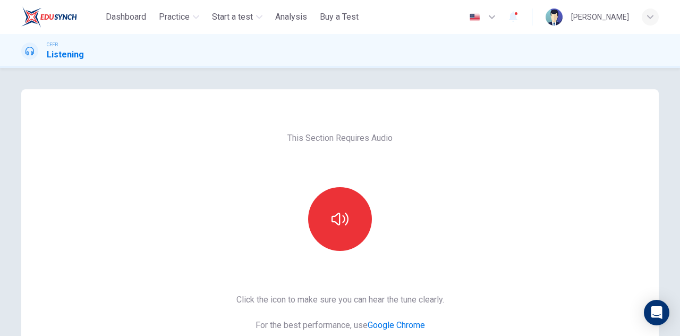
click at [620, 193] on div "This Section Requires Audio Click the icon to make sure you can hear the tune c…" at bounding box center [340, 273] width 638 height 369
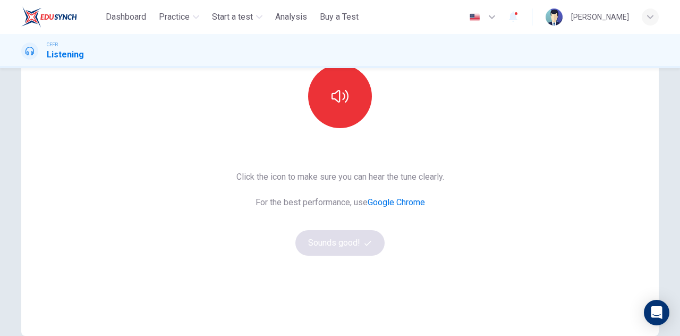
scroll to position [106, 0]
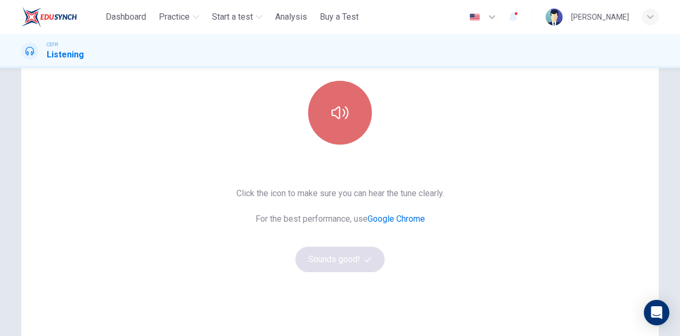
click at [347, 120] on button "button" at bounding box center [340, 113] width 64 height 64
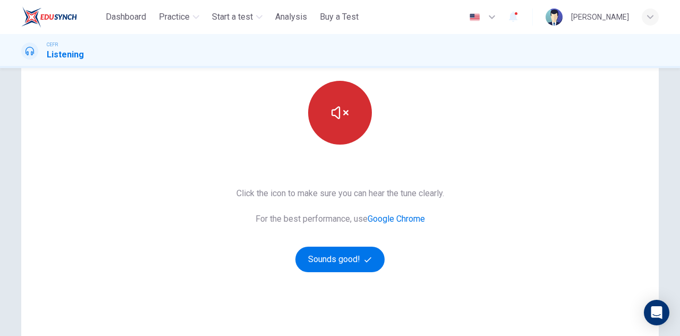
click at [325, 118] on button "button" at bounding box center [340, 113] width 64 height 64
click at [336, 124] on button "button" at bounding box center [340, 113] width 64 height 64
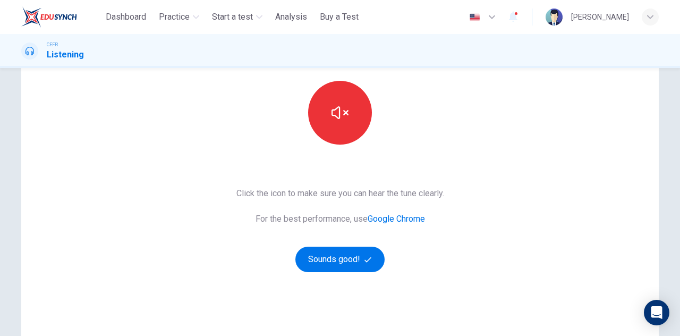
click at [564, 205] on div "This Section Requires Audio Click the icon to make sure you can hear the tune c…" at bounding box center [340, 167] width 638 height 369
click at [343, 262] on button "Sounds good!" at bounding box center [340, 260] width 89 height 26
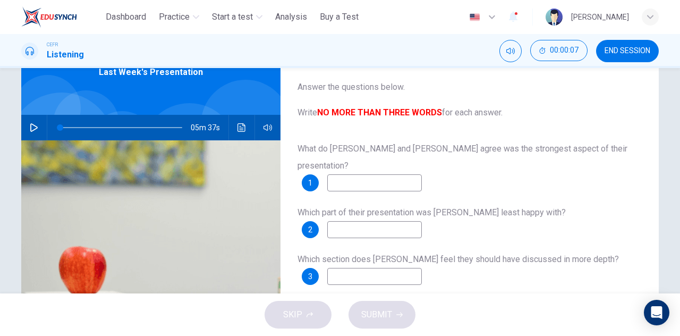
scroll to position [53, 0]
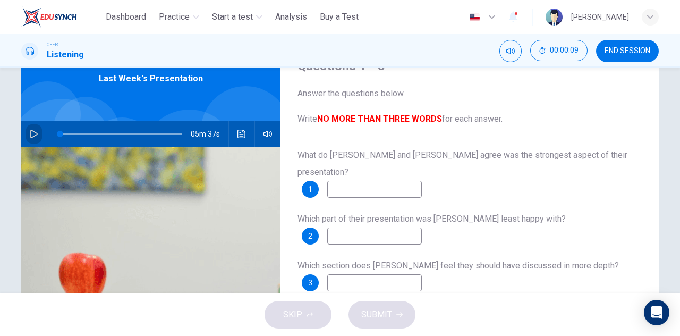
click at [31, 134] on icon "button" at bounding box center [34, 134] width 9 height 9
click at [352, 181] on input at bounding box center [374, 189] width 95 height 17
click at [32, 134] on icon "button" at bounding box center [34, 134] width 9 height 9
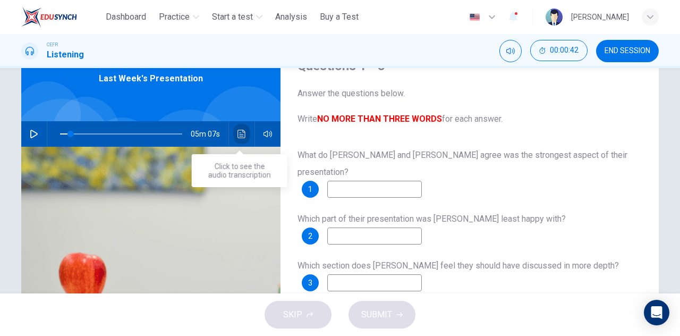
click at [238, 131] on icon "Click to see the audio transcription" at bounding box center [242, 134] width 9 height 9
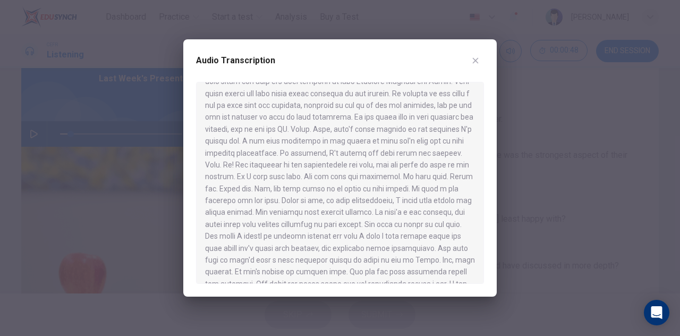
scroll to position [577, 0]
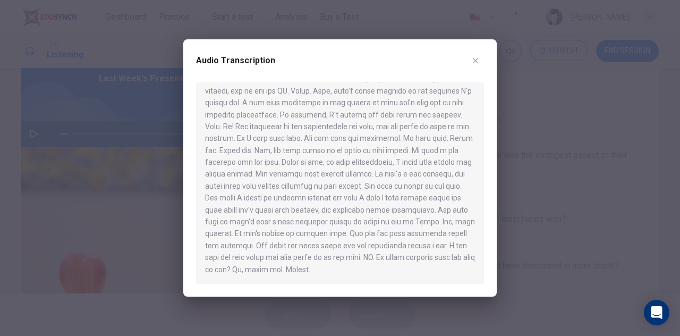
click at [472, 63] on icon "button" at bounding box center [475, 60] width 9 height 9
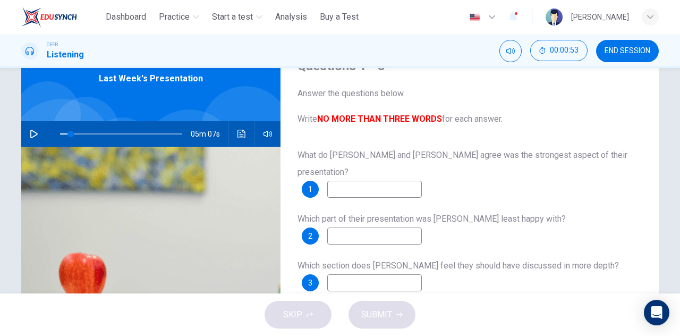
click at [30, 133] on icon "button" at bounding box center [34, 134] width 9 height 9
click at [36, 133] on button "button" at bounding box center [34, 134] width 17 height 26
click at [27, 140] on button "button" at bounding box center [34, 134] width 17 height 26
click at [385, 181] on input at bounding box center [374, 189] width 95 height 17
click at [35, 132] on icon "button" at bounding box center [34, 134] width 9 height 9
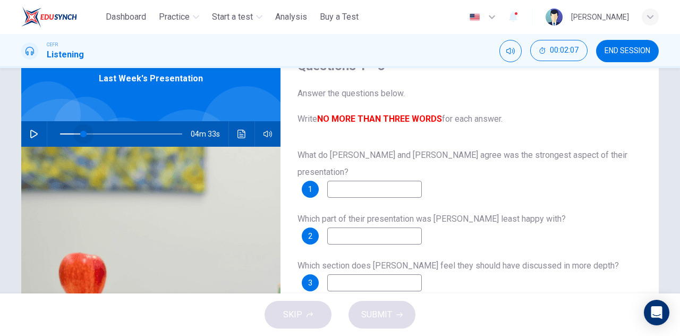
click at [81, 133] on span at bounding box center [83, 134] width 6 height 6
click at [26, 130] on button "button" at bounding box center [34, 134] width 17 height 26
click at [368, 181] on input at bounding box center [374, 189] width 95 height 17
click at [35, 131] on icon "button" at bounding box center [34, 134] width 9 height 9
type input "**"
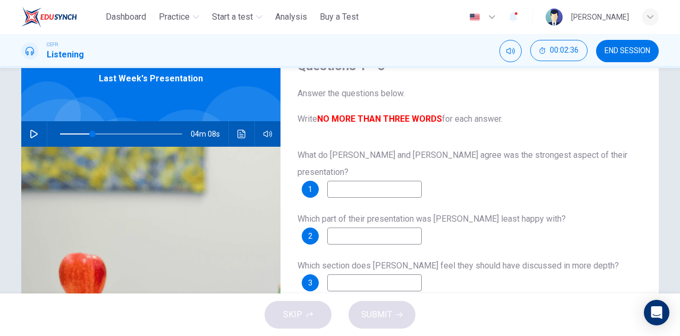
click at [343, 181] on input at bounding box center [374, 189] width 95 height 17
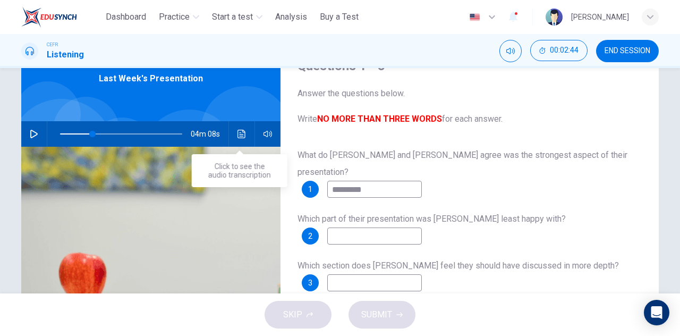
type input "*********"
click at [241, 136] on icon "Click to see the audio transcription" at bounding box center [242, 134] width 9 height 9
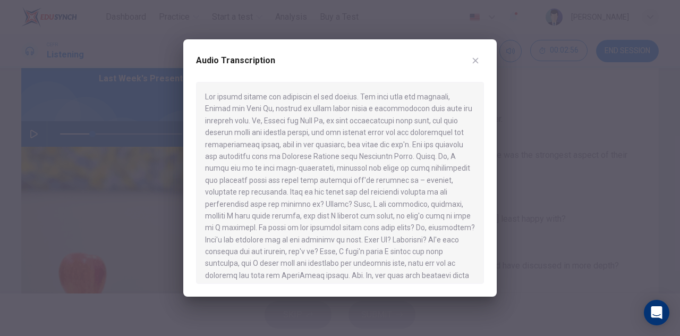
scroll to position [53, 0]
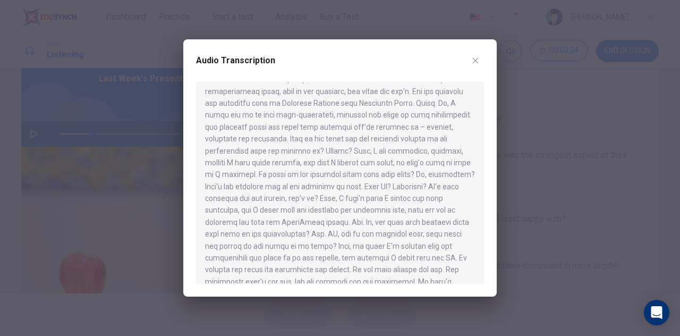
click at [475, 61] on icon "button" at bounding box center [476, 61] width 6 height 6
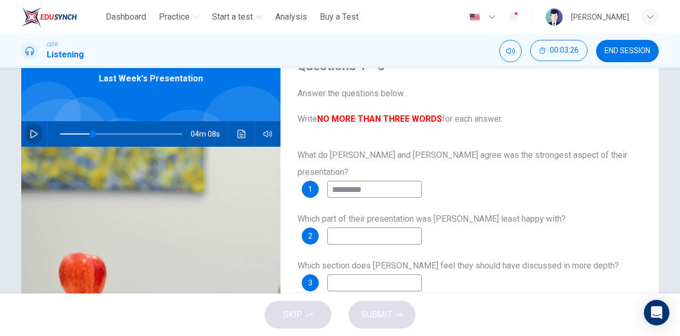
click at [37, 131] on button "button" at bounding box center [34, 134] width 17 height 26
click at [348, 227] on input at bounding box center [374, 235] width 95 height 17
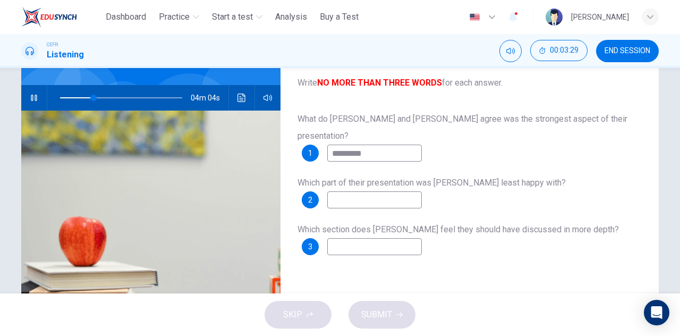
scroll to position [106, 0]
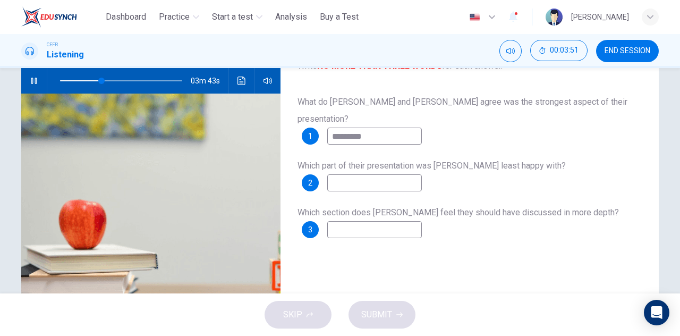
type input "**"
type input "*"
type input "**"
type input "****"
type input "**"
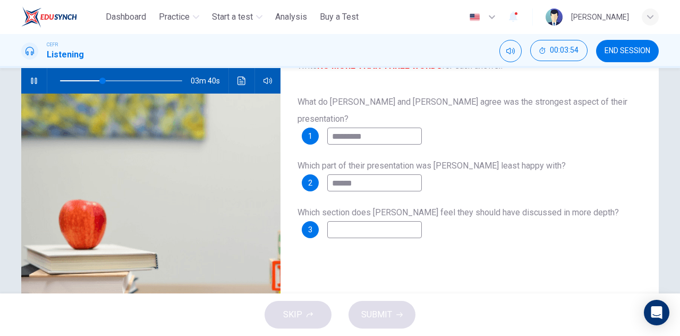
type input "*******"
type input "**"
type input "********"
type input "**"
type input "********"
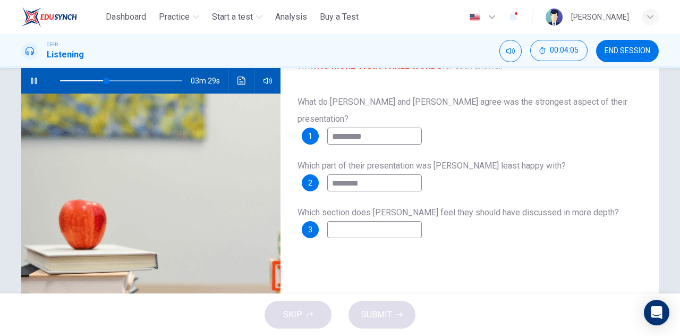
click at [363, 221] on input at bounding box center [374, 229] width 95 height 17
click at [30, 77] on icon "button" at bounding box center [34, 81] width 9 height 9
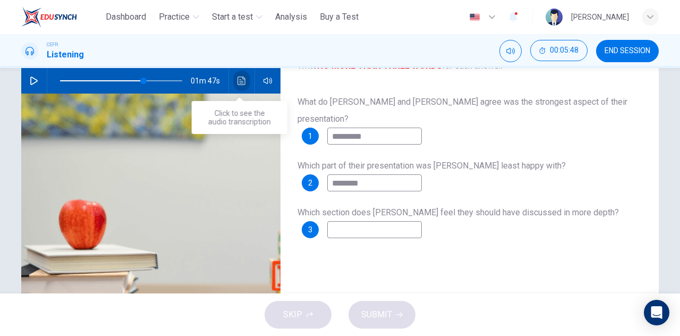
click at [238, 81] on icon "Click to see the audio transcription" at bounding box center [242, 81] width 9 height 9
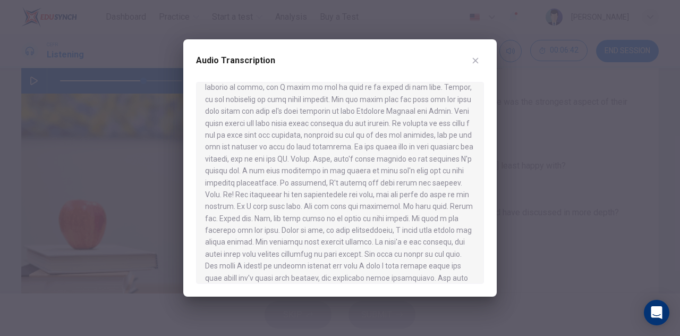
scroll to position [577, 0]
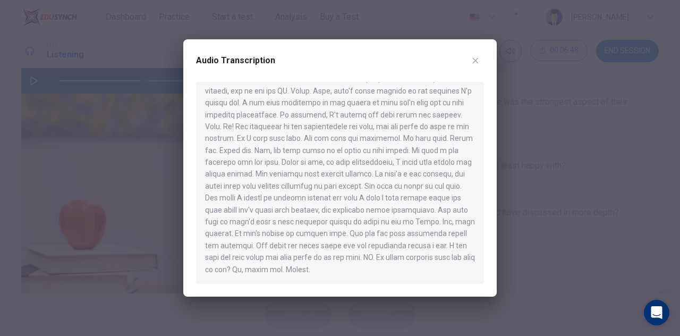
click at [479, 64] on icon "button" at bounding box center [475, 60] width 9 height 9
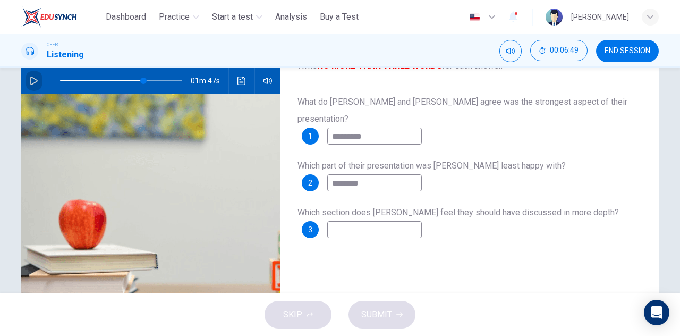
click at [30, 82] on icon "button" at bounding box center [33, 81] width 7 height 9
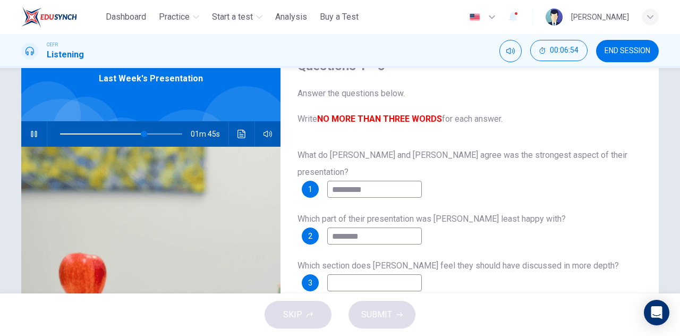
scroll to position [106, 0]
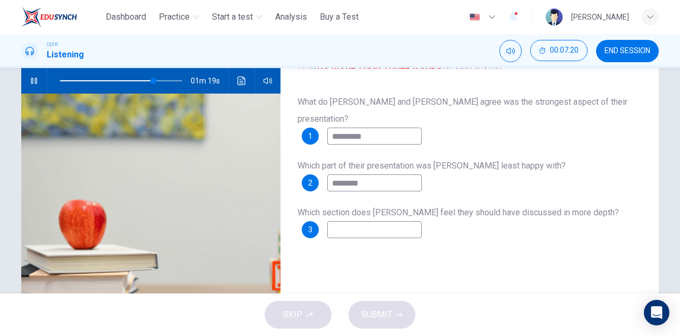
click at [368, 221] on input at bounding box center [374, 229] width 95 height 17
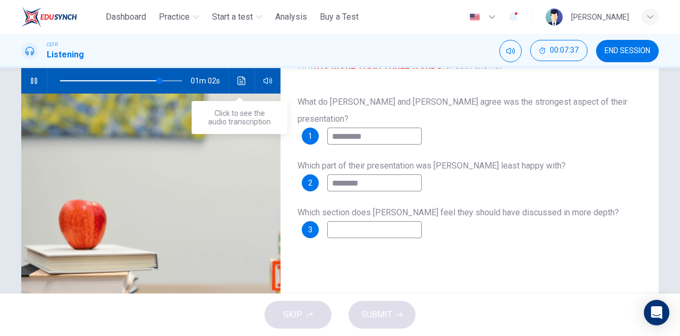
click at [237, 85] on button "Click to see the audio transcription" at bounding box center [241, 81] width 17 height 26
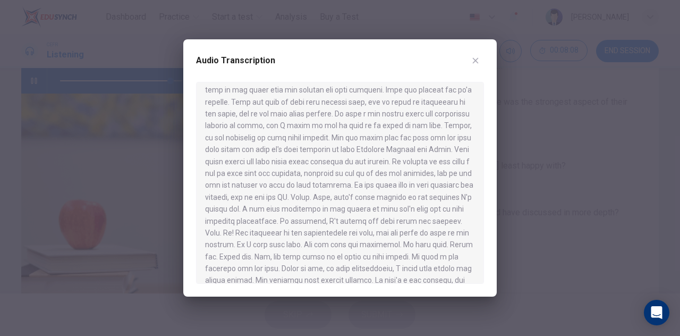
scroll to position [418, 0]
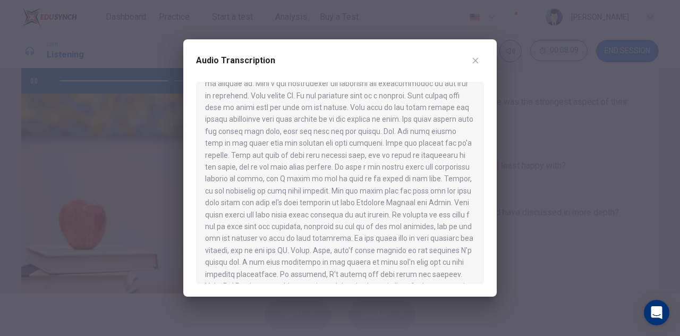
click at [473, 61] on icon "button" at bounding box center [475, 60] width 9 height 9
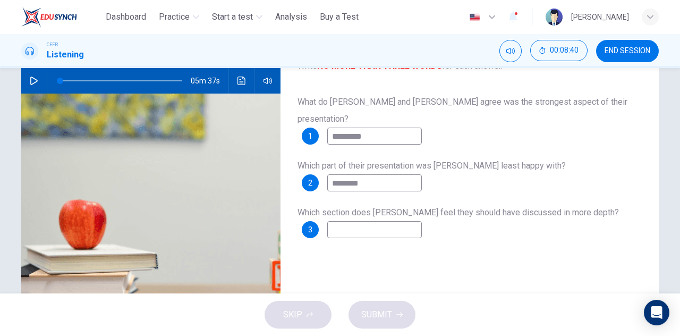
click at [30, 85] on button "button" at bounding box center [34, 81] width 17 height 26
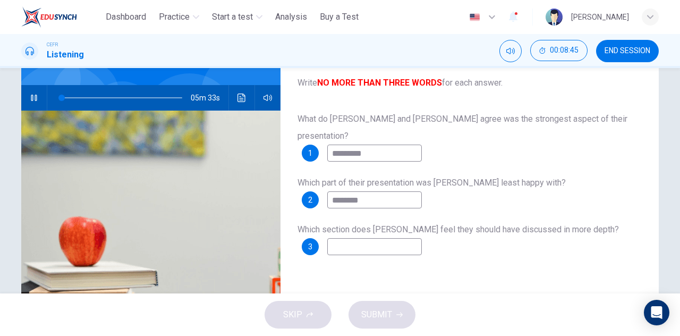
scroll to position [106, 0]
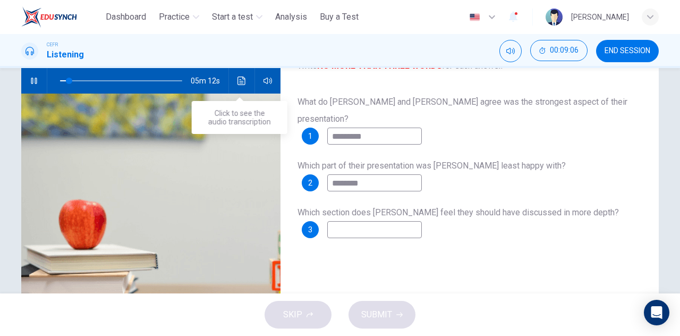
click at [238, 77] on icon "Click to see the audio transcription" at bounding box center [242, 81] width 8 height 9
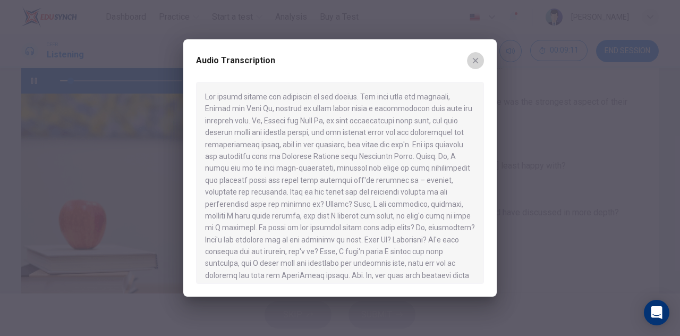
click at [475, 61] on icon "button" at bounding box center [476, 61] width 6 height 6
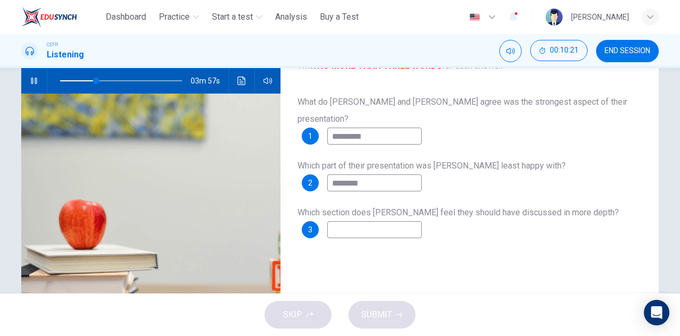
click at [365, 221] on input at bounding box center [374, 229] width 95 height 17
type input "**"
type input "*"
type input "**"
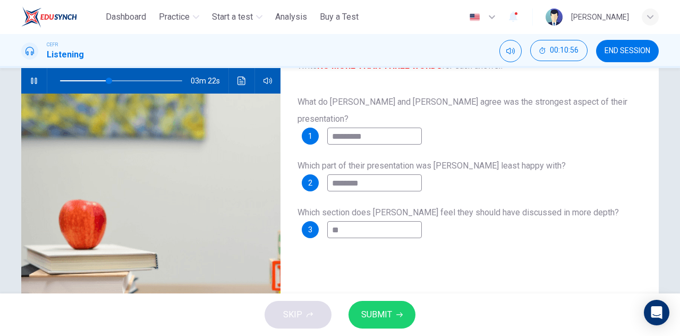
type input "**"
type input "***"
type input "**"
type input "****"
type input "**"
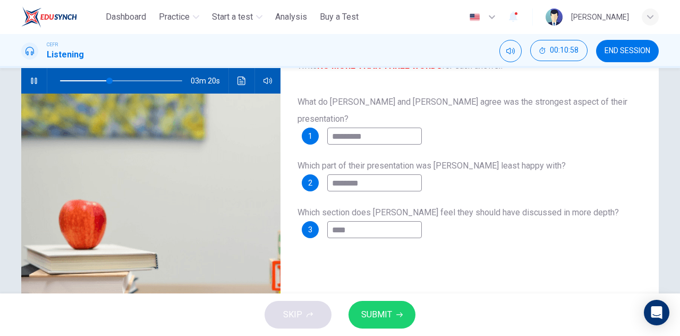
type input "*****"
type input "**"
type input "******"
type input "**"
type input "*******"
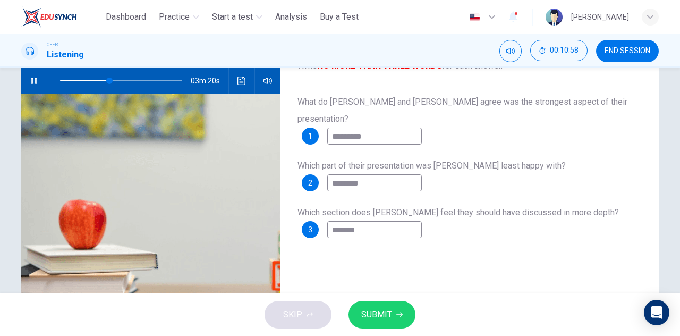
type input "**"
type input "********"
type input "**"
type input "********"
click at [400, 313] on icon "button" at bounding box center [400, 315] width 6 height 5
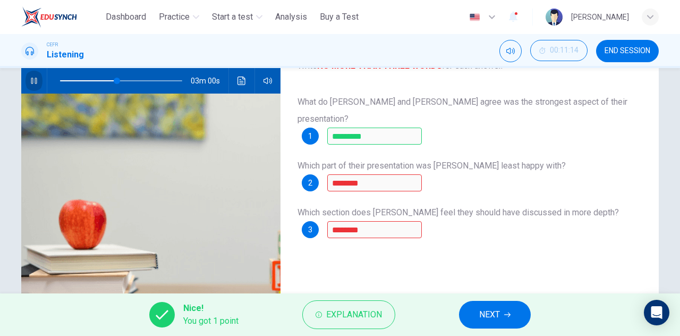
click at [35, 78] on icon "button" at bounding box center [34, 81] width 9 height 9
click at [355, 317] on span "Explanation" at bounding box center [354, 314] width 56 height 15
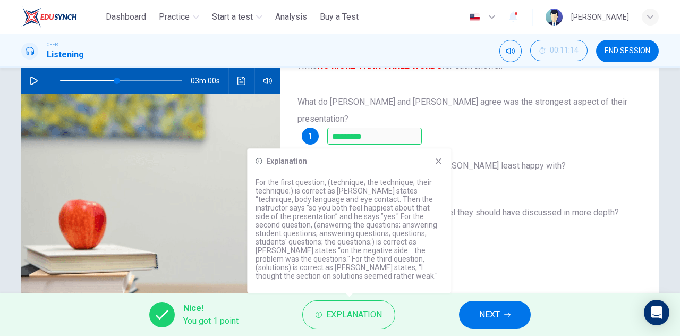
click at [489, 207] on span "Which section does [PERSON_NAME] feel they should have discussed in more depth?" at bounding box center [459, 212] width 322 height 10
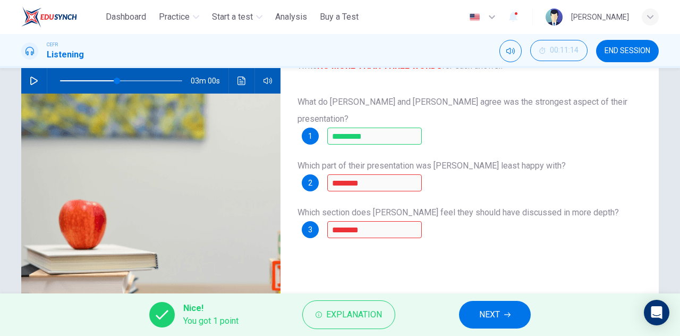
click at [486, 314] on span "NEXT" at bounding box center [489, 314] width 21 height 15
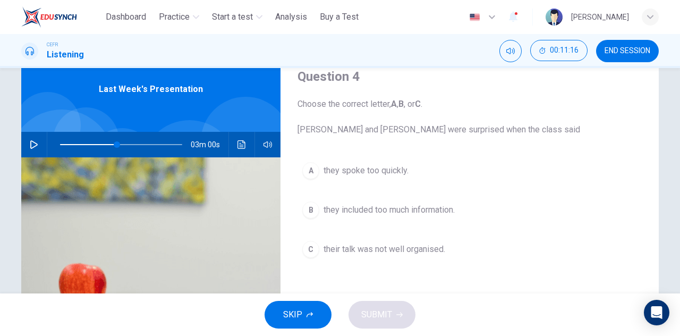
scroll to position [53, 0]
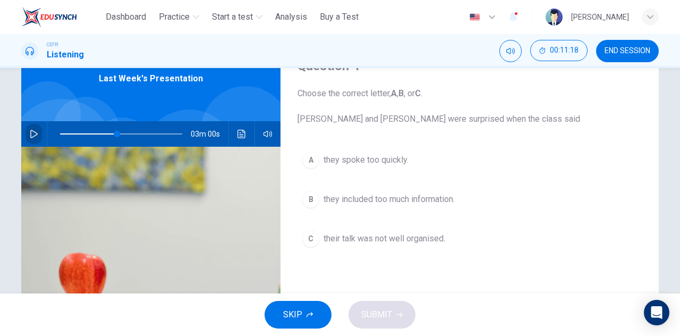
click at [30, 136] on icon "button" at bounding box center [34, 134] width 9 height 9
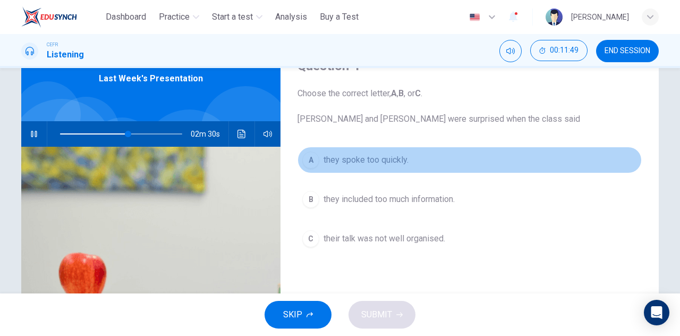
click at [358, 163] on span "they spoke too quickly." at bounding box center [366, 160] width 85 height 13
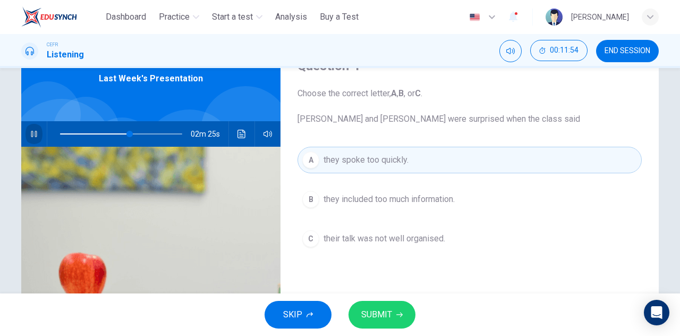
click at [26, 138] on button "button" at bounding box center [34, 134] width 17 height 26
click at [375, 311] on span "SUBMIT" at bounding box center [376, 314] width 31 height 15
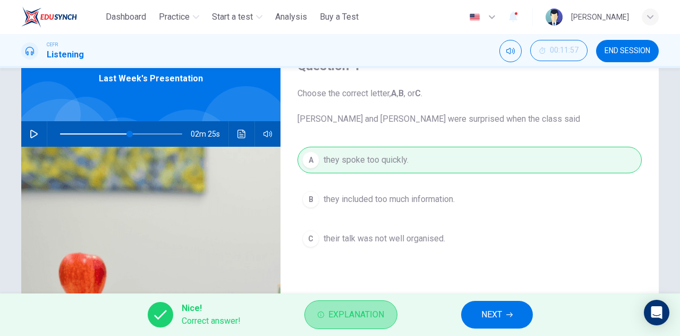
click at [354, 309] on span "Explanation" at bounding box center [356, 314] width 56 height 15
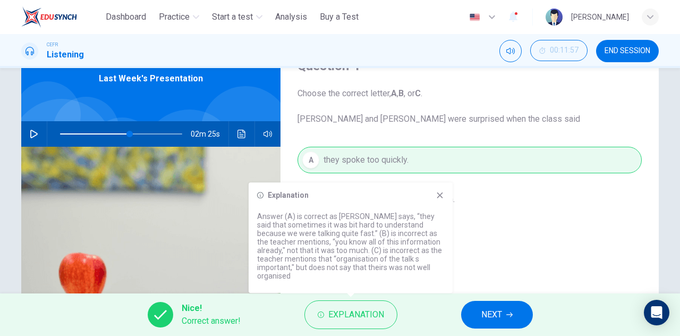
click at [439, 199] on icon at bounding box center [440, 195] width 9 height 9
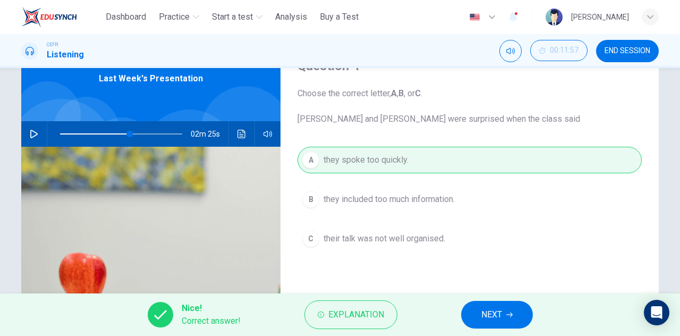
click at [481, 310] on button "NEXT" at bounding box center [497, 315] width 72 height 28
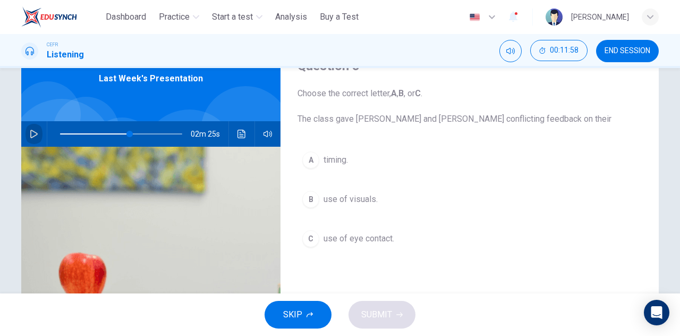
click at [30, 134] on icon "button" at bounding box center [34, 134] width 9 height 9
click at [364, 162] on button "A timing." at bounding box center [470, 160] width 344 height 27
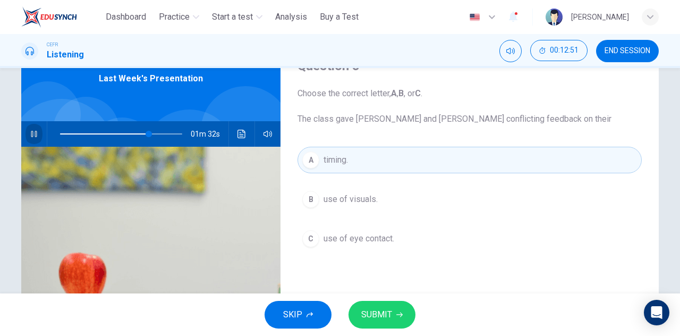
click at [30, 131] on icon "button" at bounding box center [34, 134] width 9 height 9
click at [393, 308] on button "SUBMIT" at bounding box center [382, 315] width 67 height 28
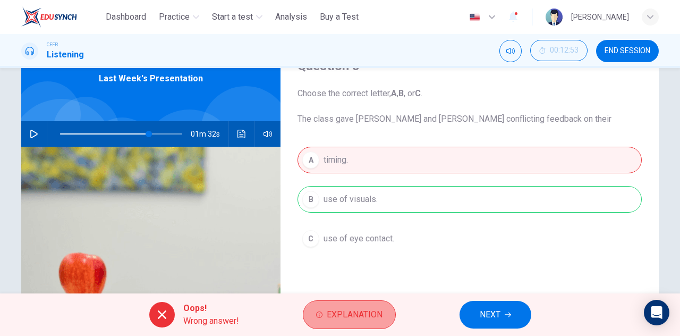
click at [385, 307] on button "Explanation" at bounding box center [349, 314] width 93 height 29
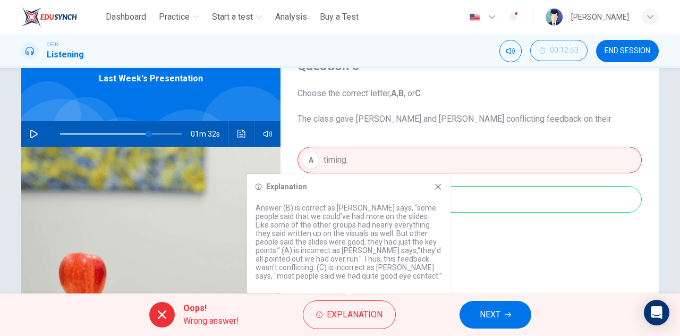
click at [436, 188] on icon at bounding box center [438, 186] width 9 height 9
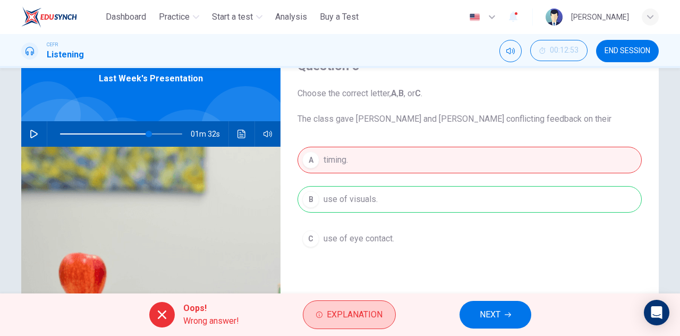
click at [356, 321] on span "Explanation" at bounding box center [355, 314] width 56 height 15
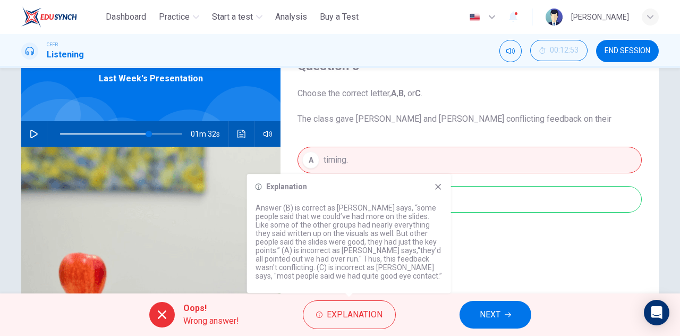
click at [439, 187] on icon at bounding box center [438, 186] width 9 height 9
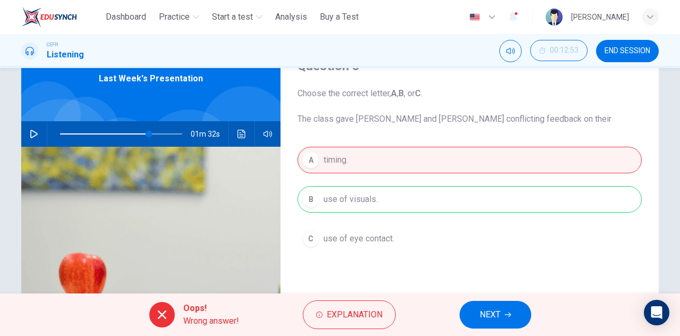
click at [486, 311] on span "NEXT" at bounding box center [490, 314] width 21 height 15
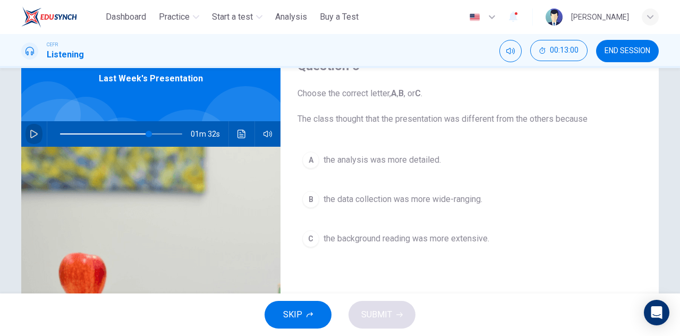
click at [30, 131] on icon "button" at bounding box center [33, 134] width 7 height 9
drag, startPoint x: 147, startPoint y: 133, endPoint x: 139, endPoint y: 133, distance: 8.0
click at [139, 133] on span at bounding box center [142, 134] width 6 height 6
click at [139, 134] on span at bounding box center [121, 134] width 122 height 15
click at [139, 134] on span at bounding box center [142, 134] width 6 height 6
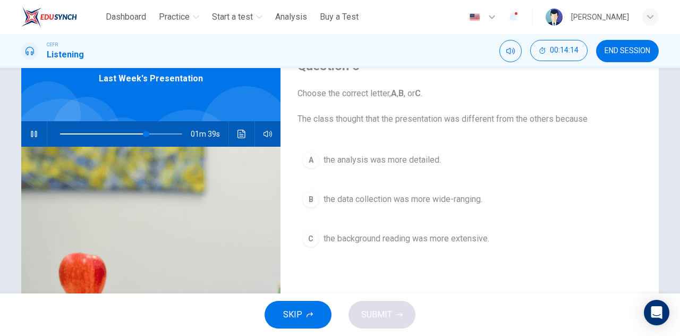
click at [399, 196] on span "the data collection was more wide-ranging." at bounding box center [403, 199] width 159 height 13
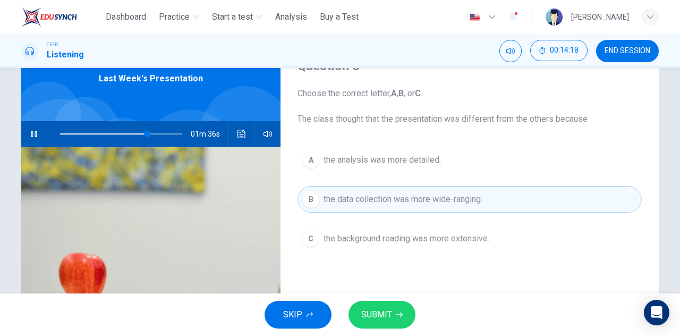
click at [32, 139] on button "button" at bounding box center [34, 134] width 17 height 26
click at [367, 310] on span "SUBMIT" at bounding box center [376, 314] width 31 height 15
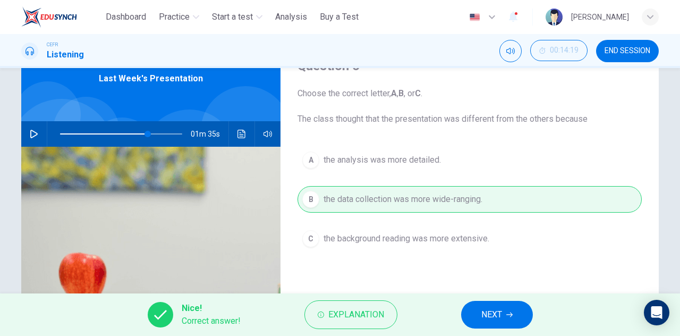
click at [324, 321] on button "Explanation" at bounding box center [351, 314] width 93 height 29
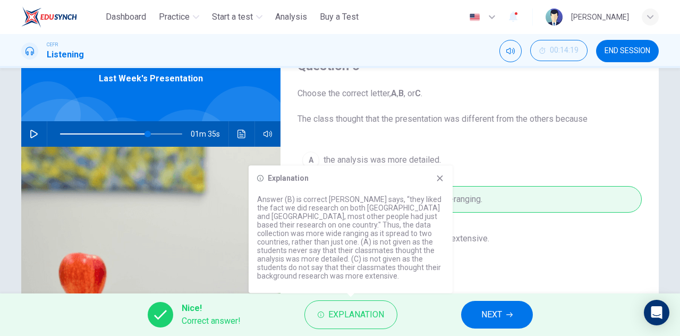
click at [437, 179] on icon at bounding box center [440, 178] width 9 height 9
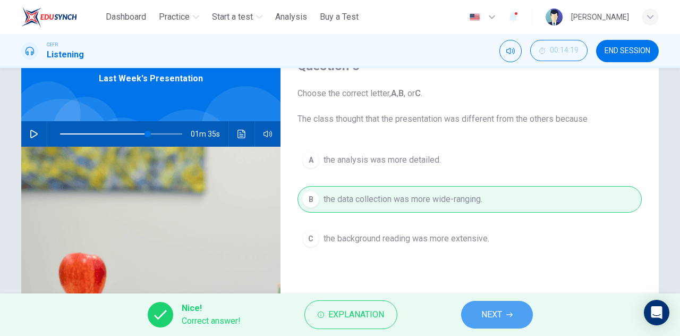
click at [511, 310] on button "NEXT" at bounding box center [497, 315] width 72 height 28
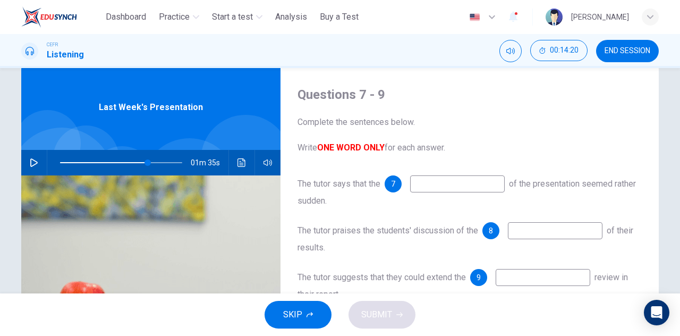
scroll to position [0, 0]
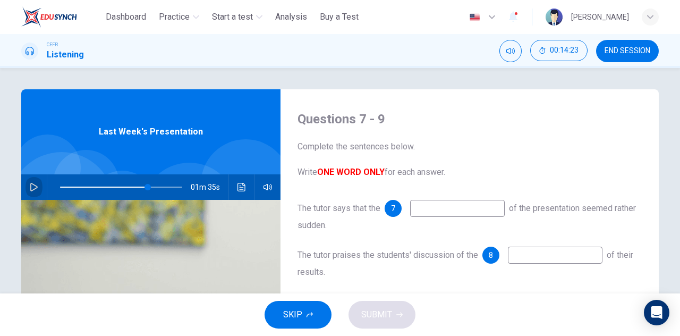
click at [26, 189] on button "button" at bounding box center [34, 187] width 17 height 26
click at [459, 210] on input at bounding box center [457, 208] width 95 height 17
click at [32, 189] on icon "button" at bounding box center [34, 187] width 6 height 6
click at [32, 189] on icon "button" at bounding box center [33, 187] width 7 height 9
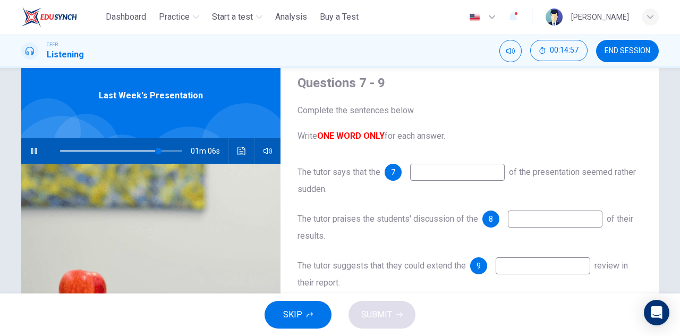
scroll to position [53, 0]
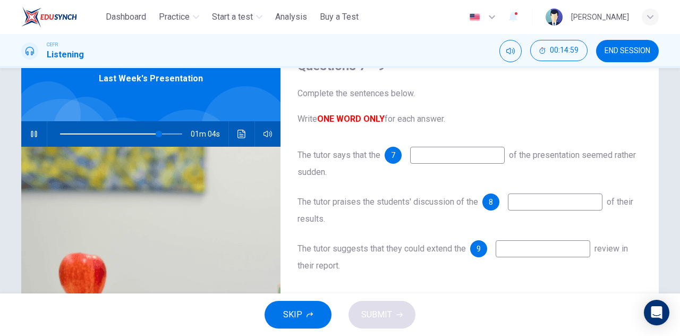
click at [453, 159] on input at bounding box center [457, 155] width 95 height 17
type input "**"
type input "*"
type input "**"
type input "****"
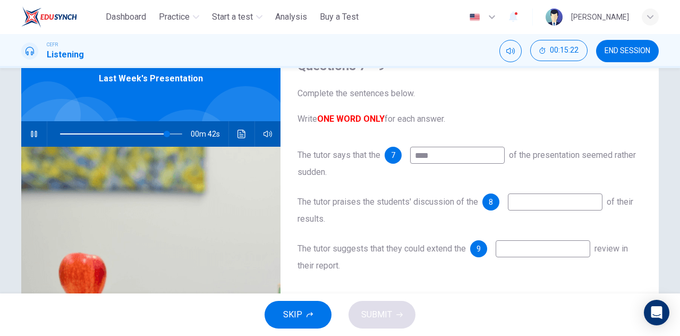
type input "**"
type input "******"
type input "**"
type input "******"
click at [544, 199] on input at bounding box center [555, 201] width 95 height 17
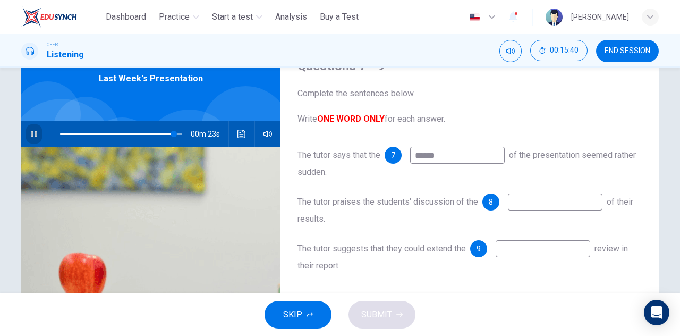
click at [31, 132] on icon "button" at bounding box center [34, 134] width 6 height 6
type input "**"
click at [534, 200] on input at bounding box center [555, 201] width 95 height 17
type input "**********"
type input "**"
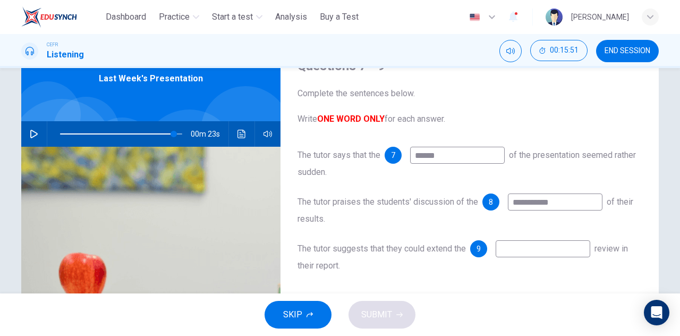
type input "**********"
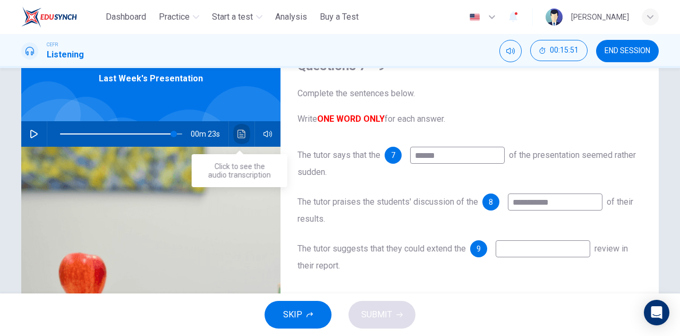
click at [245, 133] on button "Click to see the audio transcription" at bounding box center [241, 134] width 17 height 26
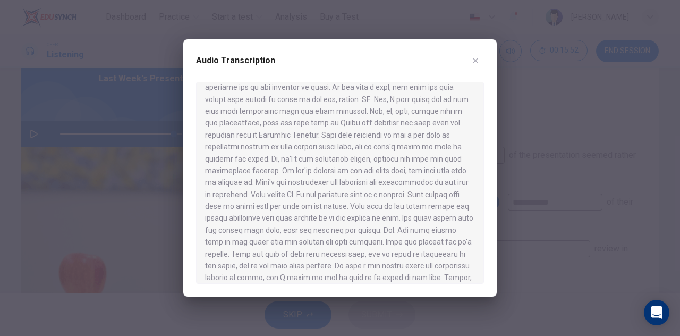
scroll to position [577, 0]
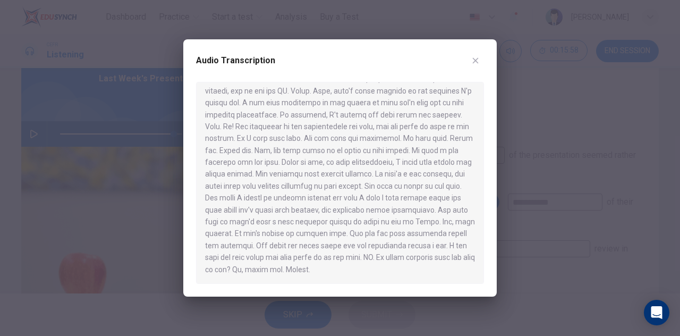
click at [474, 60] on icon "button" at bounding box center [475, 60] width 9 height 9
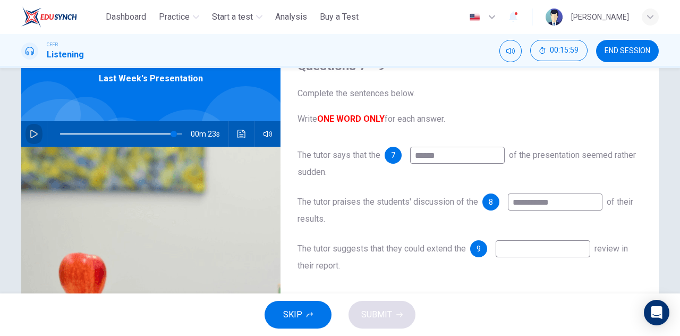
click at [34, 141] on button "button" at bounding box center [34, 134] width 17 height 26
click at [520, 247] on input at bounding box center [543, 248] width 95 height 17
type input "**"
type input "*"
type input "**"
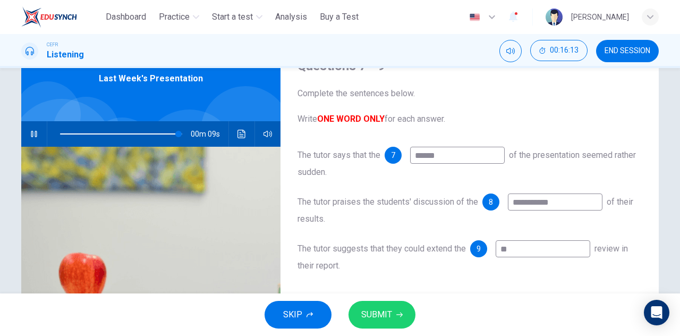
type input "***"
type input "**"
type input "****"
type input "**"
type input "******"
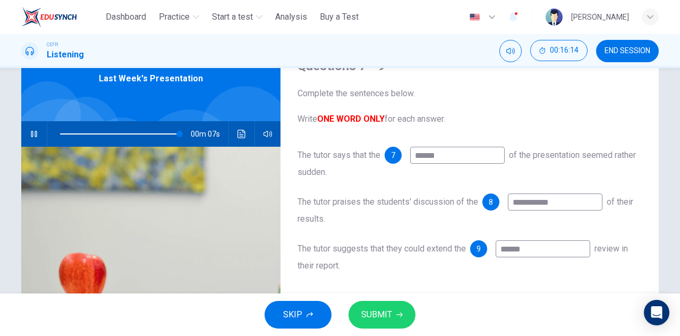
type input "**"
type input "********"
type input "**"
type input "*********"
type input "**"
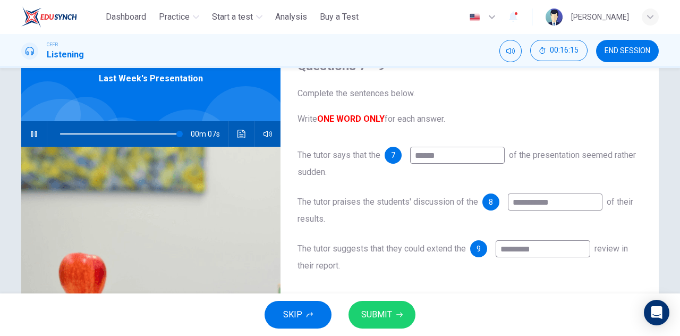
type input "**********"
type input "**"
type input "**********"
click at [397, 318] on button "SUBMIT" at bounding box center [382, 315] width 67 height 28
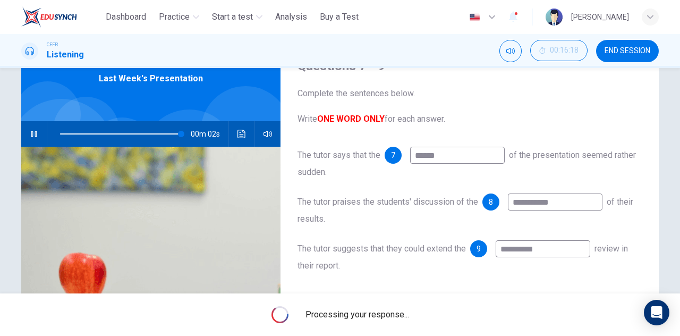
click at [31, 132] on icon "button" at bounding box center [34, 134] width 6 height 6
type input "**"
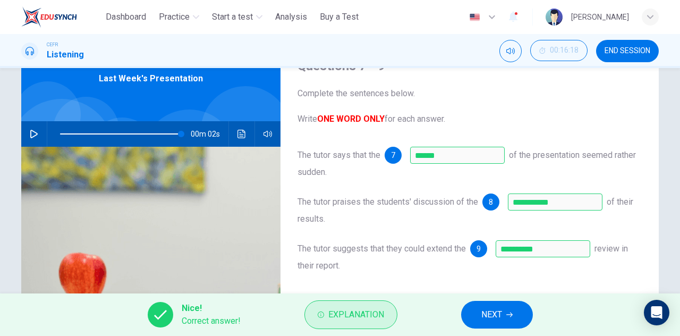
click at [368, 309] on span "Explanation" at bounding box center [356, 314] width 56 height 15
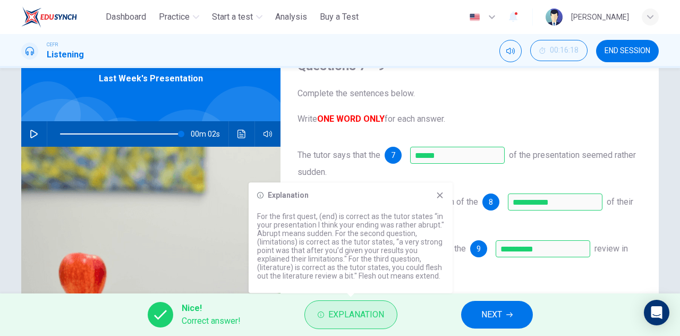
click at [368, 309] on span "Explanation" at bounding box center [356, 314] width 56 height 15
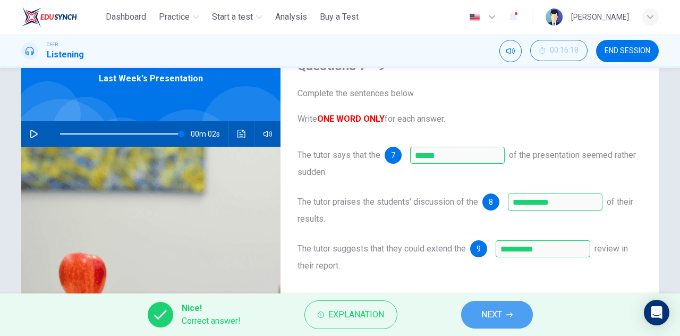
click at [489, 311] on span "NEXT" at bounding box center [492, 314] width 21 height 15
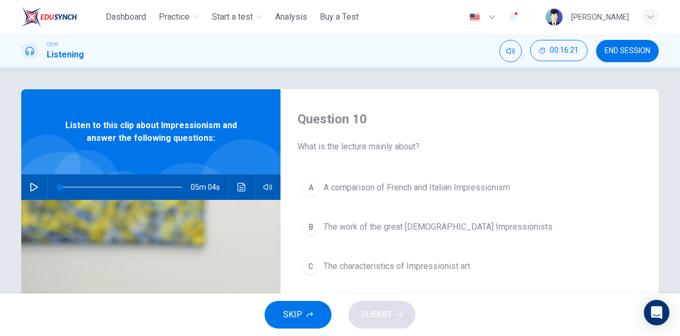
scroll to position [53, 0]
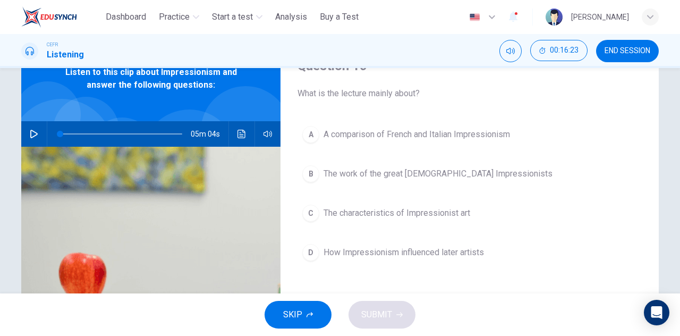
click at [31, 133] on icon "button" at bounding box center [34, 134] width 9 height 9
click at [264, 134] on icon "button" at bounding box center [268, 134] width 9 height 9
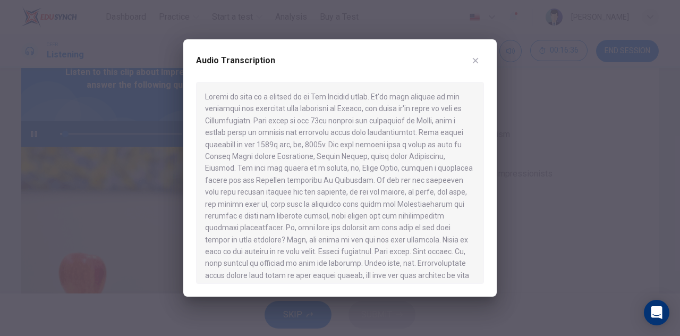
click at [479, 59] on icon "button" at bounding box center [475, 60] width 9 height 9
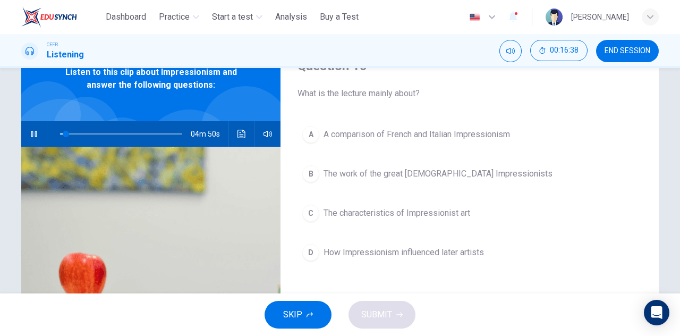
click at [38, 137] on button "button" at bounding box center [34, 134] width 17 height 26
click at [22, 137] on div "04m 50s" at bounding box center [150, 134] width 259 height 26
click at [27, 134] on button "button" at bounding box center [34, 134] width 17 height 26
drag, startPoint x: 63, startPoint y: 132, endPoint x: 43, endPoint y: 132, distance: 20.2
click at [43, 132] on div "05m 04s" at bounding box center [150, 134] width 259 height 26
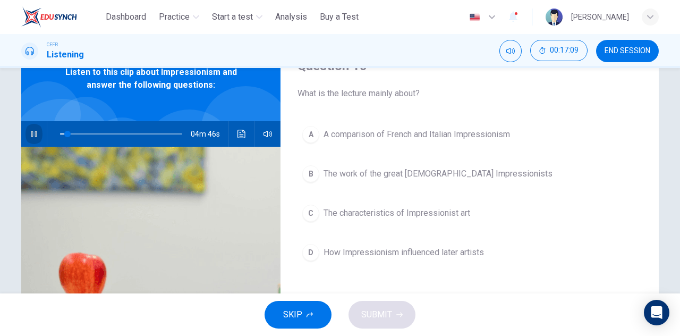
click at [33, 128] on button "button" at bounding box center [34, 134] width 17 height 26
click at [33, 134] on icon "button" at bounding box center [34, 134] width 9 height 9
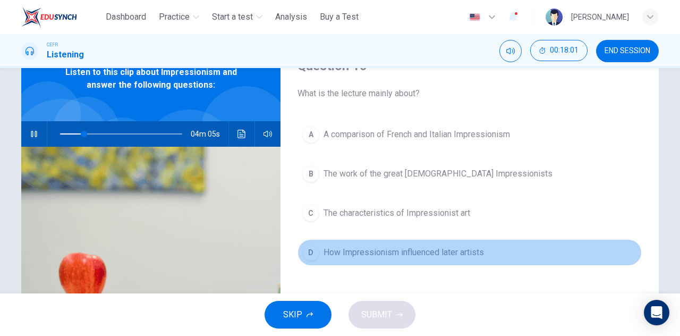
click at [428, 251] on span "How Impressionism influenced later artists" at bounding box center [404, 252] width 161 height 13
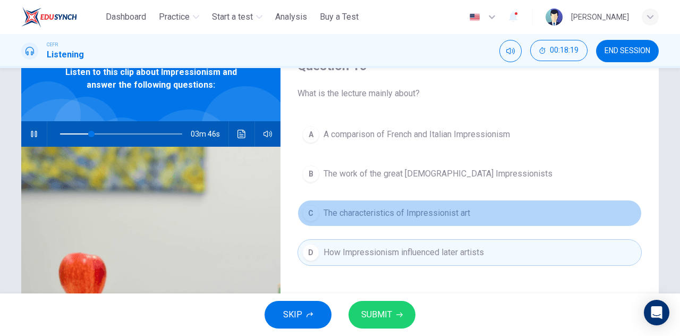
click at [435, 211] on span "The characteristics of Impressionist art" at bounding box center [397, 213] width 147 height 13
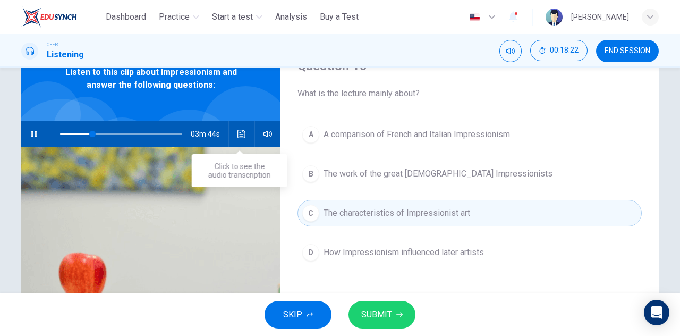
click at [242, 133] on icon "Click to see the audio transcription" at bounding box center [242, 134] width 8 height 9
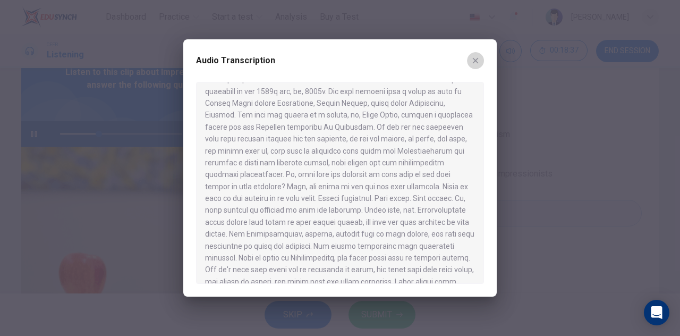
click at [477, 63] on icon "button" at bounding box center [475, 60] width 9 height 9
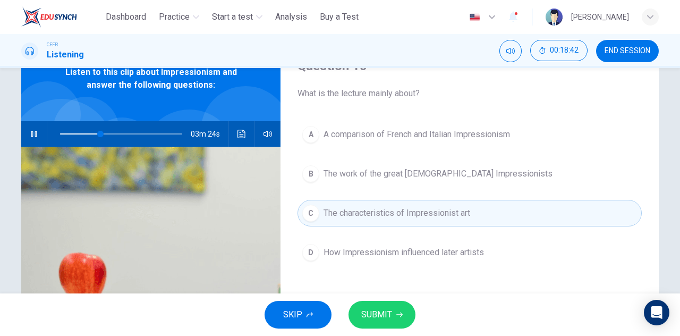
click at [30, 130] on icon "button" at bounding box center [34, 134] width 9 height 9
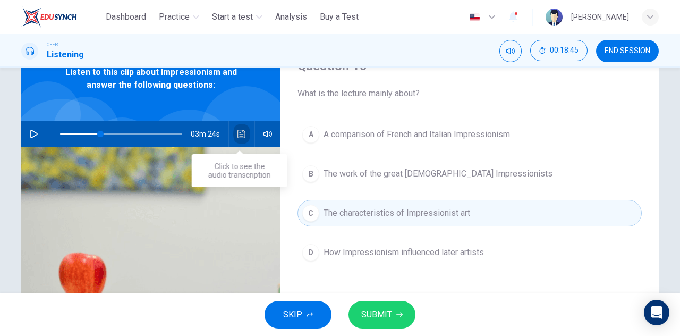
click at [238, 134] on icon "Click to see the audio transcription" at bounding box center [242, 134] width 8 height 9
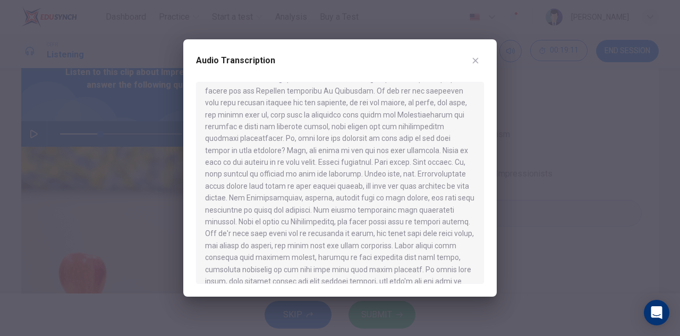
scroll to position [106, 0]
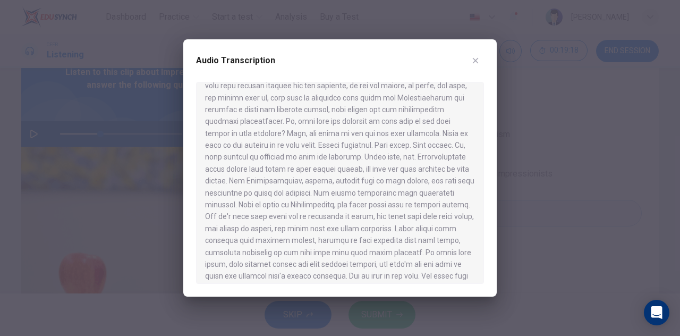
click at [478, 57] on icon "button" at bounding box center [475, 60] width 9 height 9
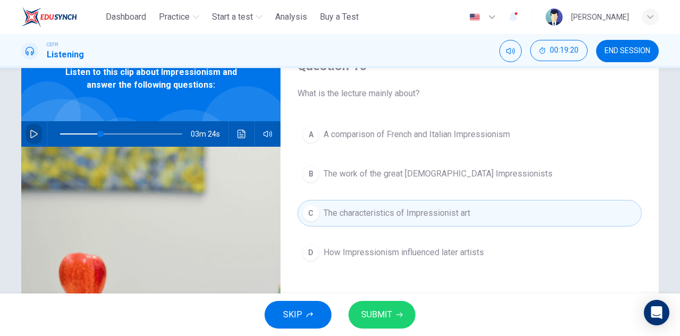
click at [31, 131] on icon "button" at bounding box center [34, 134] width 9 height 9
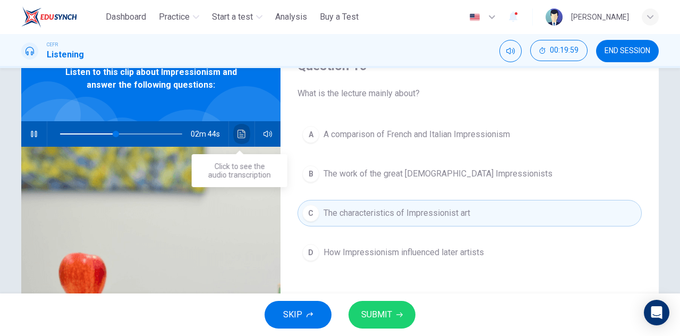
click at [238, 134] on icon "Click to see the audio transcription" at bounding box center [242, 134] width 9 height 9
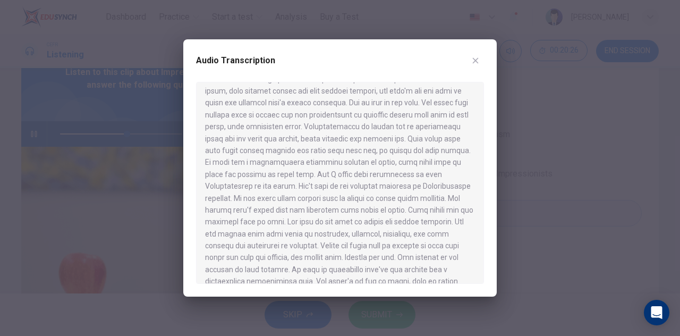
scroll to position [319, 0]
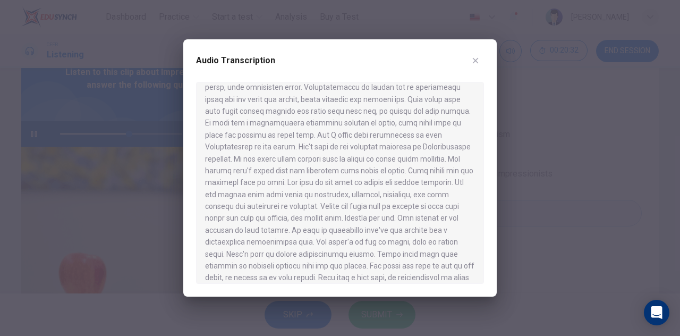
click at [470, 61] on button "button" at bounding box center [475, 60] width 17 height 17
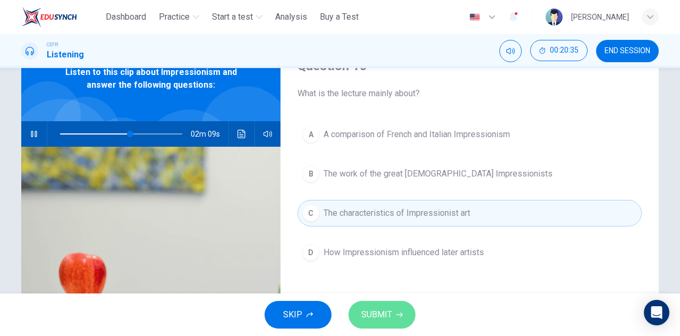
click at [379, 309] on span "SUBMIT" at bounding box center [376, 314] width 31 height 15
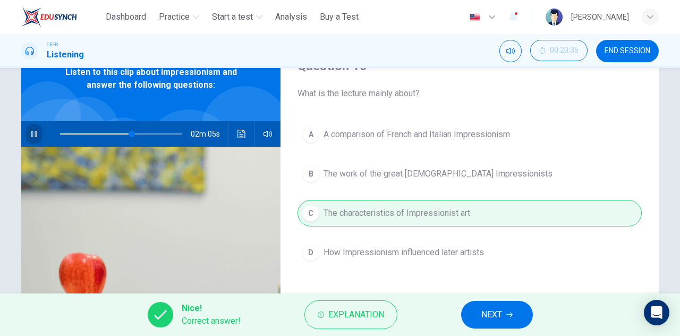
click at [32, 132] on icon "button" at bounding box center [34, 134] width 6 height 6
click at [505, 318] on button "NEXT" at bounding box center [497, 315] width 72 height 28
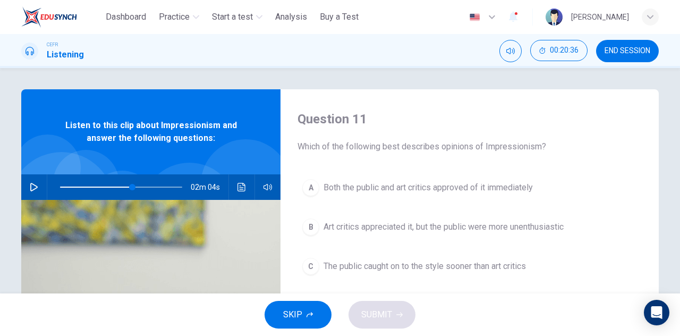
scroll to position [53, 0]
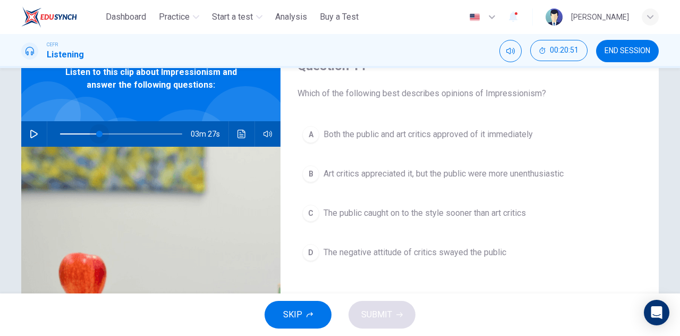
click at [97, 134] on span at bounding box center [121, 134] width 122 height 15
click at [96, 134] on span at bounding box center [99, 134] width 6 height 6
click at [30, 131] on icon "button" at bounding box center [34, 134] width 9 height 9
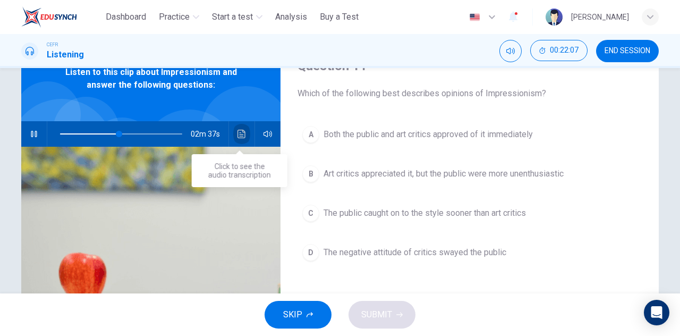
click at [241, 140] on button "Click to see the audio transcription" at bounding box center [241, 134] width 17 height 26
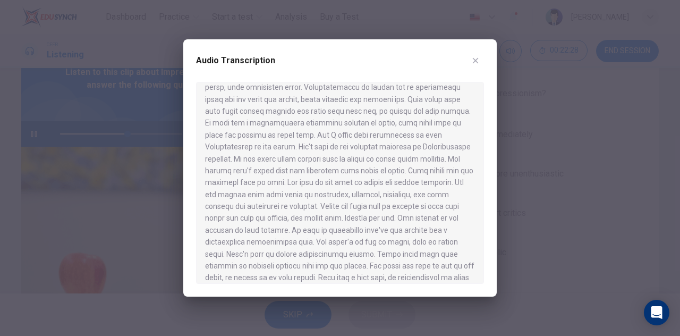
scroll to position [542, 0]
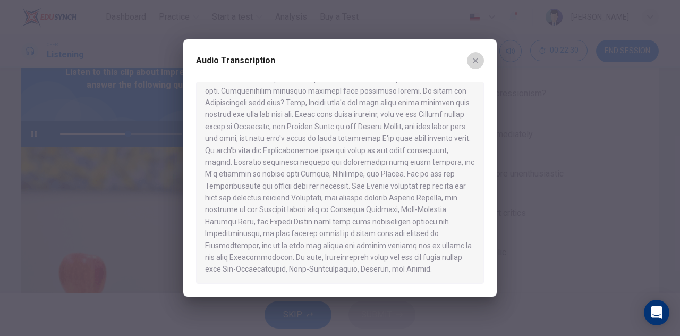
click at [474, 57] on icon "button" at bounding box center [475, 60] width 9 height 9
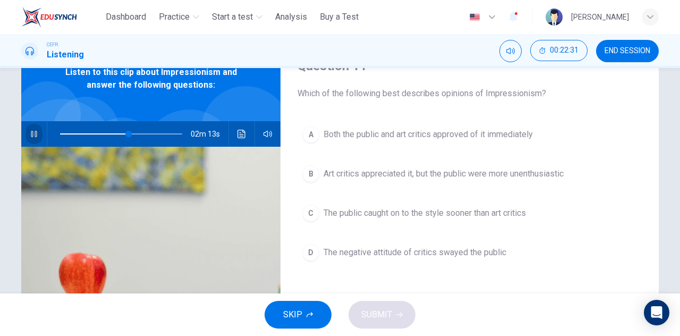
click at [27, 131] on button "button" at bounding box center [34, 134] width 17 height 26
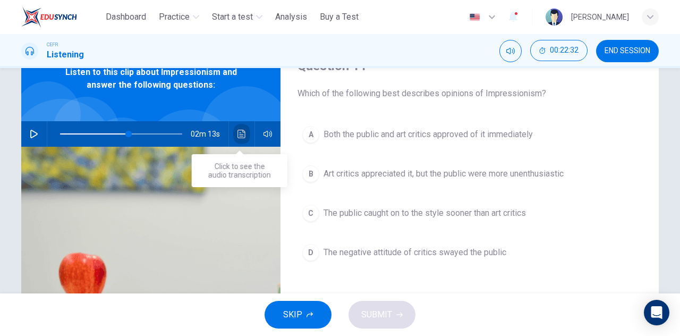
click at [238, 132] on icon "Click to see the audio transcription" at bounding box center [242, 134] width 9 height 9
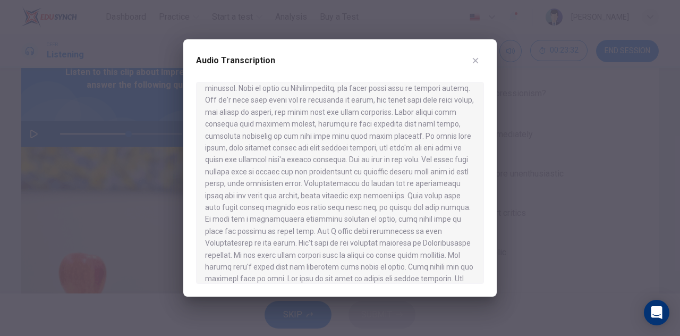
scroll to position [0, 0]
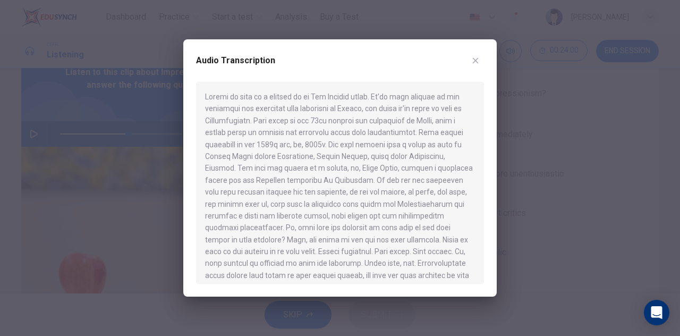
click at [478, 59] on icon "button" at bounding box center [475, 60] width 9 height 9
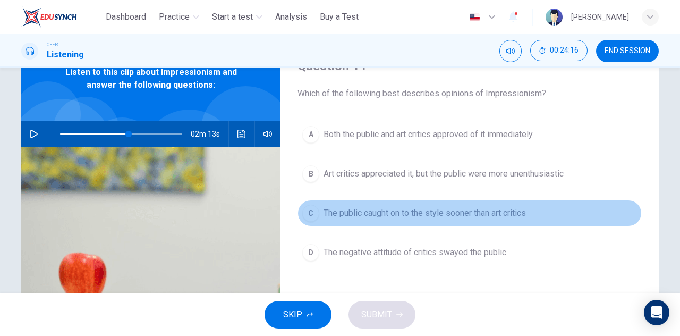
click at [416, 210] on span "The public caught on to the style sooner than art critics" at bounding box center [425, 213] width 203 height 13
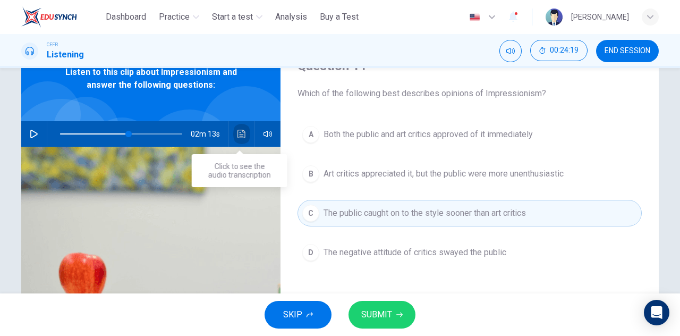
click at [238, 139] on button "Click to see the audio transcription" at bounding box center [241, 134] width 17 height 26
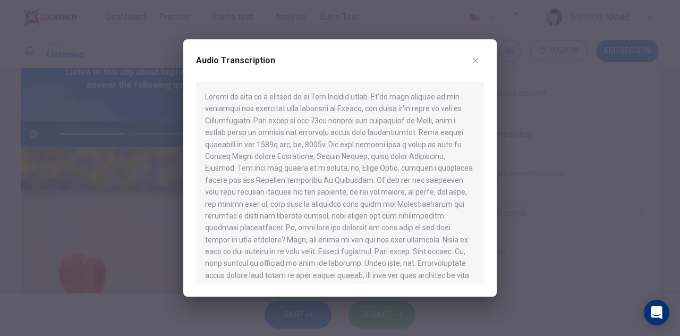
click at [477, 61] on icon "button" at bounding box center [475, 60] width 9 height 9
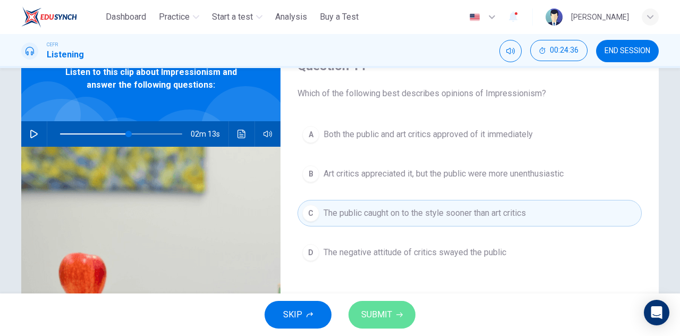
click at [393, 308] on button "SUBMIT" at bounding box center [382, 315] width 67 height 28
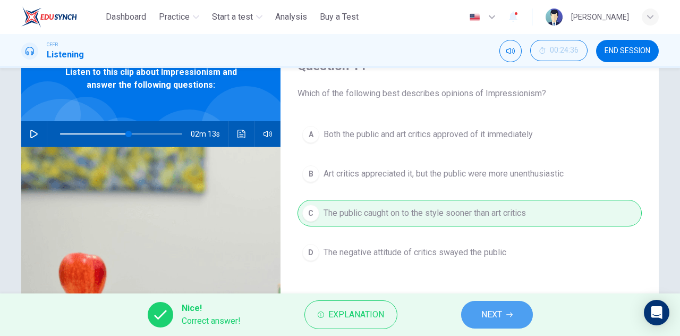
click at [506, 312] on button "NEXT" at bounding box center [497, 315] width 72 height 28
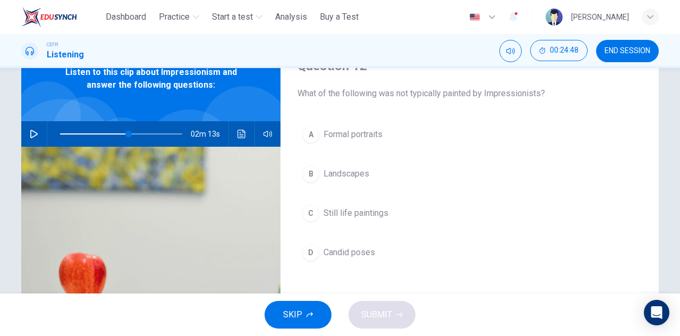
click at [107, 134] on span at bounding box center [121, 134] width 122 height 15
click at [30, 132] on icon "button" at bounding box center [34, 134] width 9 height 9
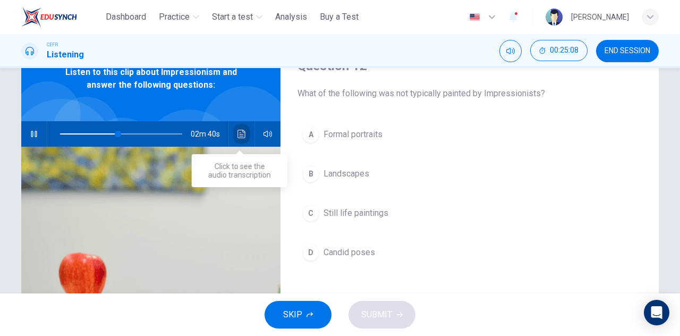
click at [238, 132] on icon "Click to see the audio transcription" at bounding box center [242, 134] width 8 height 9
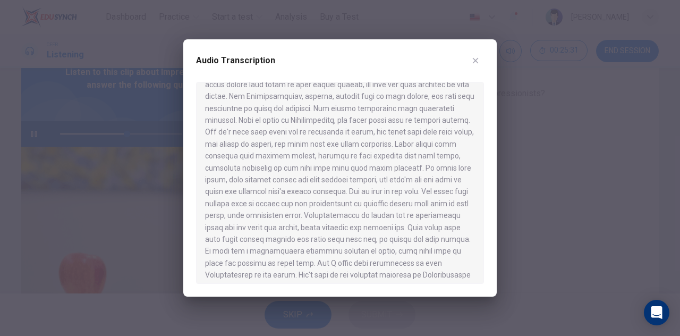
scroll to position [213, 0]
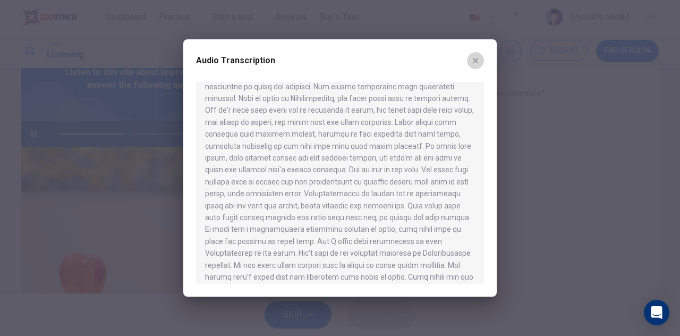
click at [477, 63] on icon "button" at bounding box center [475, 60] width 9 height 9
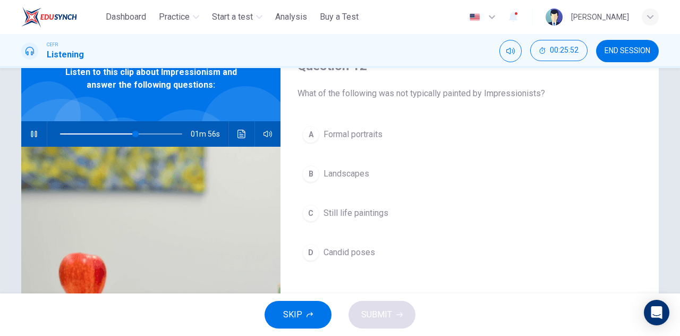
click at [360, 138] on span "Formal portraits" at bounding box center [353, 134] width 59 height 13
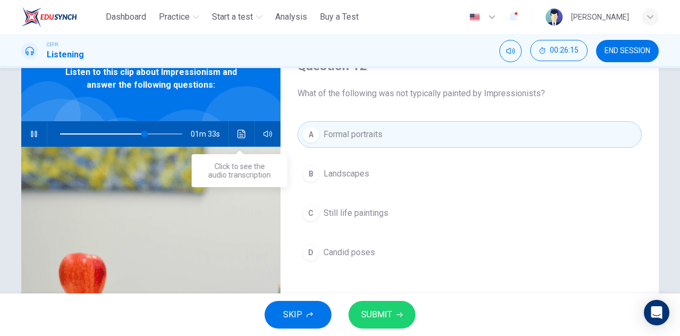
click at [239, 134] on icon "Click to see the audio transcription" at bounding box center [242, 134] width 8 height 9
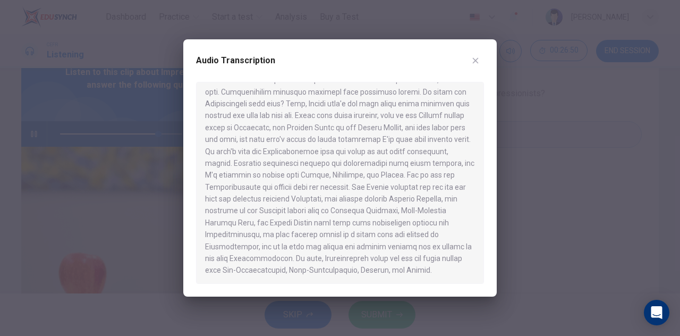
scroll to position [542, 0]
click at [476, 67] on button "button" at bounding box center [475, 60] width 17 height 17
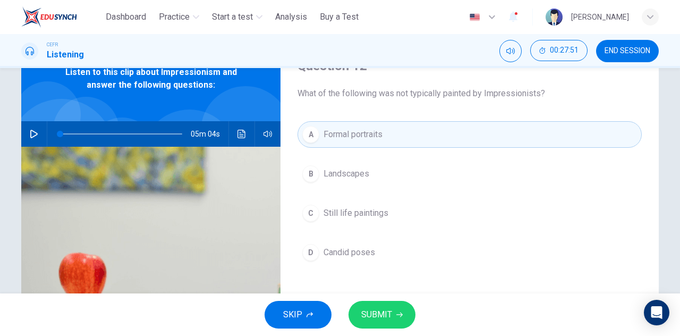
click at [32, 128] on button "button" at bounding box center [34, 134] width 17 height 26
click at [385, 316] on span "SUBMIT" at bounding box center [376, 314] width 31 height 15
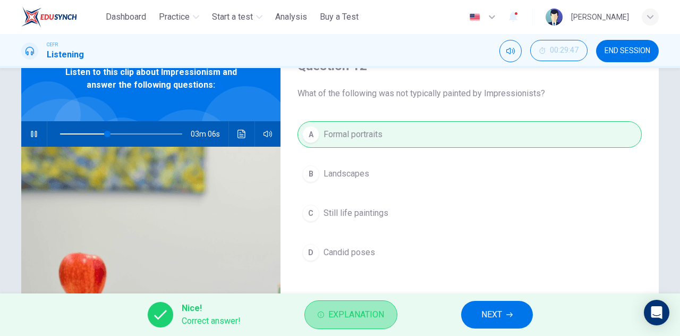
click at [375, 316] on span "Explanation" at bounding box center [356, 314] width 56 height 15
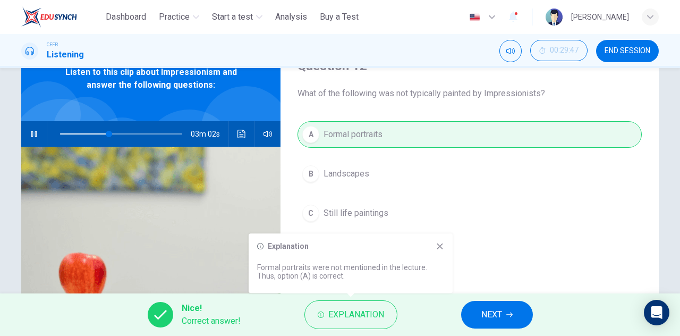
click at [424, 304] on div "Nice! Correct answer! Explanation NEXT" at bounding box center [340, 314] width 680 height 43
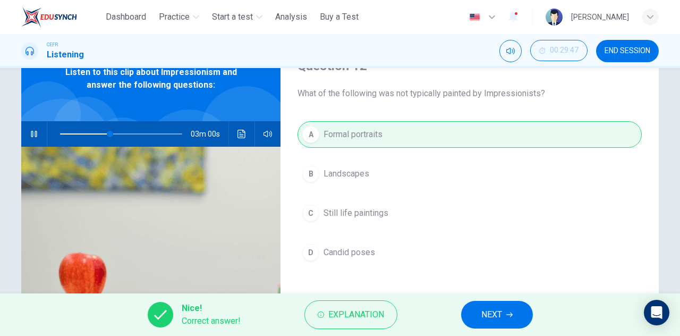
click at [40, 138] on div "03m 00s" at bounding box center [150, 134] width 259 height 26
click at [33, 136] on icon "button" at bounding box center [34, 134] width 6 height 6
click at [494, 320] on span "NEXT" at bounding box center [492, 314] width 21 height 15
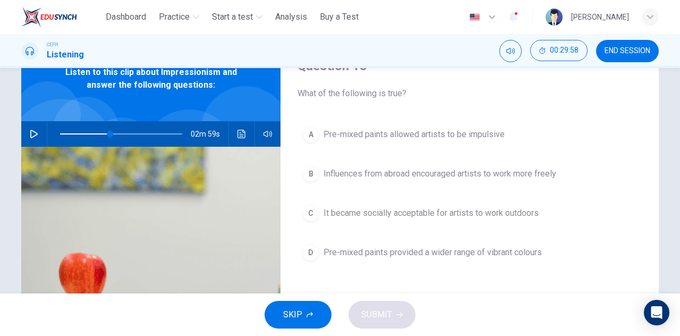
click at [30, 135] on icon "button" at bounding box center [34, 134] width 9 height 9
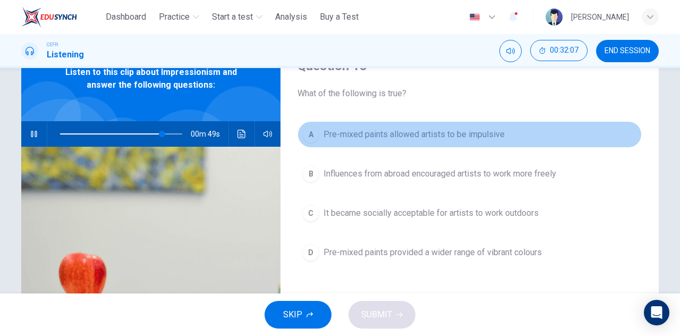
click at [459, 138] on span "Pre-mixed paints allowed artists to be impulsive" at bounding box center [414, 134] width 181 height 13
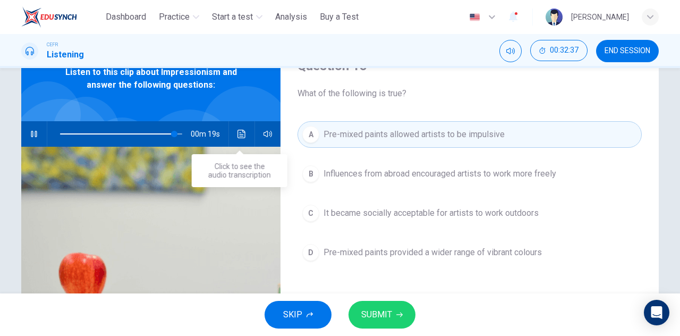
click at [234, 136] on button "Click to see the audio transcription" at bounding box center [241, 134] width 17 height 26
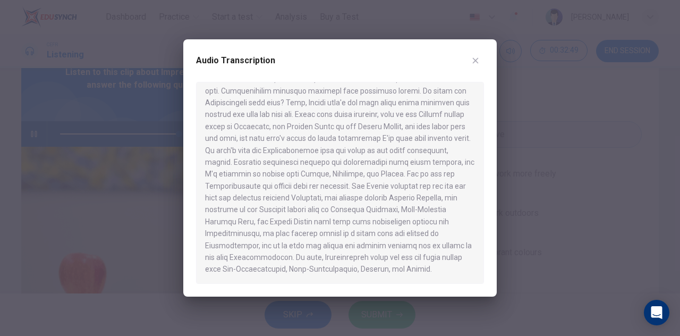
click at [473, 57] on icon "button" at bounding box center [475, 60] width 9 height 9
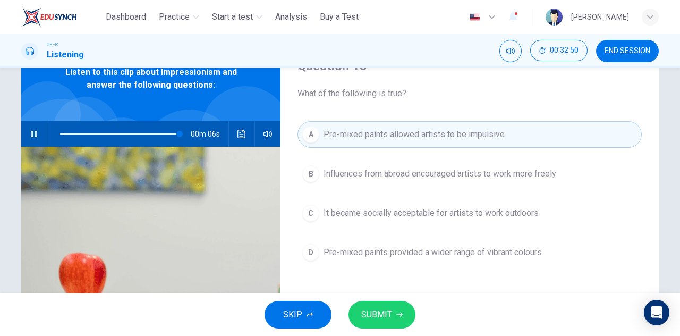
click at [387, 314] on span "SUBMIT" at bounding box center [376, 314] width 31 height 15
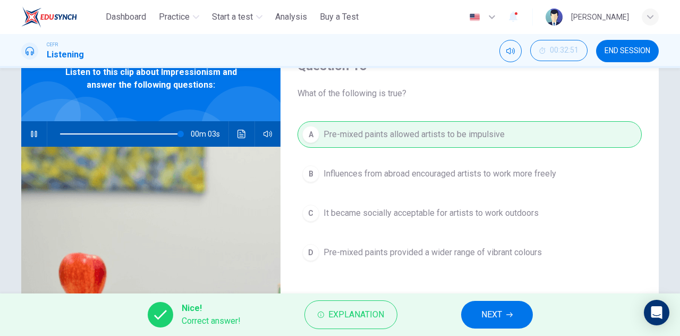
click at [387, 314] on button "Explanation" at bounding box center [351, 314] width 93 height 29
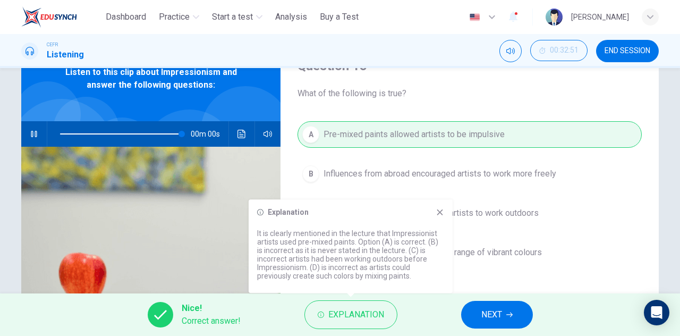
type input "*"
click at [443, 209] on icon at bounding box center [440, 212] width 9 height 9
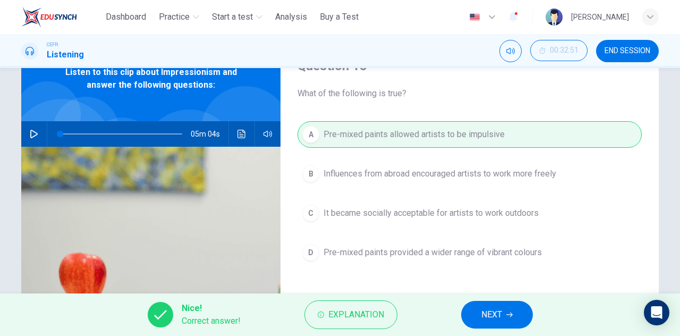
click at [482, 317] on span "NEXT" at bounding box center [492, 314] width 21 height 15
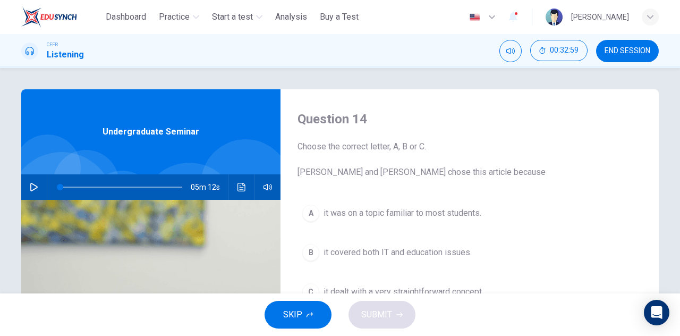
scroll to position [53, 0]
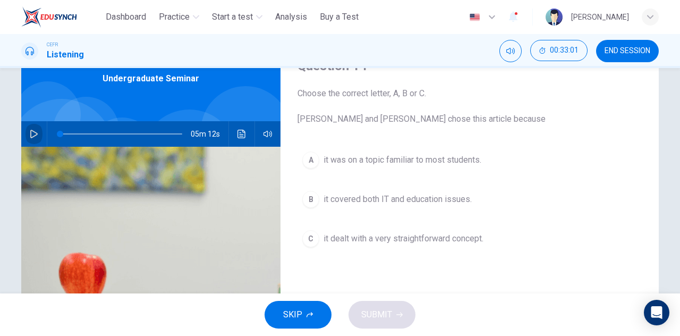
click at [30, 136] on icon "button" at bounding box center [34, 134] width 9 height 9
click at [31, 134] on icon "button" at bounding box center [34, 134] width 6 height 6
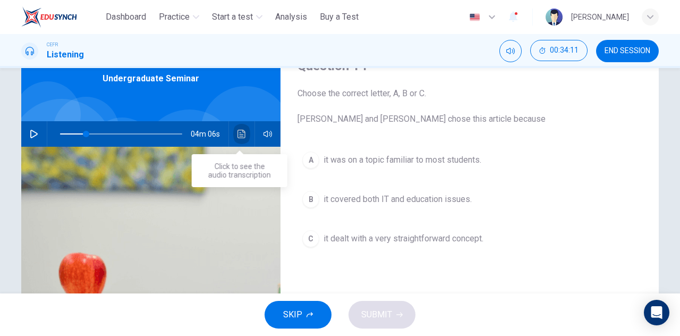
click at [241, 136] on icon "Click to see the audio transcription" at bounding box center [242, 134] width 8 height 9
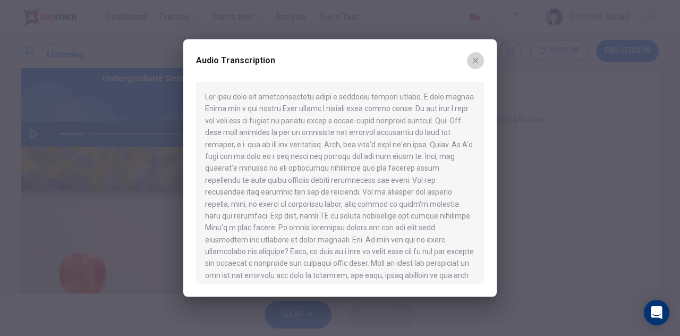
click at [473, 55] on button "button" at bounding box center [475, 60] width 17 height 17
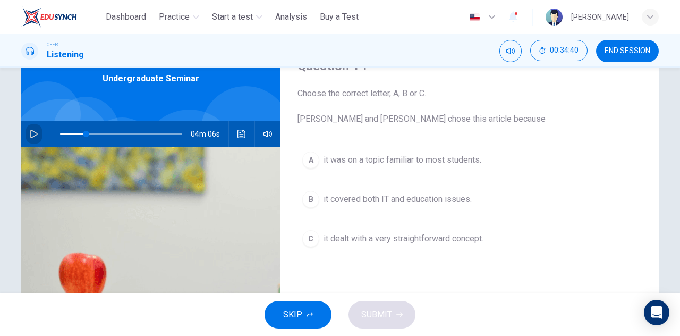
click at [32, 136] on icon "button" at bounding box center [33, 134] width 7 height 9
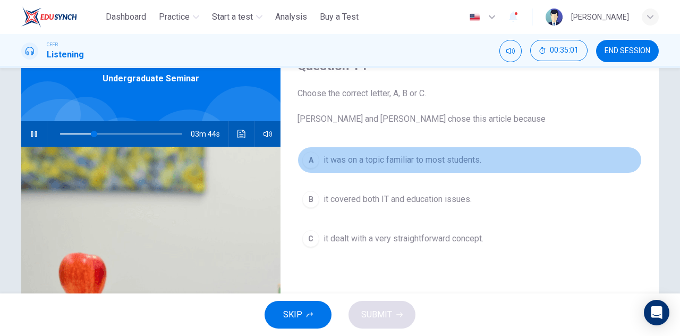
click at [403, 155] on span "it was on a topic familiar to most students." at bounding box center [403, 160] width 158 height 13
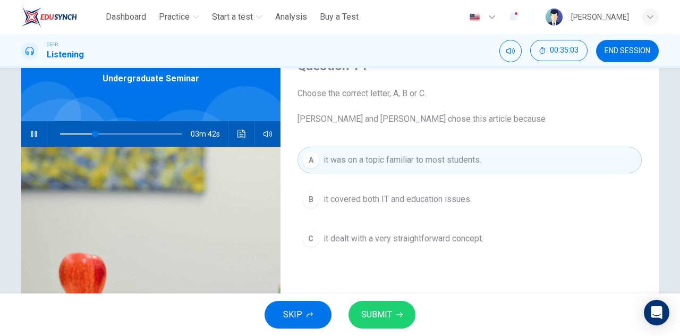
click at [370, 309] on span "SUBMIT" at bounding box center [376, 314] width 31 height 15
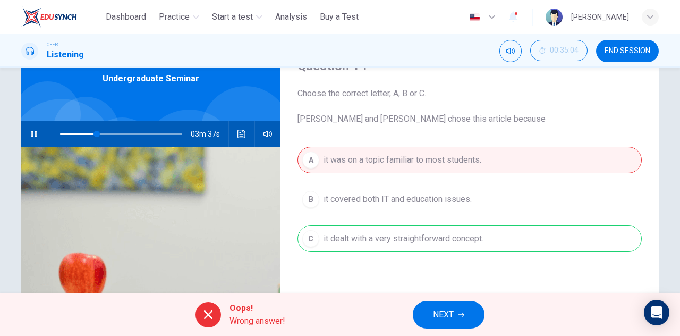
click at [31, 133] on icon "button" at bounding box center [34, 134] width 6 height 6
click at [374, 230] on div "A it was on a topic familiar to most students. B it covered both IT and educati…" at bounding box center [470, 210] width 344 height 127
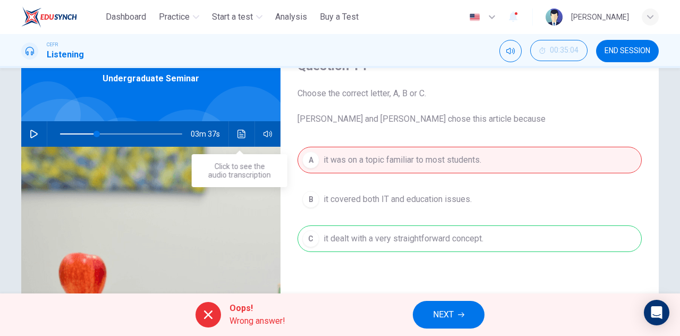
click at [238, 133] on icon "Click to see the audio transcription" at bounding box center [242, 134] width 9 height 9
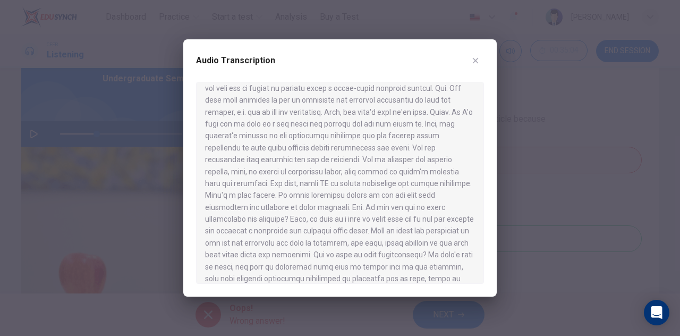
scroll to position [0, 0]
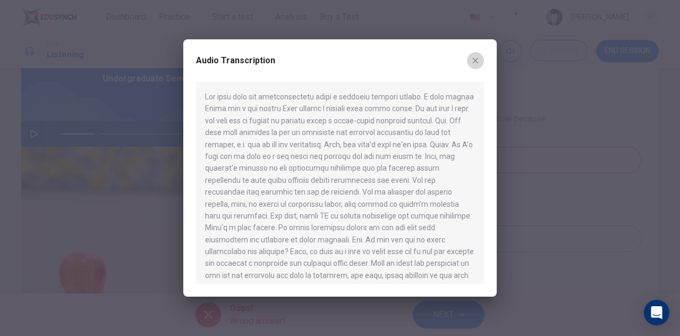
click at [472, 68] on button "button" at bounding box center [475, 60] width 17 height 17
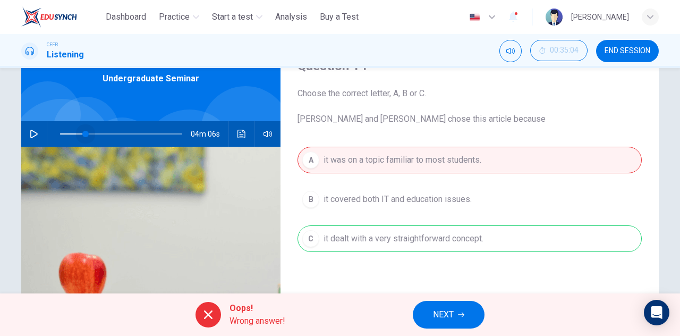
click at [83, 135] on span at bounding box center [121, 134] width 122 height 15
click at [446, 305] on button "NEXT" at bounding box center [449, 315] width 72 height 28
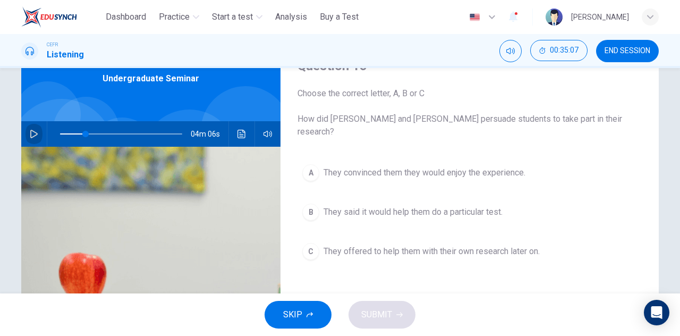
click at [34, 133] on icon "button" at bounding box center [33, 134] width 7 height 9
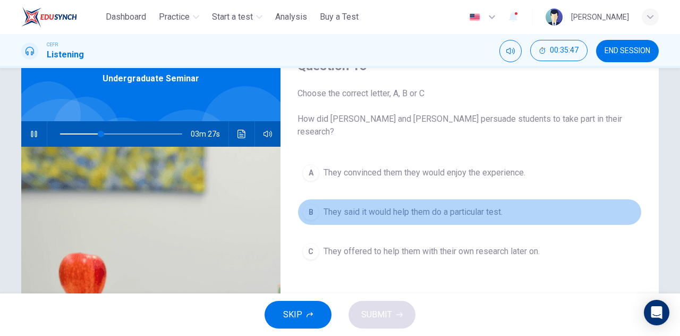
click at [407, 206] on span "They said it would help them do a particular test." at bounding box center [413, 212] width 179 height 13
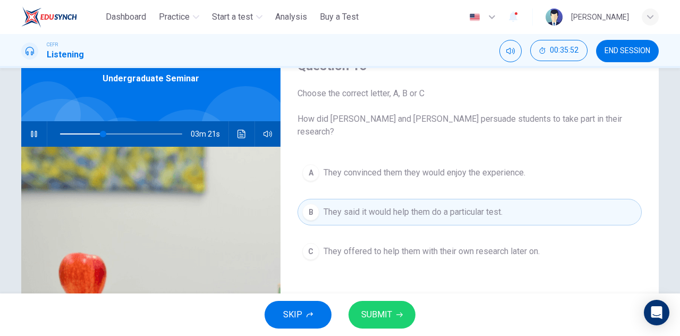
click at [27, 139] on button "button" at bounding box center [34, 134] width 17 height 26
click at [392, 309] on button "SUBMIT" at bounding box center [382, 315] width 67 height 28
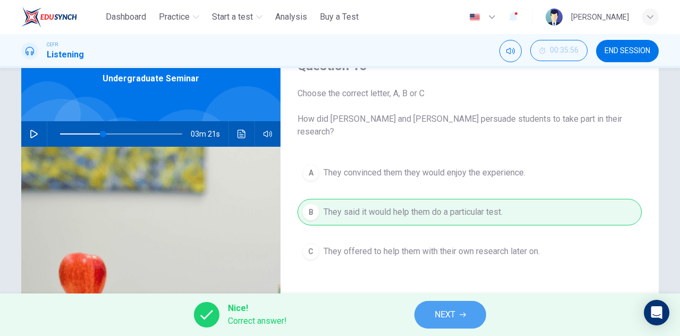
click at [433, 314] on button "NEXT" at bounding box center [451, 315] width 72 height 28
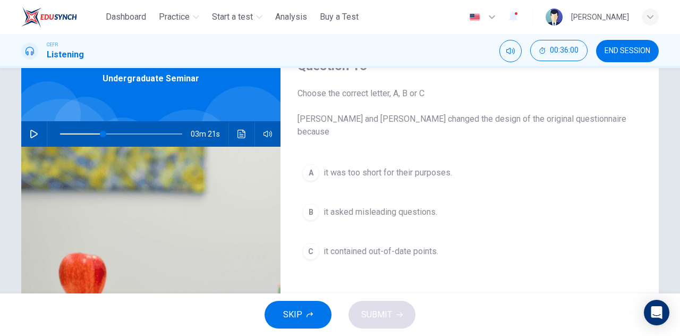
click at [30, 136] on icon "button" at bounding box center [34, 134] width 9 height 9
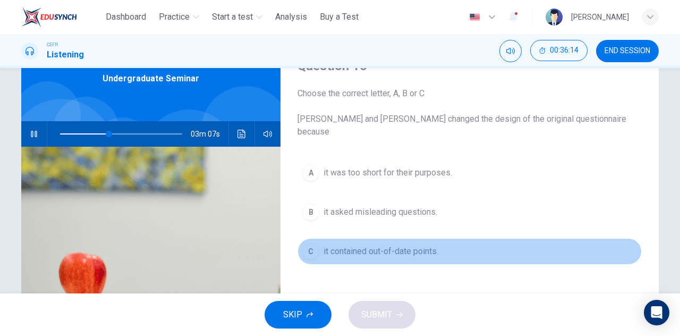
click at [416, 245] on span "it contained out-of-date points." at bounding box center [381, 251] width 115 height 13
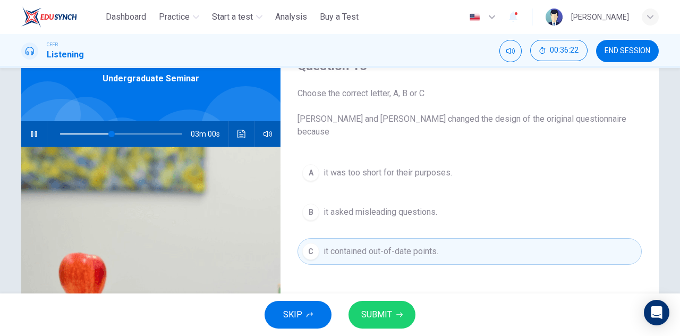
click at [32, 134] on icon "button" at bounding box center [34, 134] width 9 height 9
click at [380, 306] on button "SUBMIT" at bounding box center [382, 315] width 67 height 28
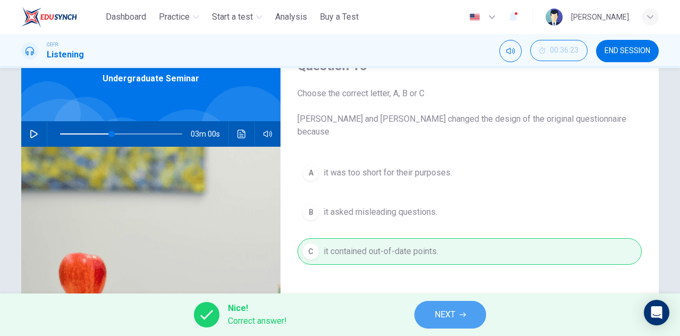
click at [448, 312] on span "NEXT" at bounding box center [445, 314] width 21 height 15
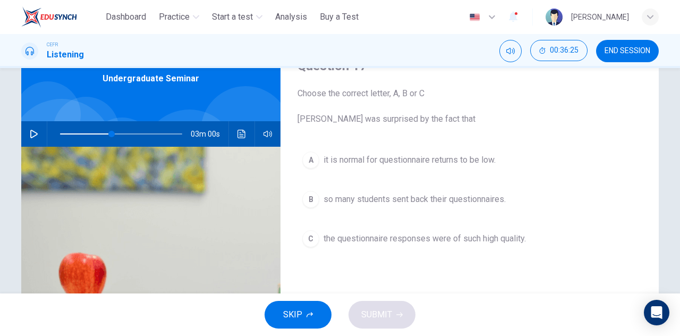
click at [30, 137] on icon "button" at bounding box center [33, 134] width 7 height 9
click at [33, 137] on icon "button" at bounding box center [34, 134] width 6 height 6
click at [116, 132] on span at bounding box center [119, 134] width 6 height 6
click at [31, 134] on icon "button" at bounding box center [34, 134] width 9 height 9
click at [29, 139] on button "button" at bounding box center [34, 134] width 17 height 26
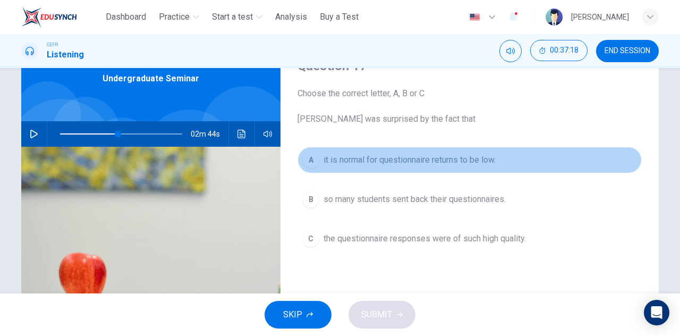
click at [424, 159] on span "it is normal for questionnaire returns to be low." at bounding box center [410, 160] width 172 height 13
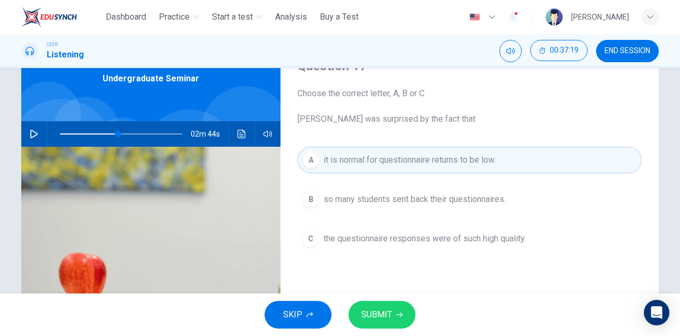
click at [32, 131] on icon "button" at bounding box center [34, 134] width 9 height 9
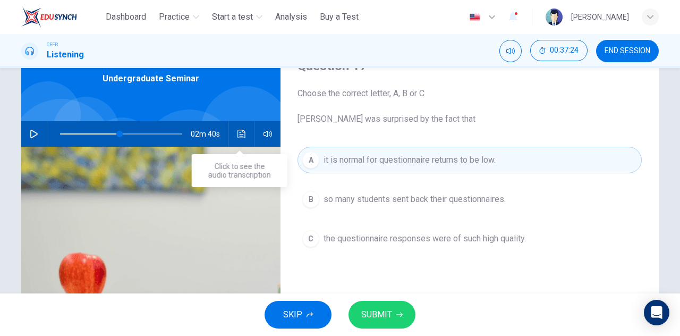
click at [236, 129] on button "Click to see the audio transcription" at bounding box center [241, 134] width 17 height 26
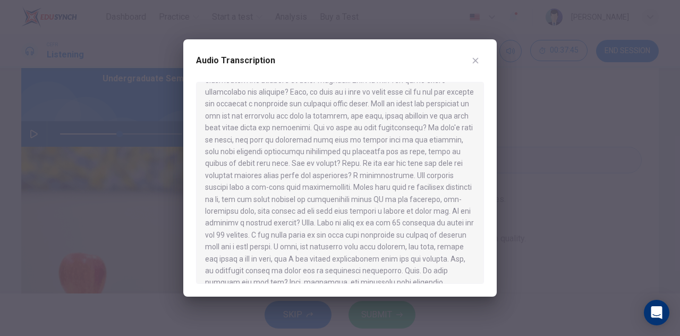
scroll to position [213, 0]
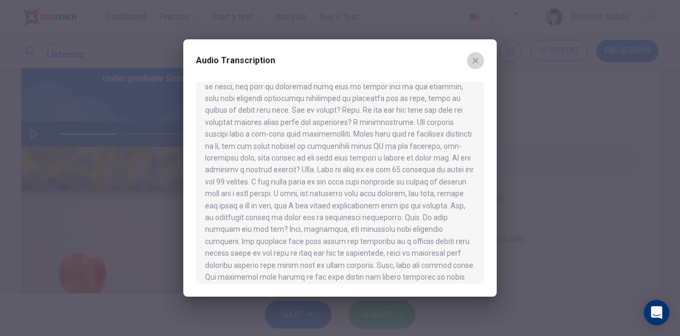
click at [477, 55] on button "button" at bounding box center [475, 60] width 17 height 17
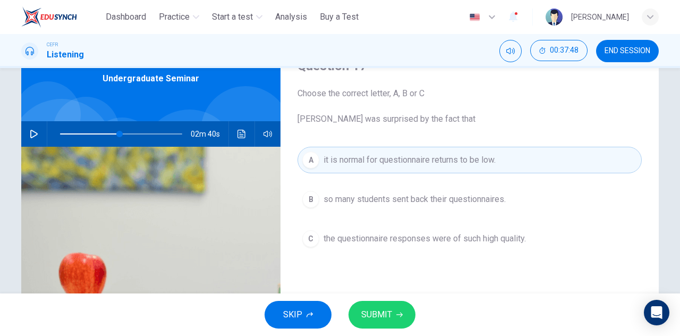
click at [397, 309] on button "SUBMIT" at bounding box center [382, 315] width 67 height 28
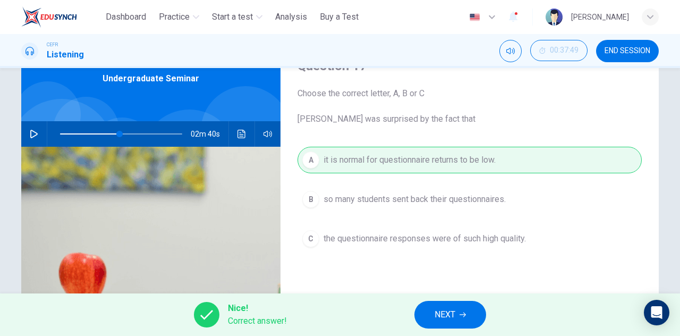
click at [460, 310] on button "NEXT" at bounding box center [451, 315] width 72 height 28
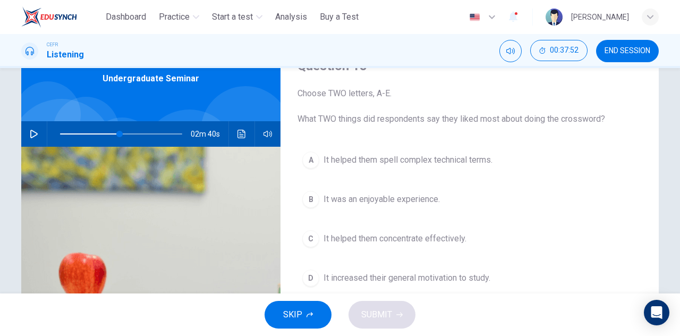
click at [37, 136] on button "button" at bounding box center [34, 134] width 17 height 26
click at [28, 142] on button "button" at bounding box center [34, 134] width 17 height 26
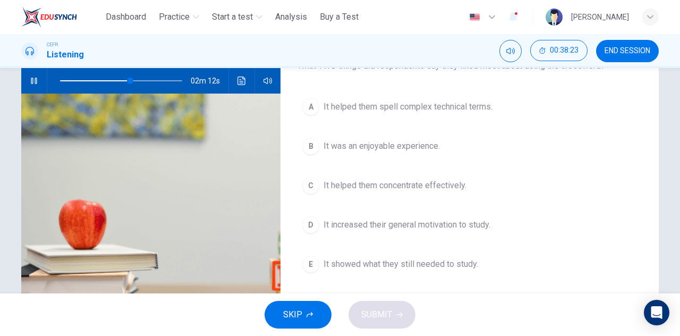
scroll to position [53, 0]
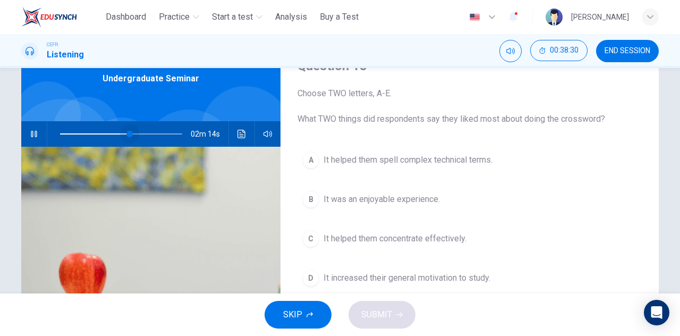
click at [127, 133] on span at bounding box center [130, 134] width 6 height 6
click at [122, 133] on span at bounding box center [125, 134] width 6 height 6
drag, startPoint x: 123, startPoint y: 134, endPoint x: 115, endPoint y: 136, distance: 8.0
click at [115, 136] on span at bounding box center [117, 134] width 6 height 6
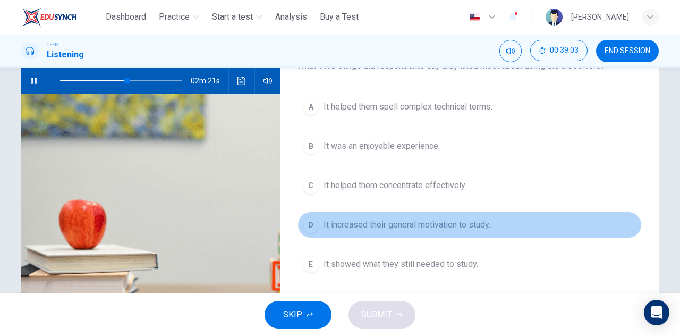
click at [448, 226] on span "It increased their general motivation to study." at bounding box center [407, 224] width 167 height 13
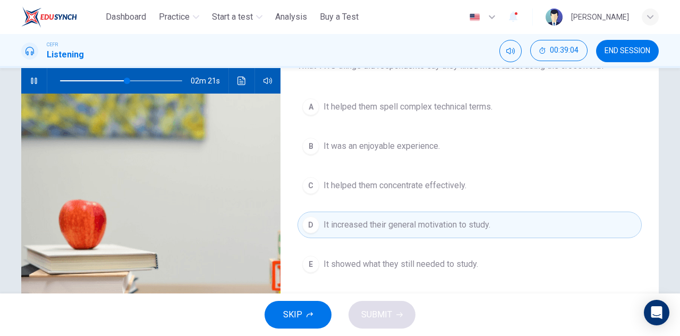
click at [444, 187] on span "It helped them concentrate effectively." at bounding box center [395, 185] width 143 height 13
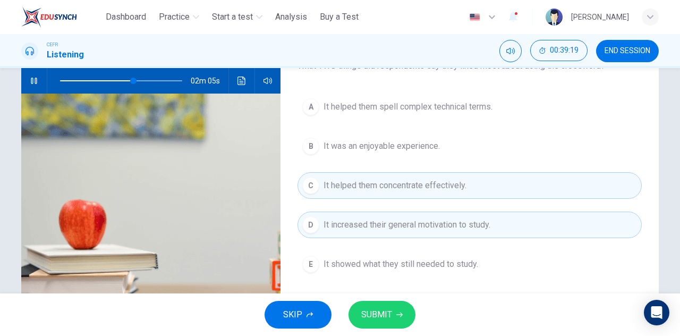
click at [395, 310] on button "SUBMIT" at bounding box center [382, 315] width 67 height 28
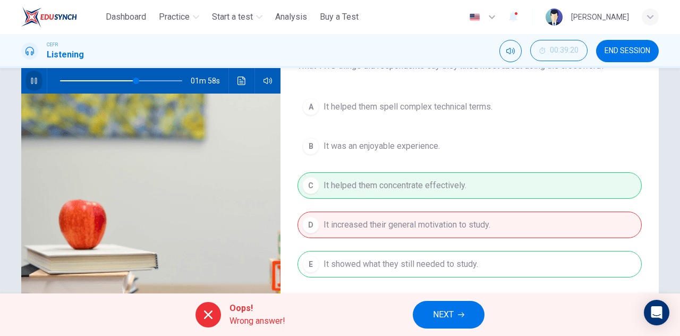
click at [26, 83] on button "button" at bounding box center [34, 81] width 17 height 26
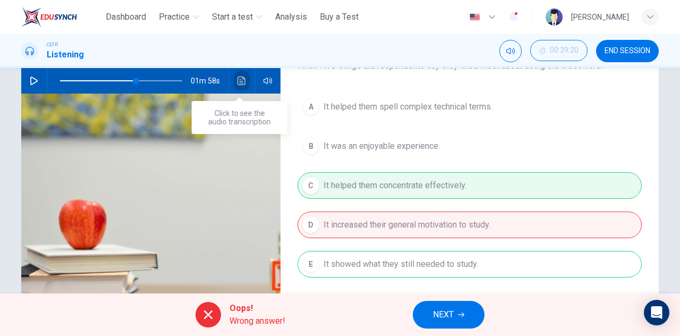
click at [241, 82] on icon "Click to see the audio transcription" at bounding box center [242, 81] width 9 height 9
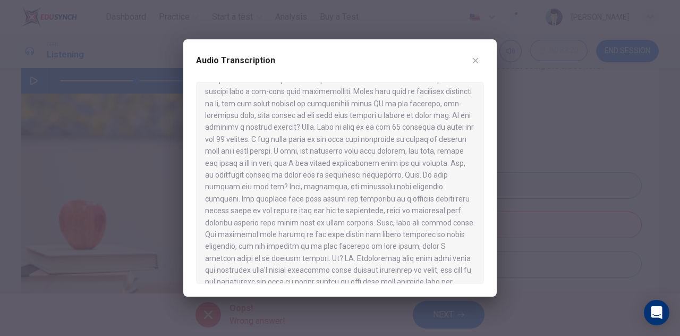
scroll to position [319, 0]
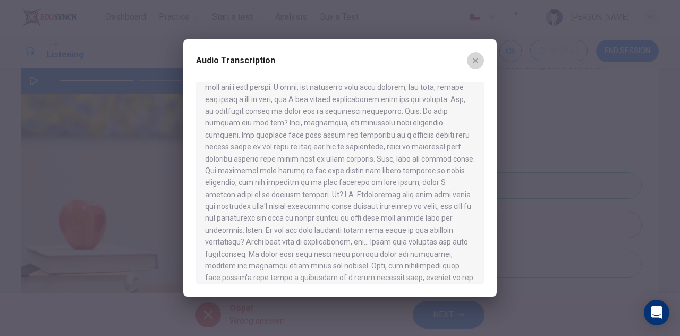
click at [476, 63] on icon "button" at bounding box center [475, 60] width 9 height 9
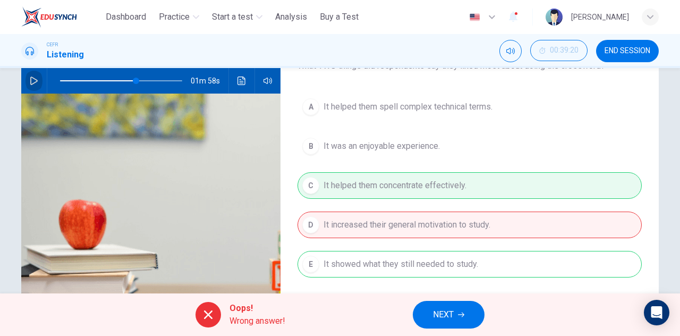
click at [30, 83] on icon "button" at bounding box center [34, 81] width 9 height 9
click at [37, 80] on button "button" at bounding box center [34, 81] width 17 height 26
click at [462, 317] on icon "button" at bounding box center [461, 314] width 6 height 6
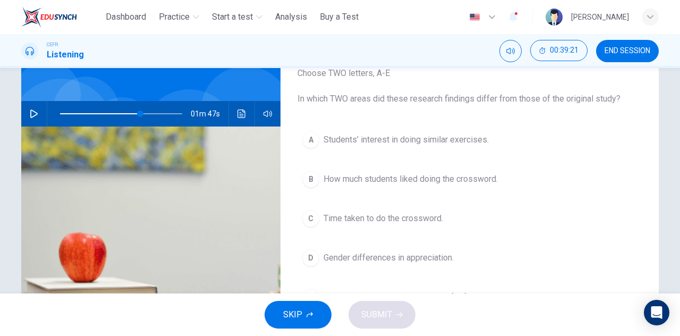
scroll to position [53, 0]
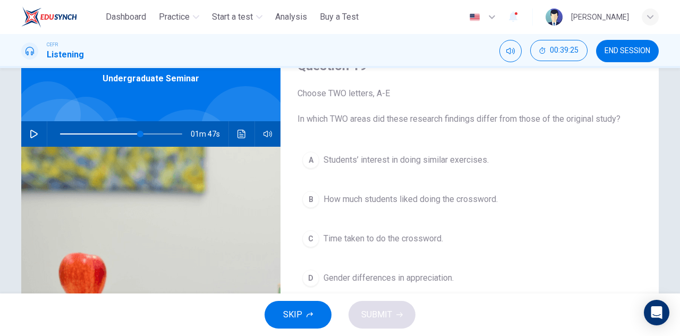
click at [30, 133] on icon "button" at bounding box center [34, 134] width 9 height 9
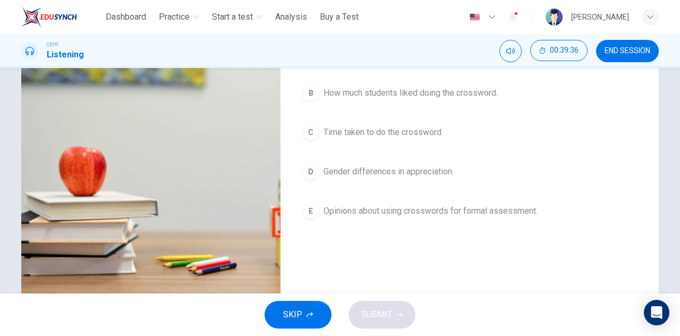
scroll to position [106, 0]
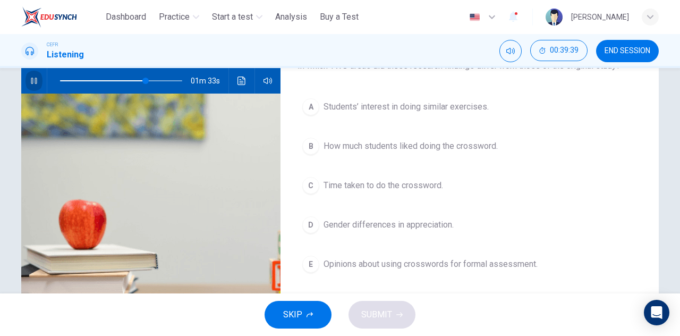
click at [36, 79] on button "button" at bounding box center [34, 81] width 17 height 26
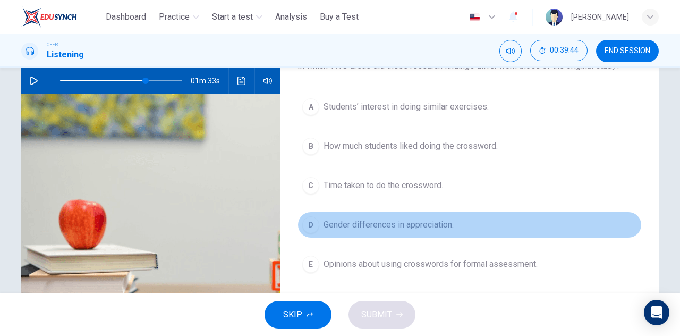
click at [401, 226] on span "Gender differences in appreciation." at bounding box center [389, 224] width 130 height 13
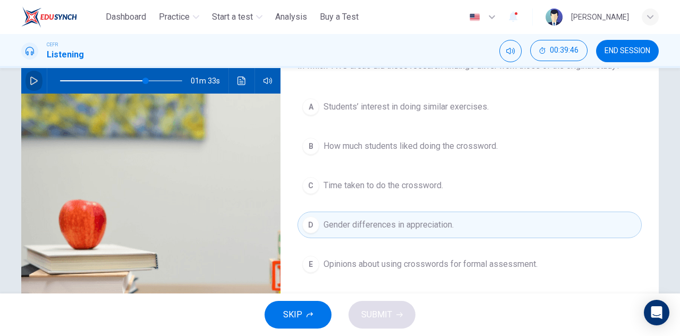
click at [30, 82] on icon "button" at bounding box center [34, 81] width 9 height 9
click at [441, 262] on span "Opinions about using crosswords for formal assessment." at bounding box center [431, 264] width 214 height 13
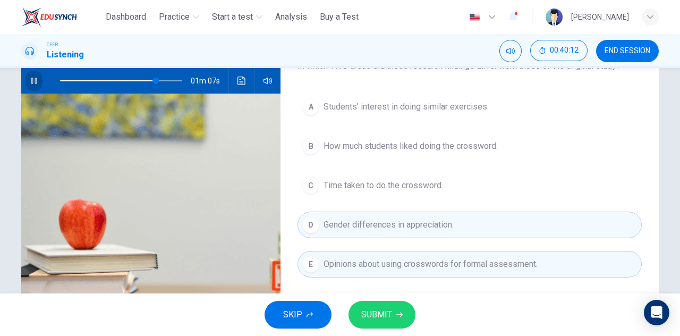
click at [32, 81] on icon "button" at bounding box center [34, 81] width 9 height 9
click at [148, 79] on span at bounding box center [150, 81] width 6 height 6
click at [31, 85] on icon "button" at bounding box center [34, 81] width 9 height 9
click at [141, 81] on span at bounding box center [143, 81] width 6 height 6
click at [381, 311] on span "SUBMIT" at bounding box center [376, 314] width 31 height 15
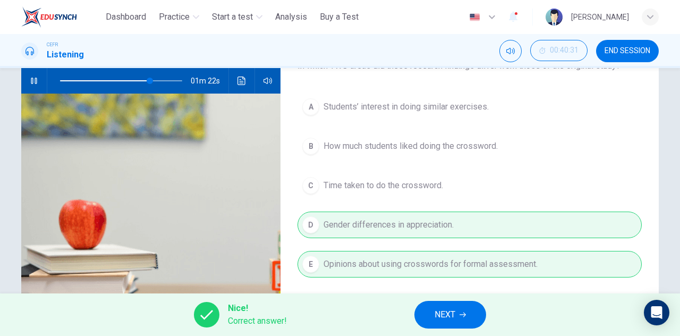
click at [35, 86] on button "button" at bounding box center [34, 81] width 17 height 26
click at [465, 318] on button "NEXT" at bounding box center [451, 315] width 72 height 28
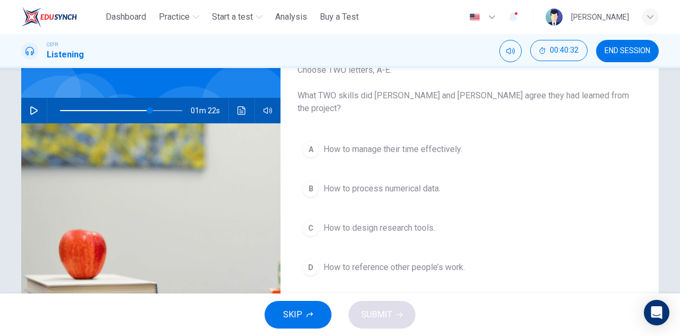
scroll to position [53, 0]
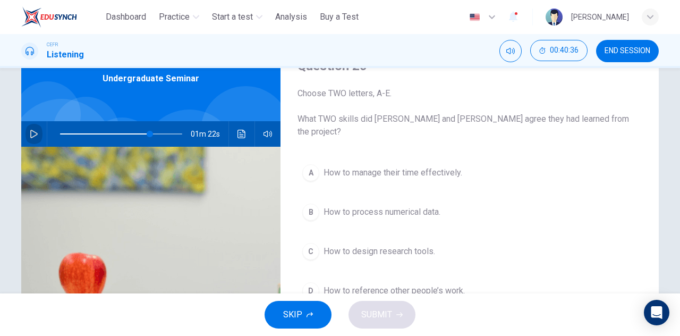
click at [34, 134] on icon "button" at bounding box center [33, 134] width 7 height 9
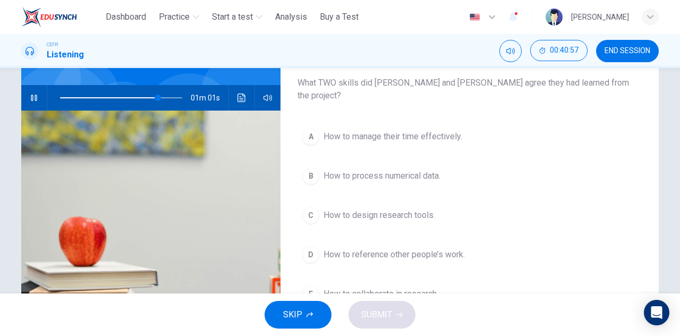
scroll to position [106, 0]
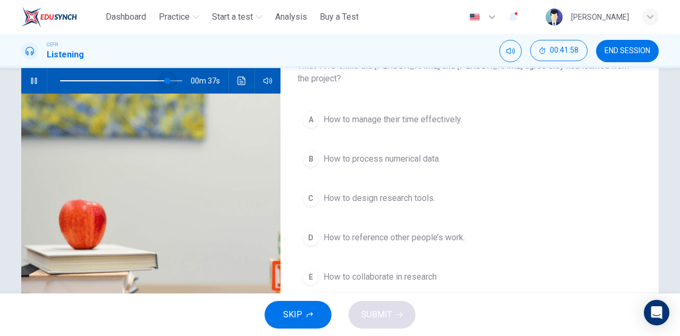
click at [166, 81] on span at bounding box center [121, 80] width 122 height 15
click at [165, 80] on span at bounding box center [168, 81] width 6 height 6
click at [159, 80] on span at bounding box center [162, 81] width 6 height 6
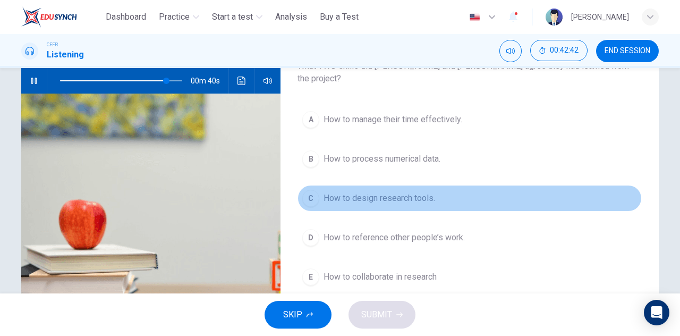
click at [401, 192] on span "How to design research tools." at bounding box center [380, 198] width 112 height 13
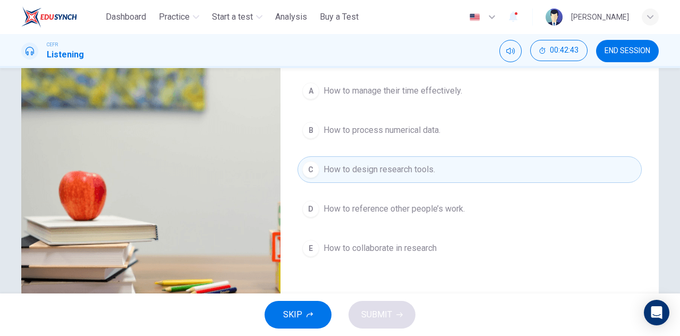
scroll to position [159, 0]
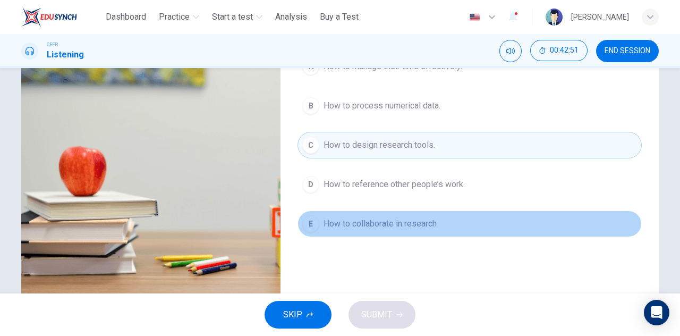
click at [414, 217] on span "How to collaborate in research" at bounding box center [380, 223] width 113 height 13
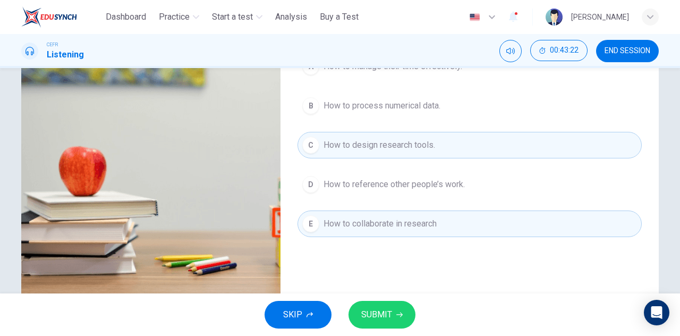
type input "*"
click at [374, 319] on span "SUBMIT" at bounding box center [376, 314] width 31 height 15
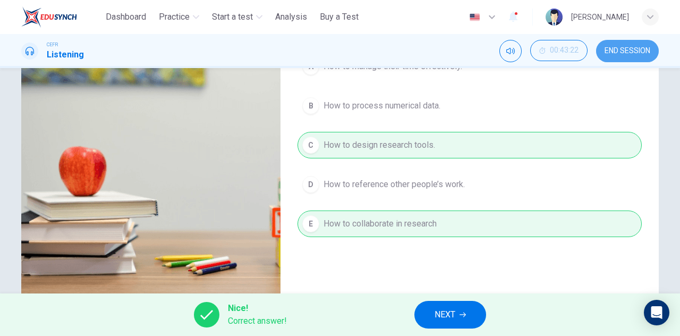
click at [627, 55] on span "END SESSION" at bounding box center [628, 51] width 46 height 9
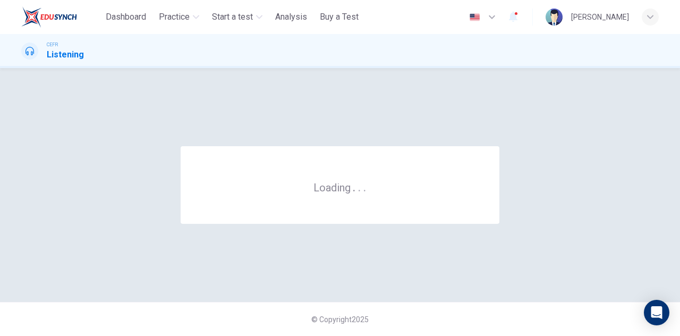
scroll to position [0, 0]
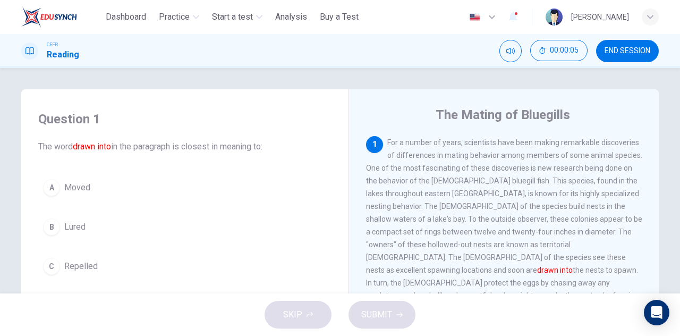
scroll to position [53, 0]
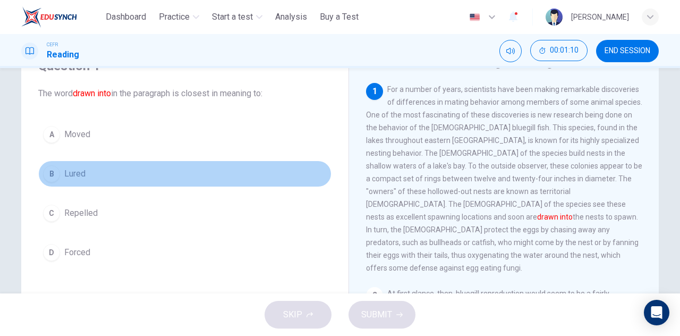
click at [69, 170] on span "Lured" at bounding box center [74, 173] width 21 height 13
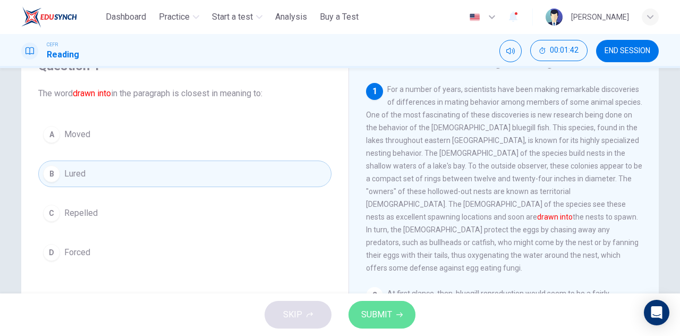
click at [384, 314] on span "SUBMIT" at bounding box center [376, 314] width 31 height 15
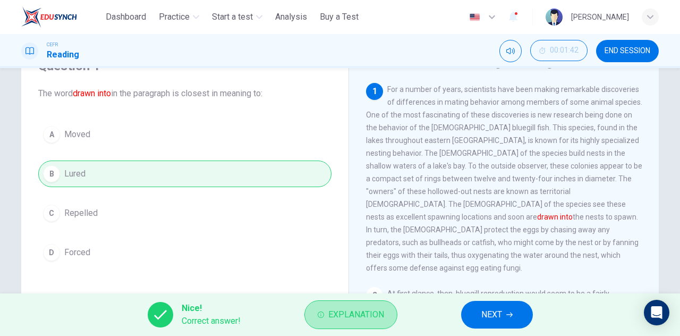
click at [384, 314] on span "Explanation" at bounding box center [356, 314] width 56 height 15
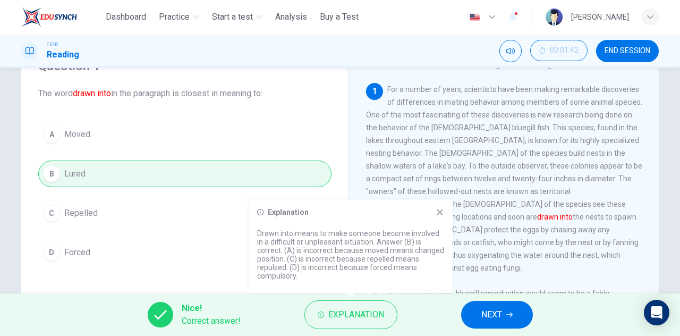
click at [440, 208] on icon at bounding box center [440, 212] width 9 height 9
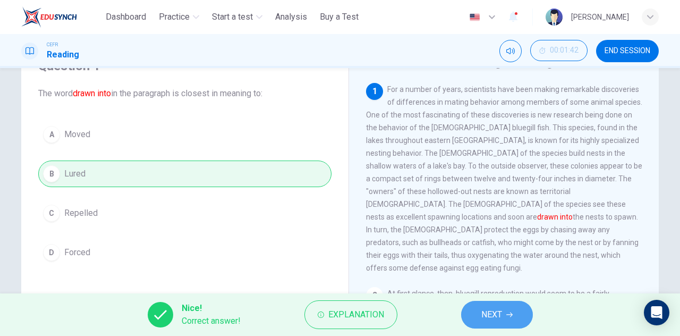
click at [506, 308] on button "NEXT" at bounding box center [497, 315] width 72 height 28
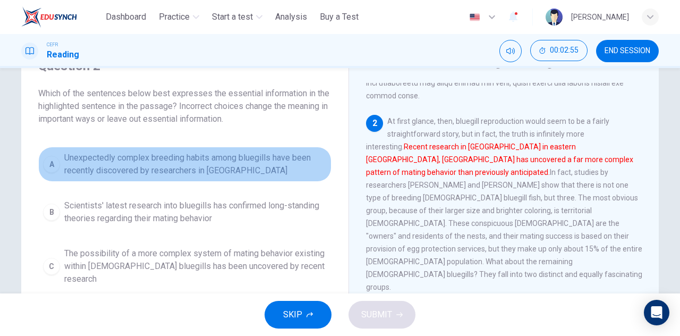
click at [192, 162] on span "Unexpectedly complex breeding habits among bluegills have been recently discove…" at bounding box center [195, 164] width 263 height 26
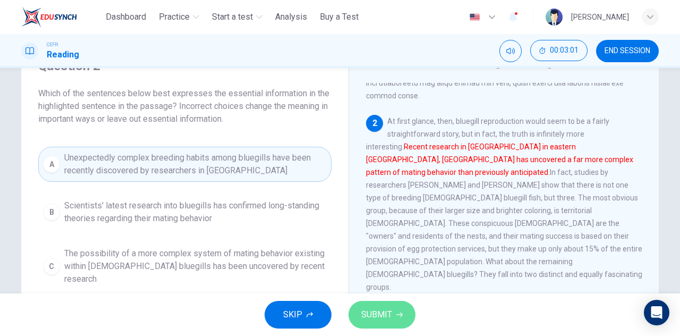
click at [372, 309] on span "SUBMIT" at bounding box center [376, 314] width 31 height 15
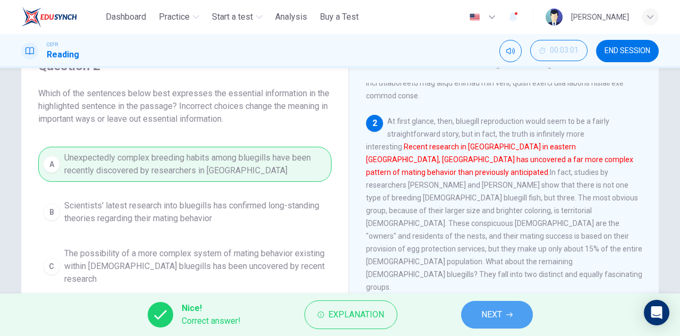
click at [476, 318] on button "NEXT" at bounding box center [497, 315] width 72 height 28
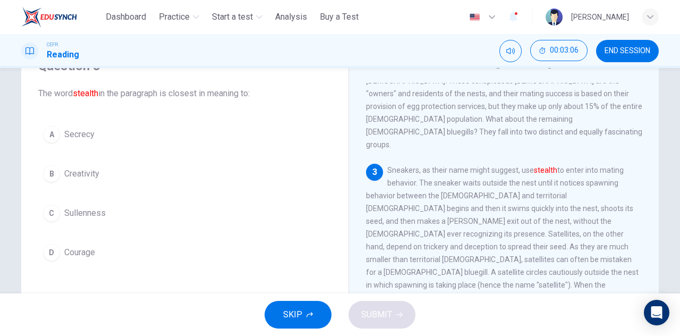
scroll to position [319, 0]
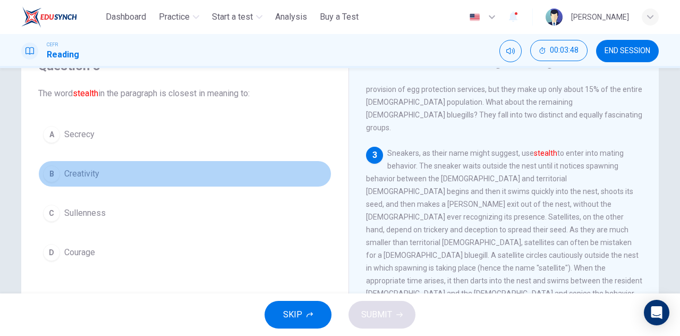
click at [83, 170] on span "Creativity" at bounding box center [81, 173] width 35 height 13
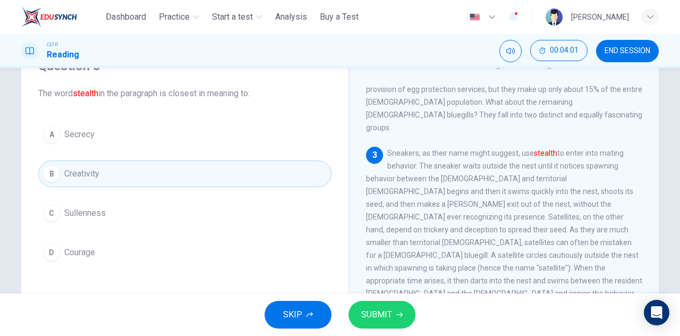
click at [84, 137] on span "Secrecy" at bounding box center [79, 134] width 30 height 13
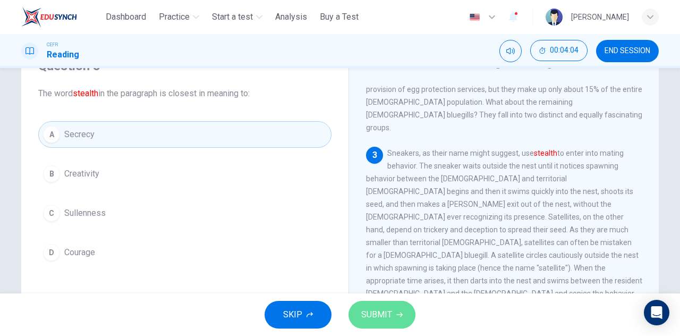
click at [391, 315] on span "SUBMIT" at bounding box center [376, 314] width 31 height 15
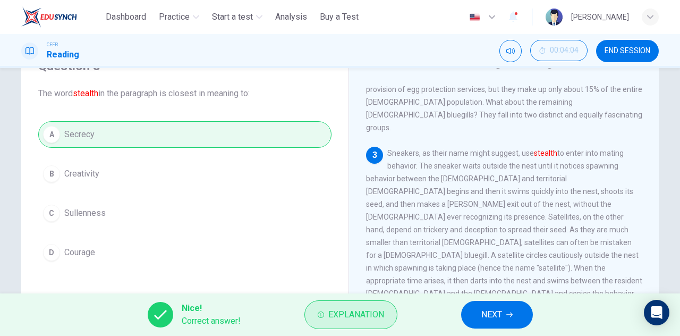
click at [348, 300] on button "Explanation" at bounding box center [351, 314] width 93 height 29
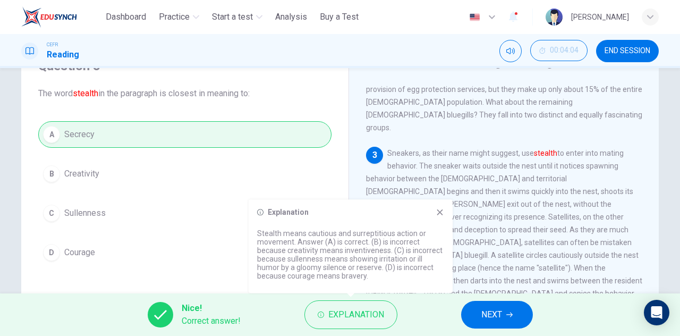
click at [437, 215] on icon at bounding box center [440, 212] width 9 height 9
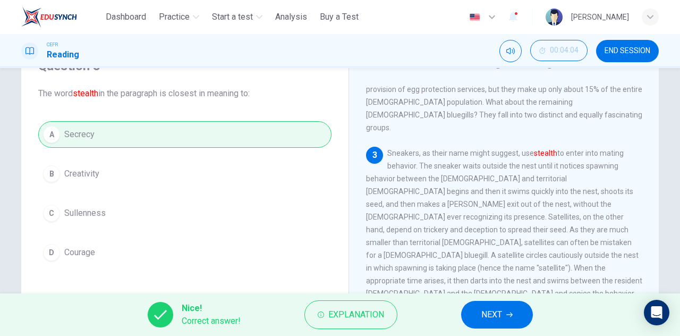
click at [495, 315] on span "NEXT" at bounding box center [492, 314] width 21 height 15
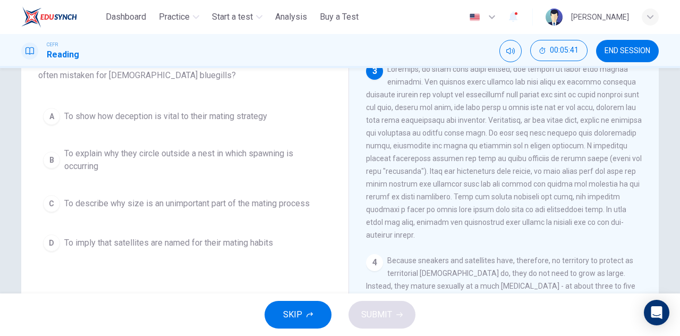
scroll to position [106, 0]
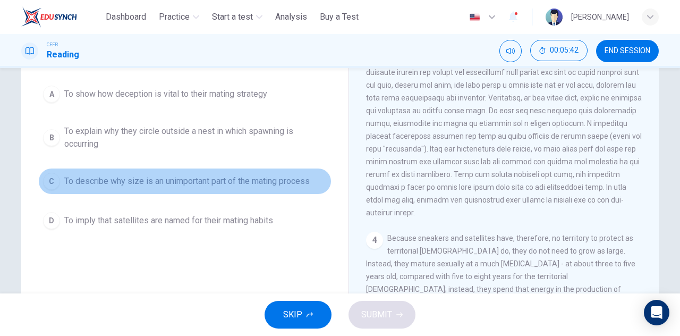
click at [186, 182] on span "To describe why size is an unimportant part of the mating process" at bounding box center [187, 181] width 246 height 13
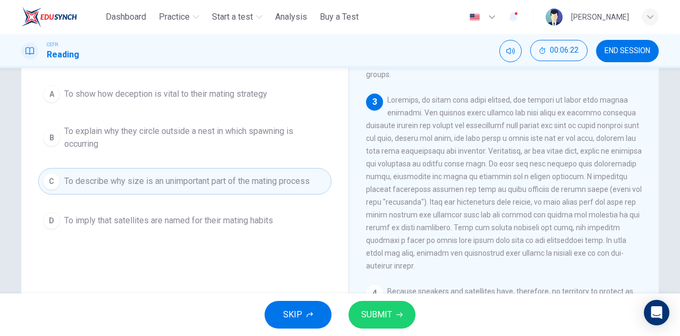
scroll to position [53, 0]
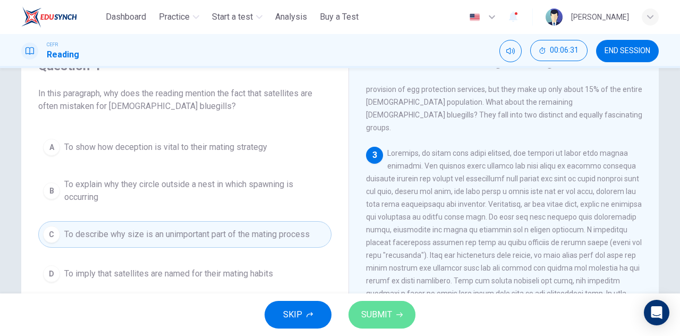
click at [367, 311] on span "SUBMIT" at bounding box center [376, 314] width 31 height 15
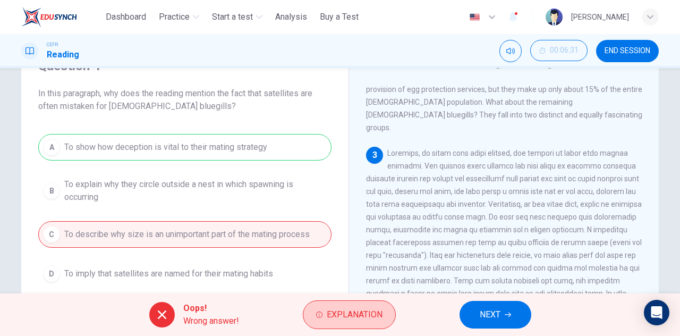
click at [356, 319] on span "Explanation" at bounding box center [355, 314] width 56 height 15
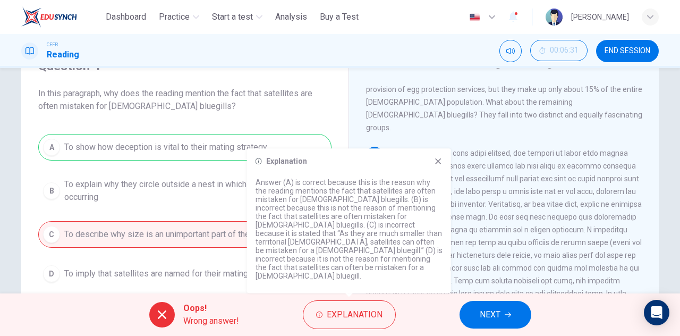
click at [441, 165] on icon at bounding box center [438, 161] width 9 height 9
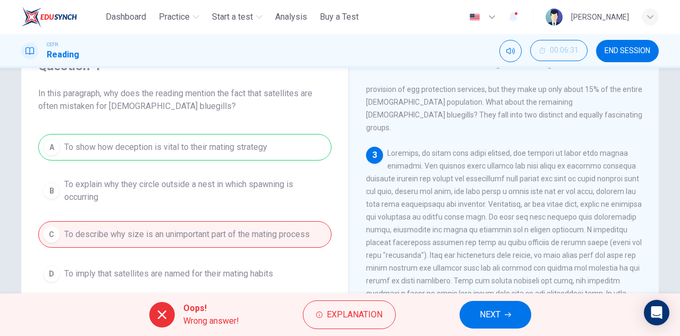
click at [494, 308] on span "NEXT" at bounding box center [490, 314] width 21 height 15
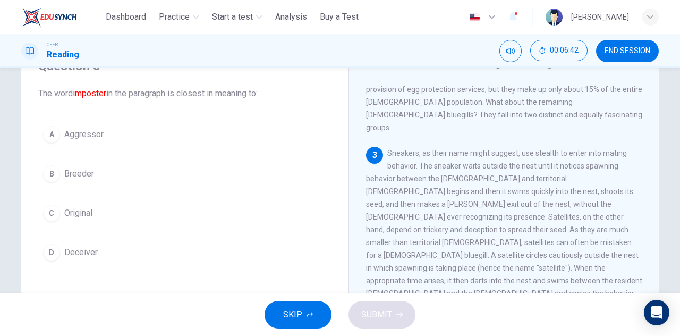
click at [88, 246] on span "Deceiver" at bounding box center [80, 252] width 33 height 13
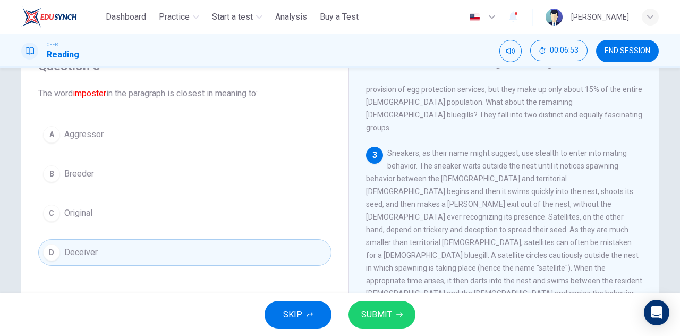
scroll to position [372, 0]
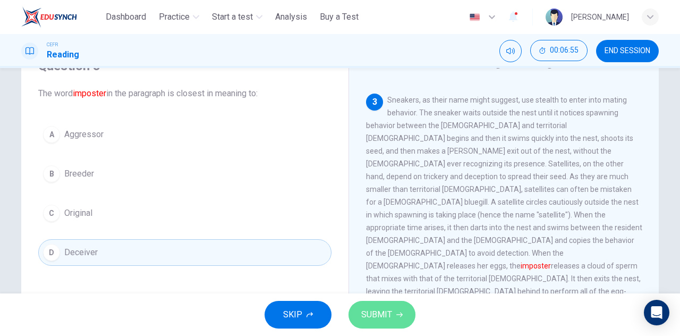
click at [394, 315] on button "SUBMIT" at bounding box center [382, 315] width 67 height 28
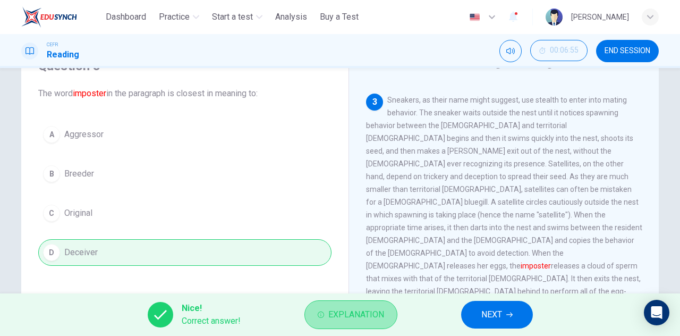
click at [359, 315] on span "Explanation" at bounding box center [356, 314] width 56 height 15
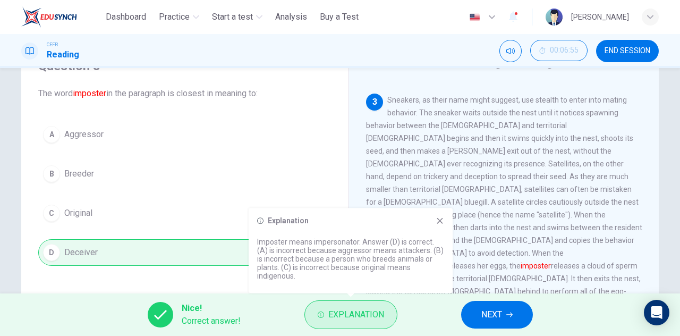
click at [359, 315] on span "Explanation" at bounding box center [356, 314] width 56 height 15
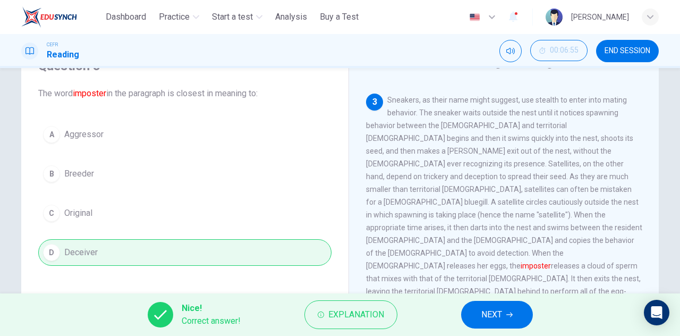
click at [499, 306] on button "NEXT" at bounding box center [497, 315] width 72 height 28
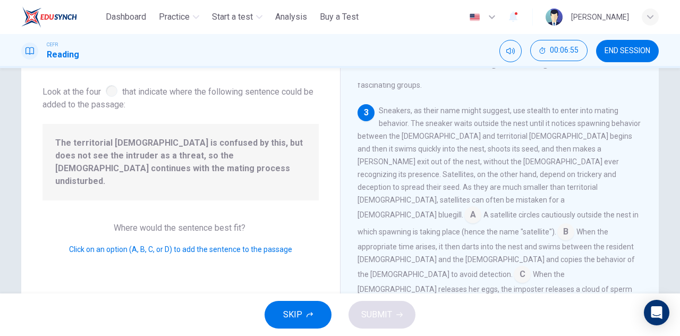
scroll to position [336, 0]
click at [579, 296] on input at bounding box center [570, 304] width 17 height 17
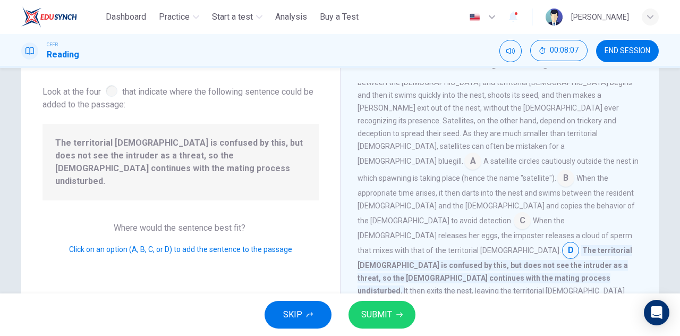
click at [370, 319] on span "SUBMIT" at bounding box center [376, 314] width 31 height 15
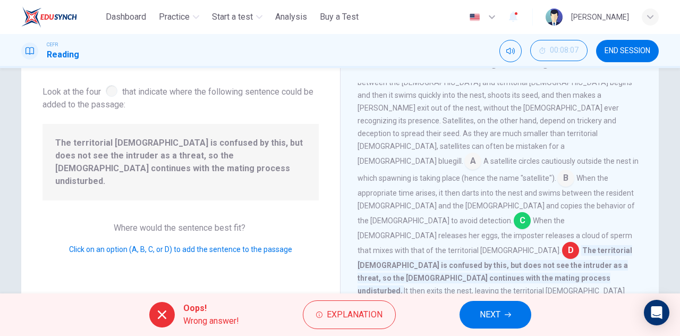
click at [514, 213] on input at bounding box center [522, 221] width 17 height 17
click at [378, 318] on span "Explanation" at bounding box center [355, 314] width 56 height 15
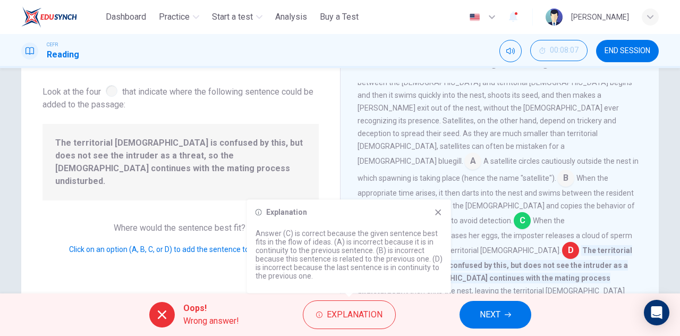
click at [441, 210] on icon at bounding box center [438, 212] width 9 height 9
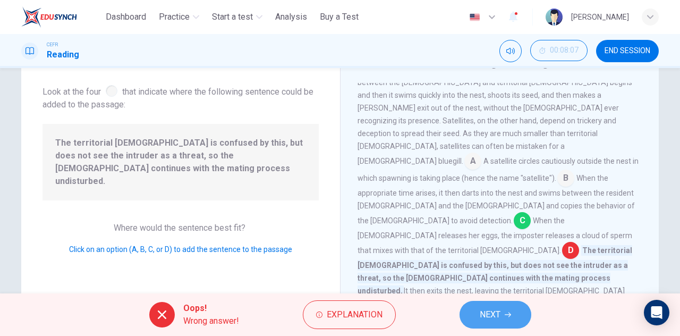
click at [508, 310] on button "NEXT" at bounding box center [496, 315] width 72 height 28
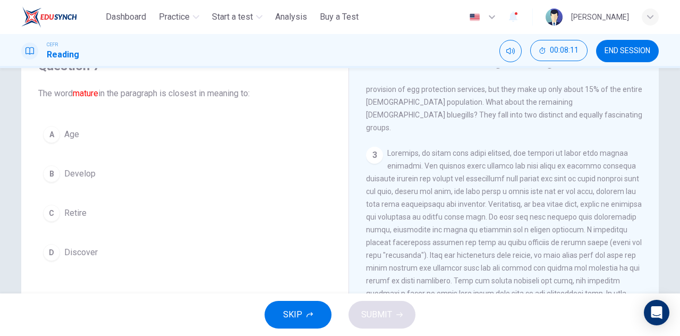
scroll to position [540, 0]
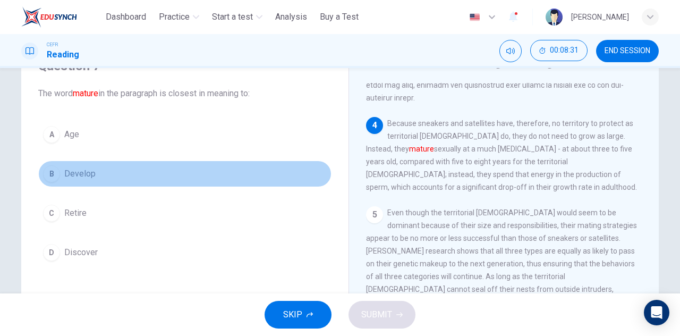
click at [77, 173] on span "Develop" at bounding box center [79, 173] width 31 height 13
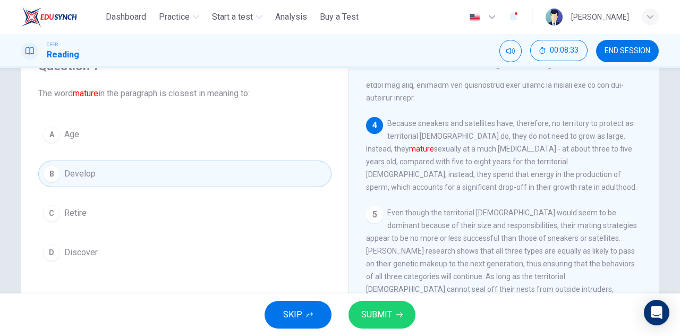
click at [375, 312] on span "SUBMIT" at bounding box center [376, 314] width 31 height 15
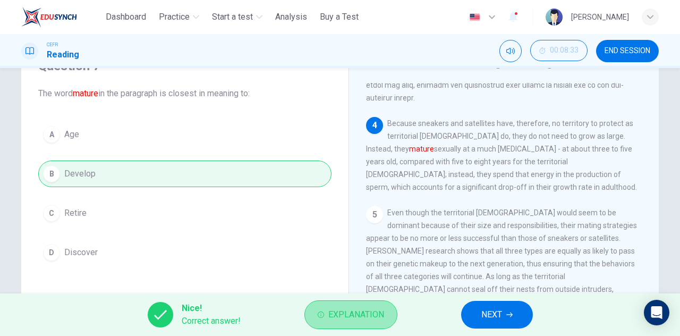
click at [361, 308] on span "Explanation" at bounding box center [356, 314] width 56 height 15
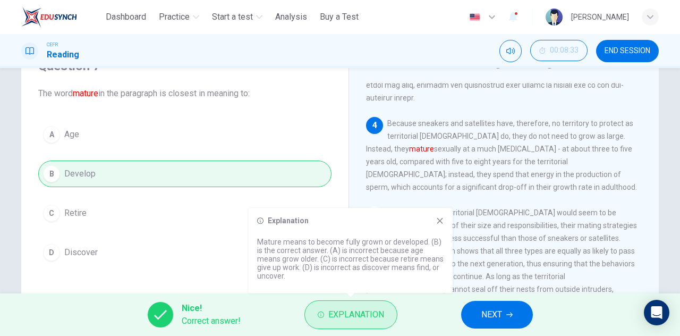
click at [361, 308] on span "Explanation" at bounding box center [356, 314] width 56 height 15
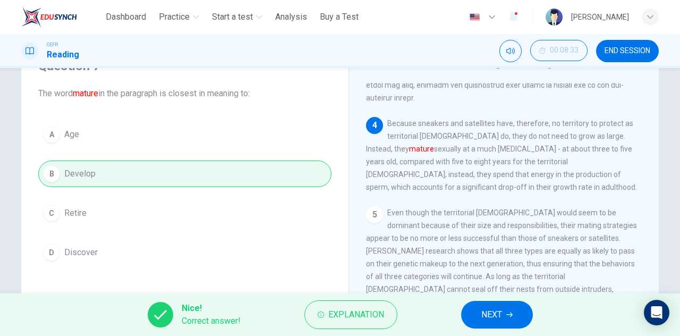
click at [492, 315] on span "NEXT" at bounding box center [492, 314] width 21 height 15
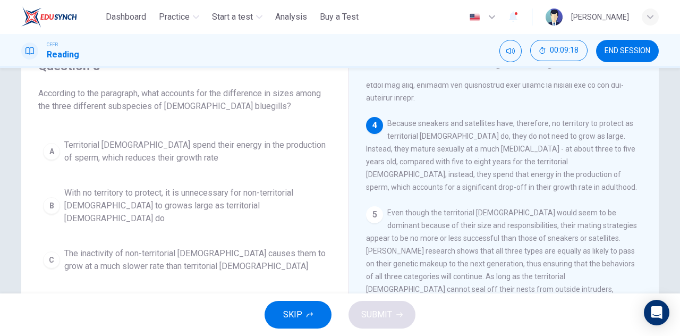
scroll to position [106, 0]
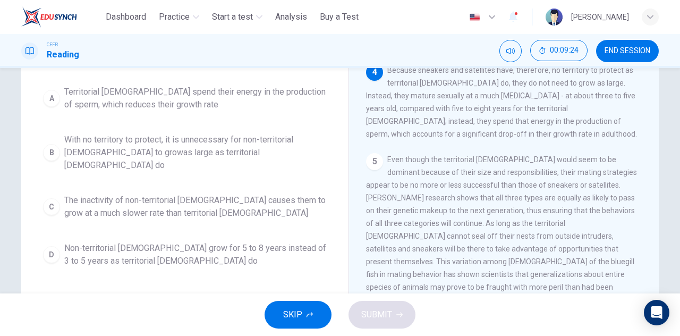
click at [159, 91] on span "Territorial males spend their energy in the production of sperm, which reduces …" at bounding box center [195, 99] width 263 height 26
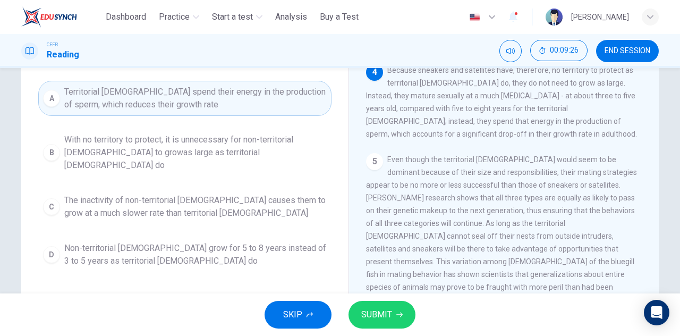
click at [393, 320] on button "SUBMIT" at bounding box center [382, 315] width 67 height 28
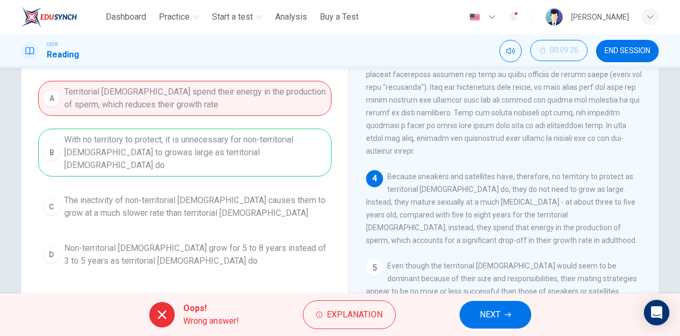
scroll to position [53, 0]
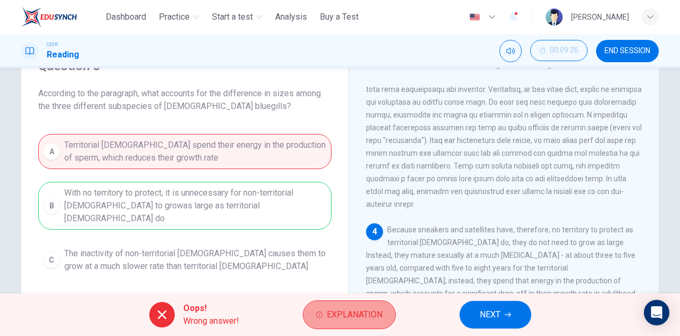
click at [356, 317] on span "Explanation" at bounding box center [355, 314] width 56 height 15
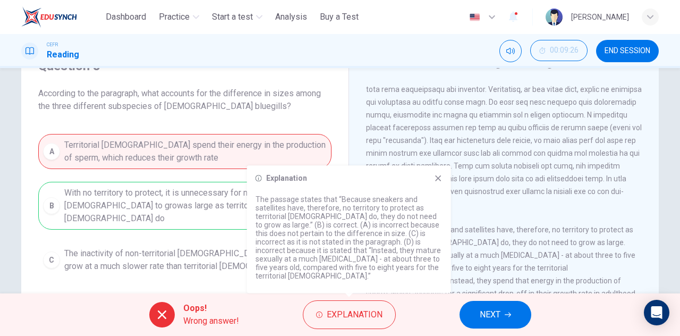
click at [439, 181] on icon at bounding box center [438, 178] width 6 height 6
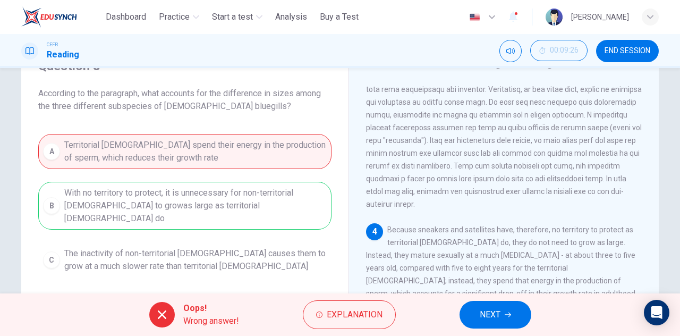
drag, startPoint x: 142, startPoint y: 91, endPoint x: 212, endPoint y: 93, distance: 69.7
click at [212, 93] on span "According to the paragraph, what accounts for the difference in sizes among the…" at bounding box center [184, 100] width 293 height 26
click at [509, 319] on button "NEXT" at bounding box center [496, 315] width 72 height 28
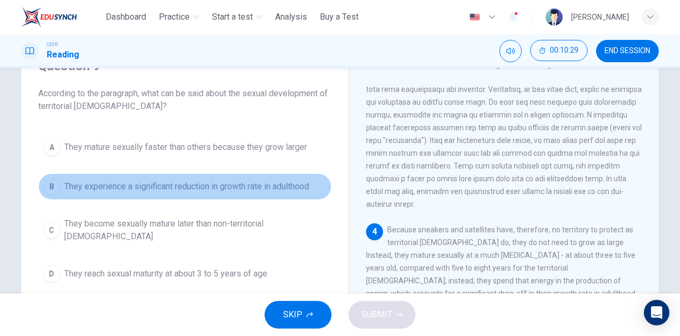
click at [214, 185] on span "They experience a significant reduction in growth rate in adulthood" at bounding box center [186, 186] width 245 height 13
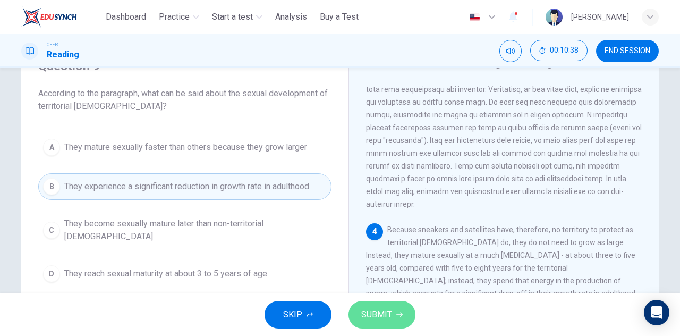
click at [388, 314] on span "SUBMIT" at bounding box center [376, 314] width 31 height 15
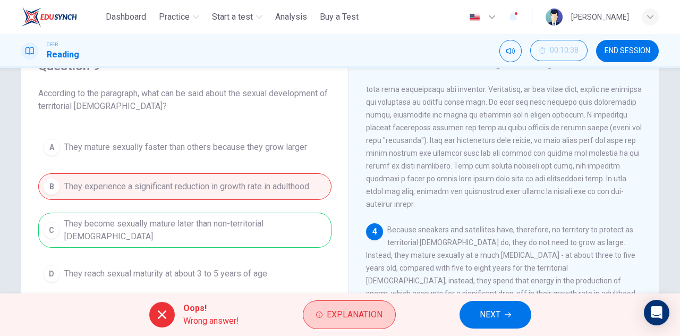
click at [350, 306] on button "Explanation" at bounding box center [349, 314] width 93 height 29
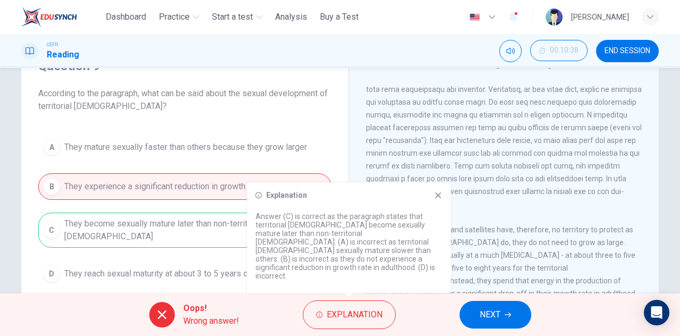
click at [473, 281] on div "1 2 At first glance, then, bluegill reproduction would seem to be a fairly stra…" at bounding box center [511, 244] width 290 height 323
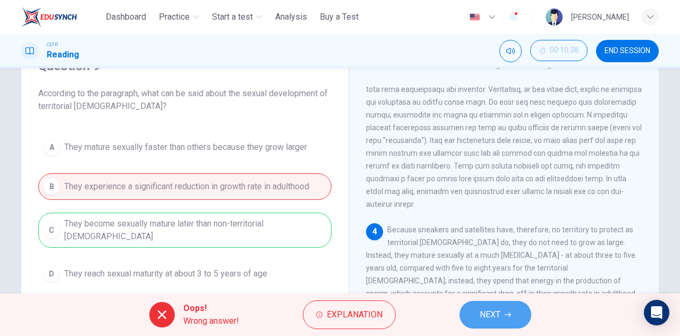
click at [486, 311] on span "NEXT" at bounding box center [490, 314] width 21 height 15
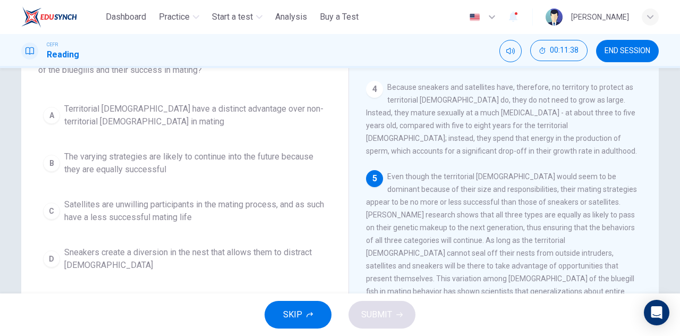
scroll to position [106, 0]
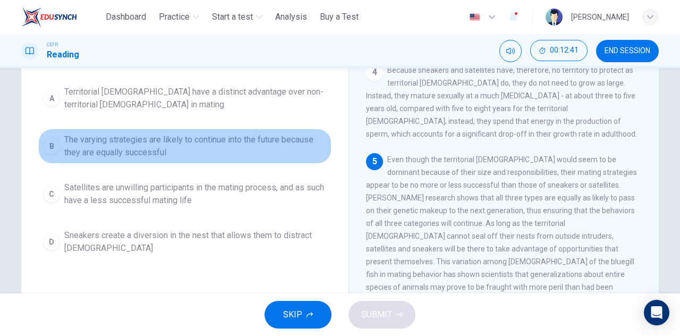
click at [147, 146] on span "The varying strategies are likely to continue into the future because they are …" at bounding box center [195, 146] width 263 height 26
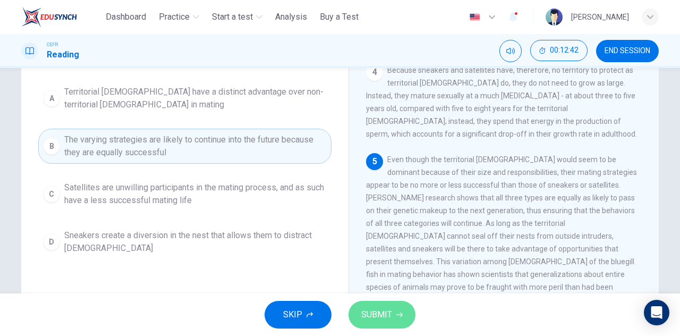
click at [381, 306] on button "SUBMIT" at bounding box center [382, 315] width 67 height 28
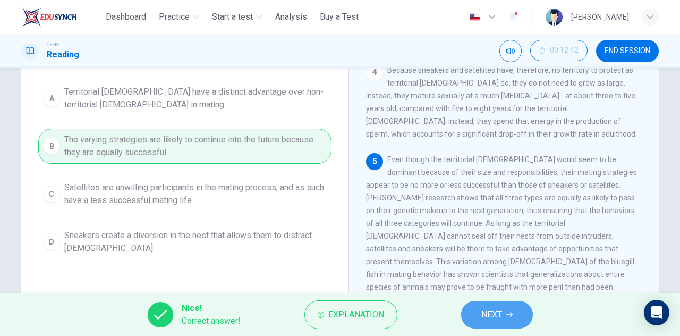
click at [492, 313] on span "NEXT" at bounding box center [492, 314] width 21 height 15
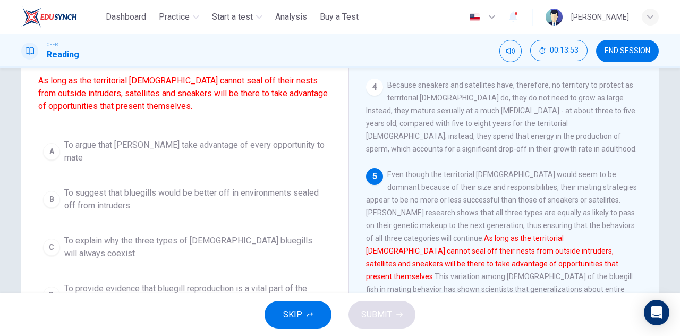
scroll to position [145, 0]
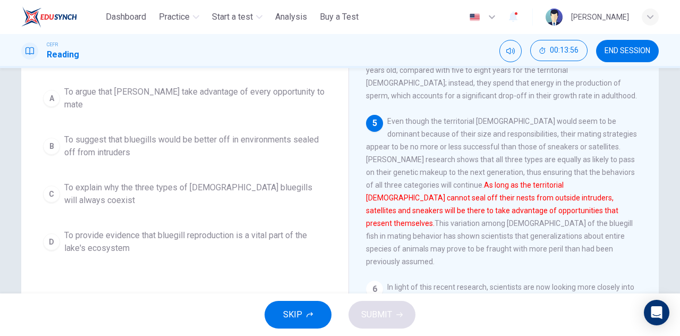
click at [139, 182] on span "To explain why the three types of male bluegills will always coexist" at bounding box center [195, 194] width 263 height 26
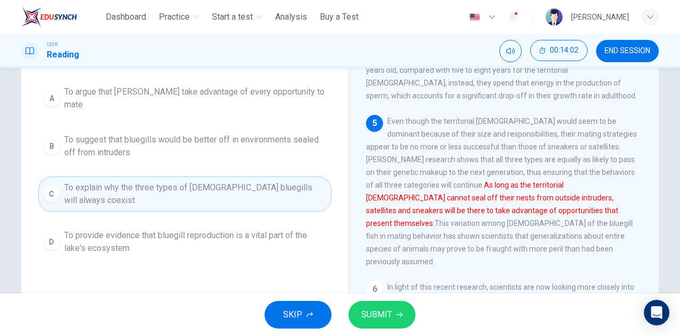
click at [387, 314] on span "SUBMIT" at bounding box center [376, 314] width 31 height 15
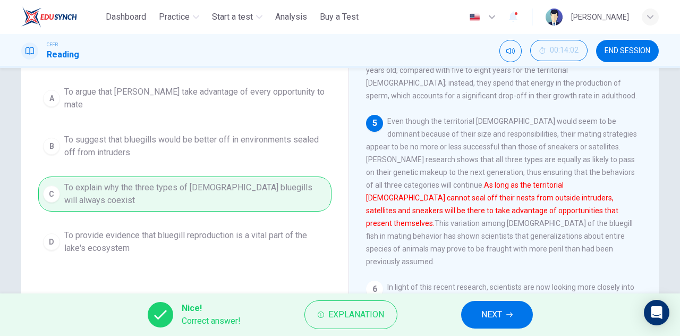
click at [513, 313] on button "NEXT" at bounding box center [497, 315] width 72 height 28
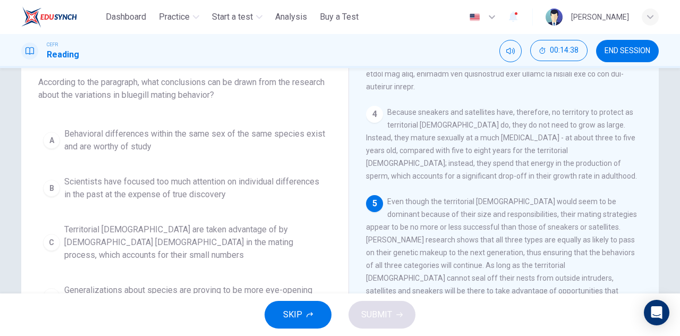
scroll to position [106, 0]
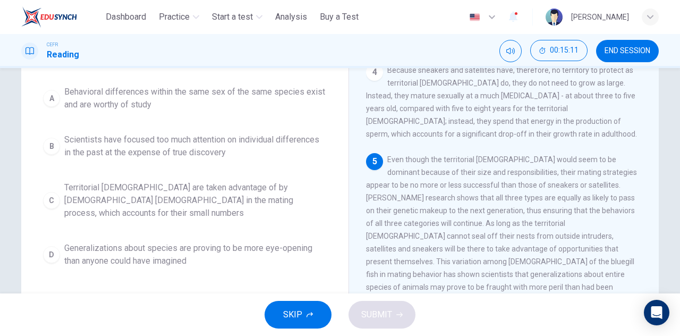
click at [165, 248] on span "Generalizations about species are proving to be more eye-opening than anyone co…" at bounding box center [195, 255] width 263 height 26
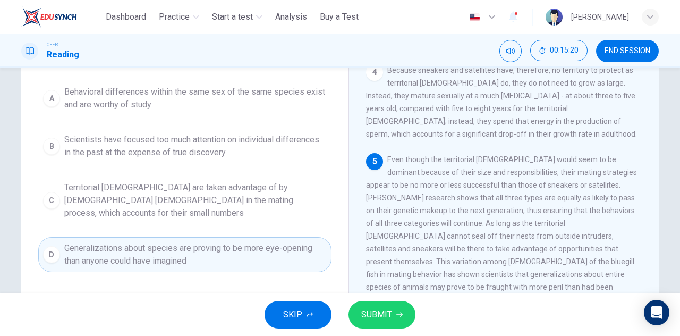
click at [392, 310] on button "SUBMIT" at bounding box center [382, 315] width 67 height 28
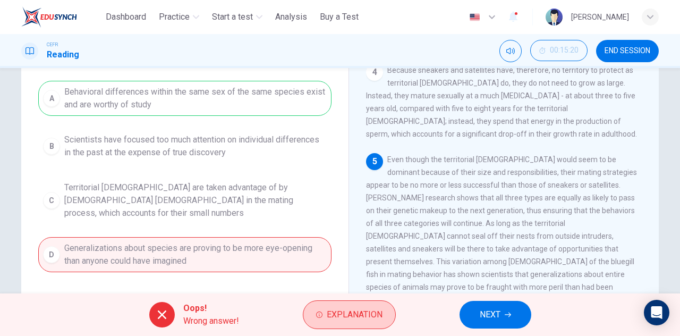
click at [359, 319] on span "Explanation" at bounding box center [355, 314] width 56 height 15
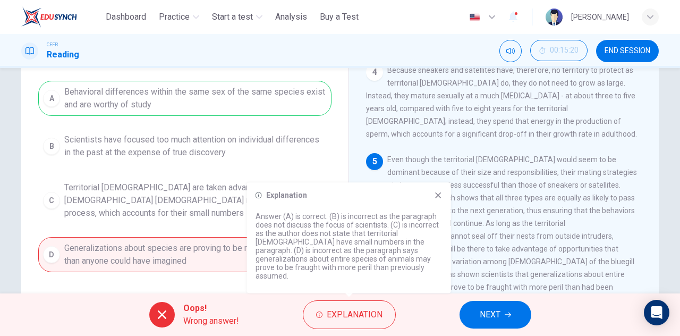
click at [441, 199] on icon at bounding box center [438, 195] width 9 height 9
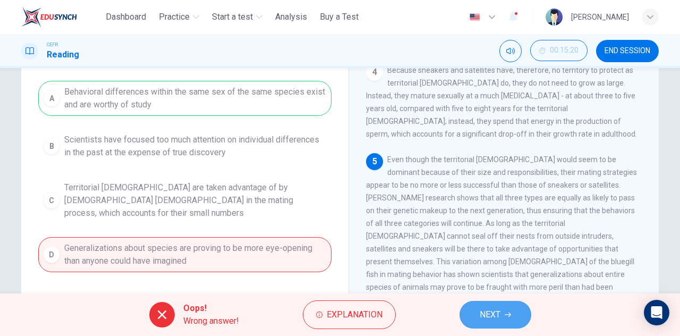
click at [511, 309] on button "NEXT" at bounding box center [496, 315] width 72 height 28
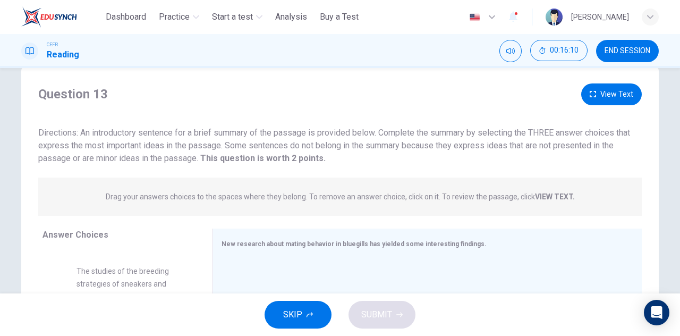
scroll to position [0, 0]
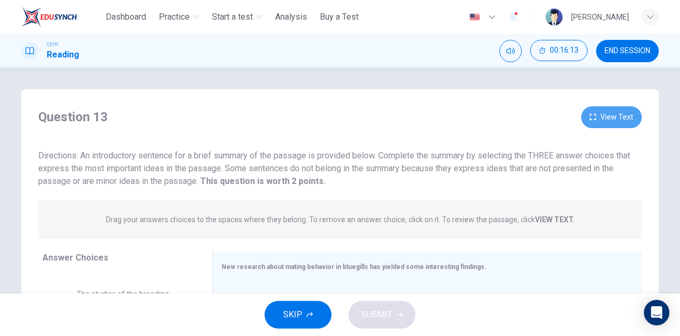
click at [613, 115] on button "View Text" at bounding box center [612, 117] width 61 height 22
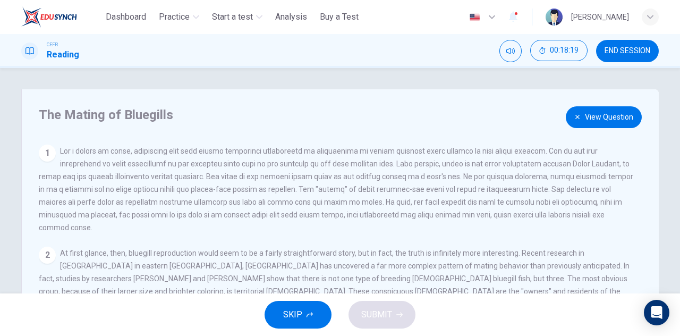
click at [593, 119] on button "View Question" at bounding box center [604, 117] width 76 height 22
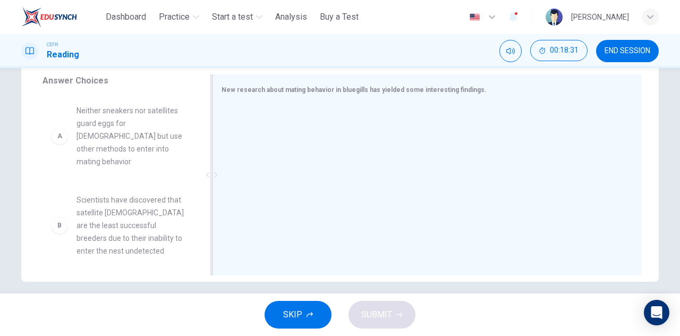
scroll to position [187, 0]
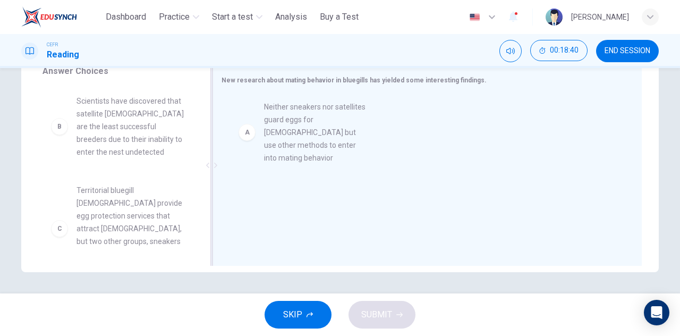
drag, startPoint x: 155, startPoint y: 129, endPoint x: 349, endPoint y: 136, distance: 193.6
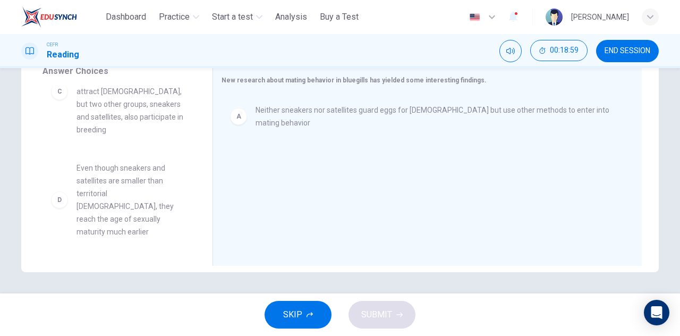
scroll to position [159, 0]
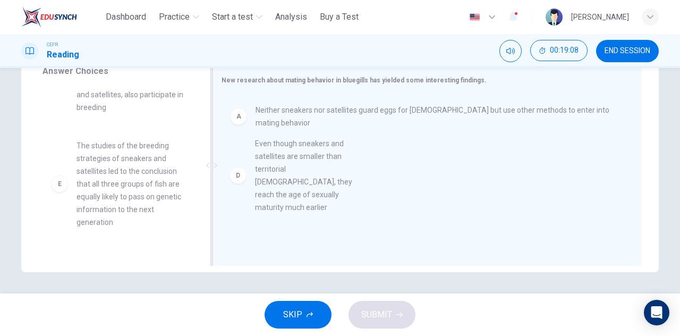
drag, startPoint x: 127, startPoint y: 164, endPoint x: 314, endPoint y: 174, distance: 187.9
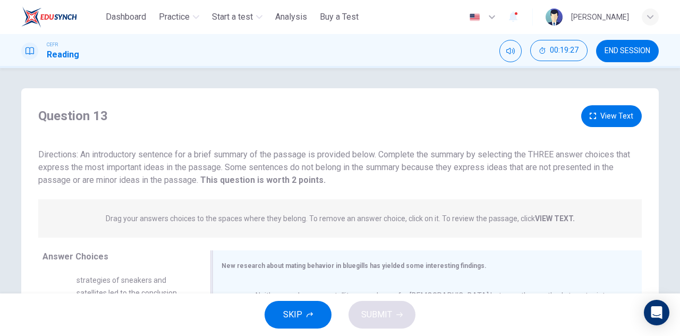
scroll to position [0, 0]
click at [600, 121] on button "View Text" at bounding box center [612, 117] width 61 height 22
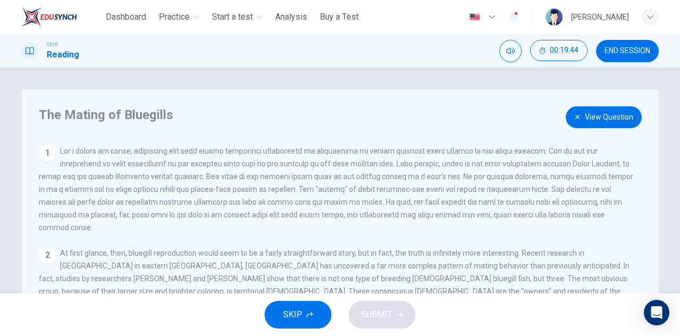
click at [612, 116] on button "View Question" at bounding box center [604, 117] width 76 height 22
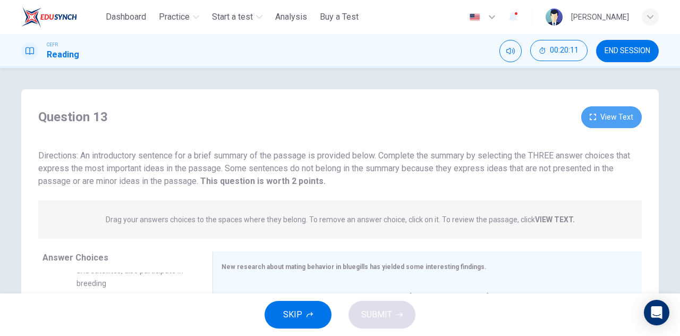
click at [613, 117] on button "View Text" at bounding box center [612, 117] width 61 height 22
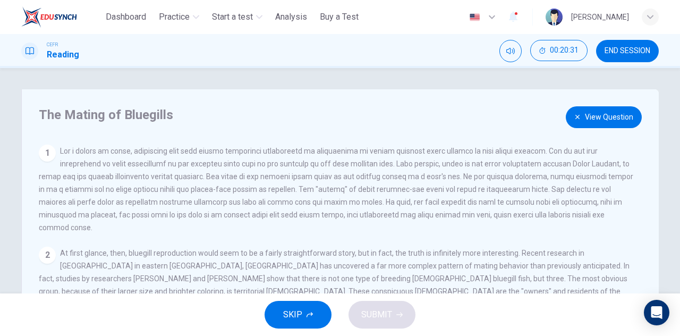
click at [581, 116] on button "View Question" at bounding box center [604, 117] width 76 height 22
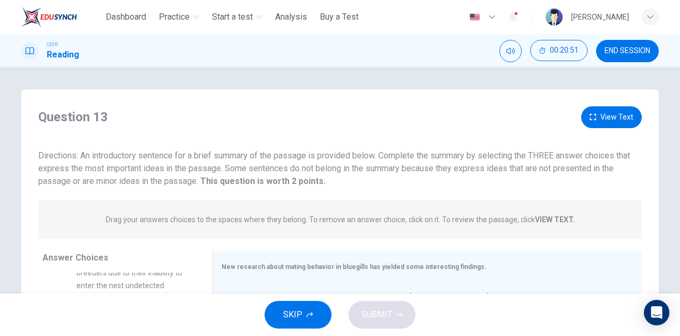
click at [599, 115] on button "View Text" at bounding box center [612, 117] width 61 height 22
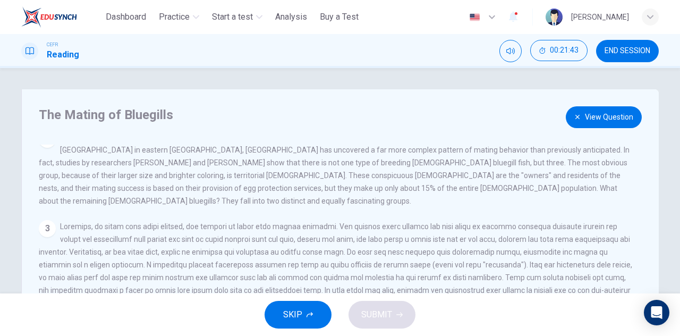
scroll to position [124, 0]
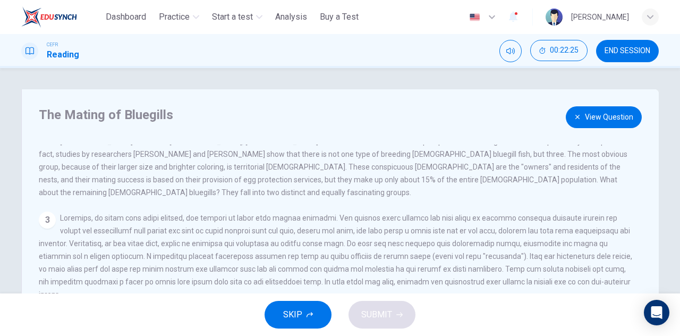
click at [614, 121] on button "View Question" at bounding box center [604, 117] width 76 height 22
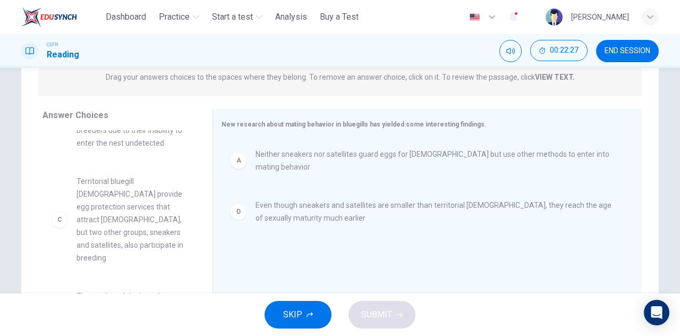
scroll to position [159, 0]
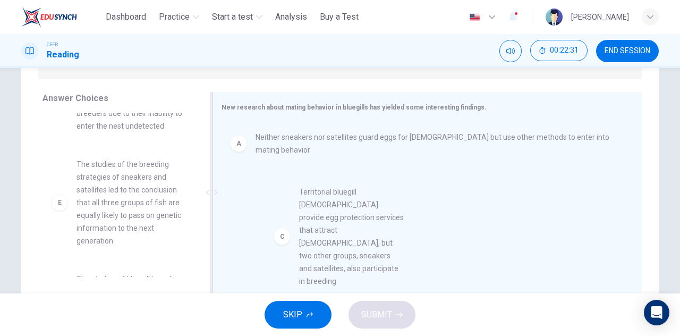
drag, startPoint x: 147, startPoint y: 212, endPoint x: 372, endPoint y: 238, distance: 226.9
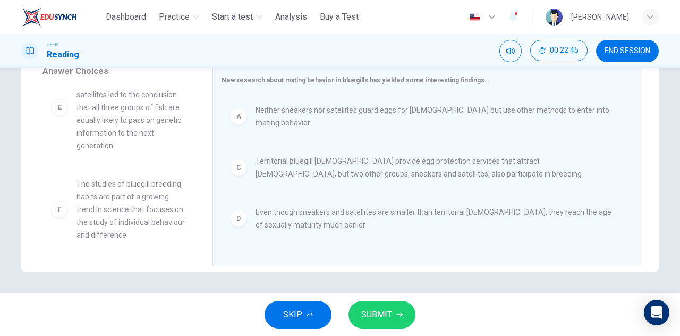
scroll to position [0, 0]
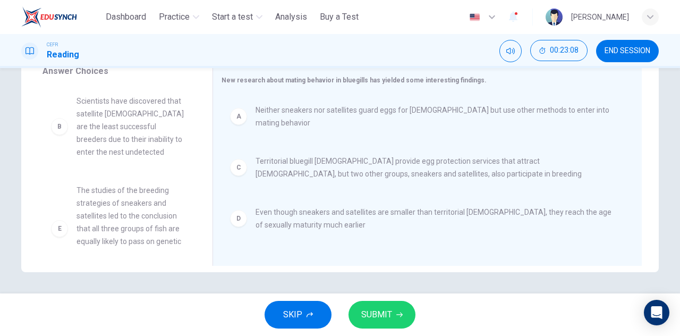
click at [383, 313] on span "SUBMIT" at bounding box center [376, 314] width 31 height 15
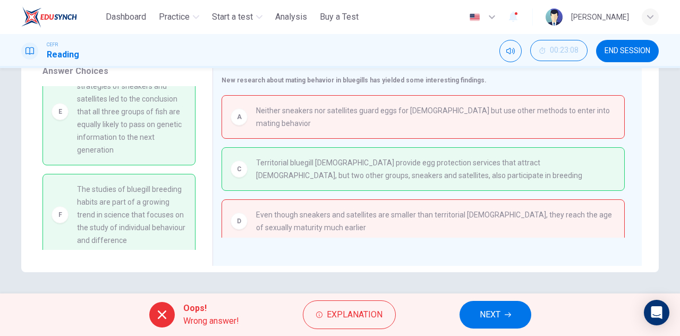
scroll to position [123, 0]
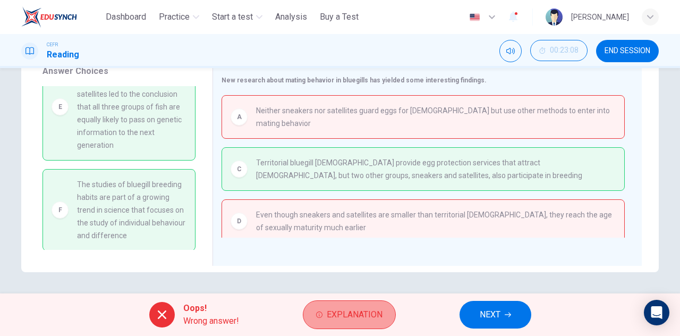
click at [336, 318] on span "Explanation" at bounding box center [355, 314] width 56 height 15
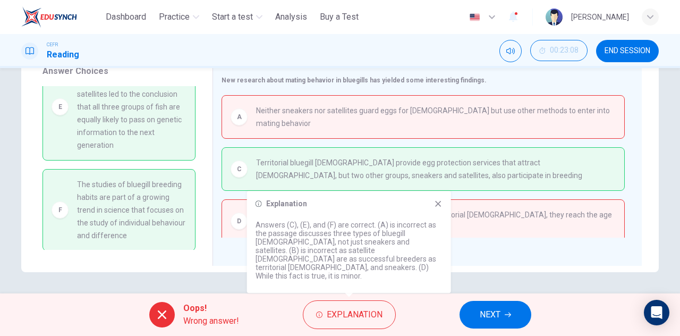
click at [440, 208] on icon at bounding box center [438, 203] width 9 height 9
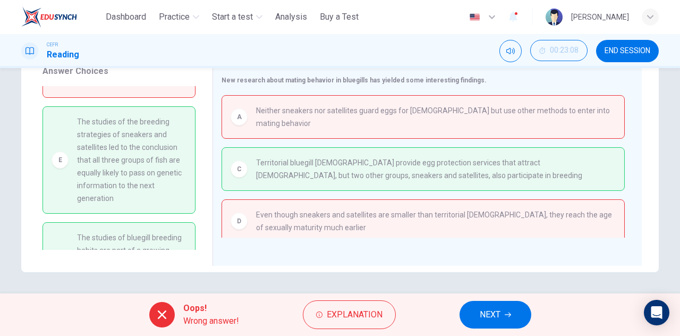
scroll to position [17, 0]
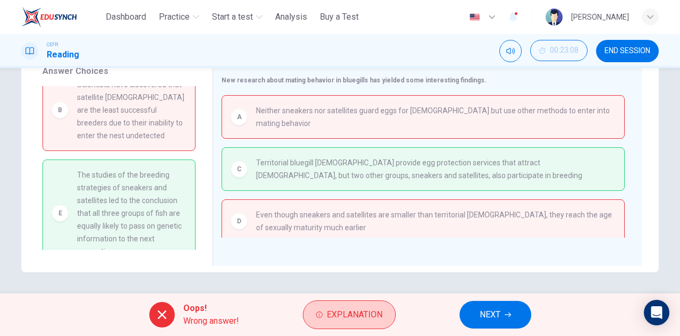
click at [341, 306] on button "Explanation" at bounding box center [349, 314] width 93 height 29
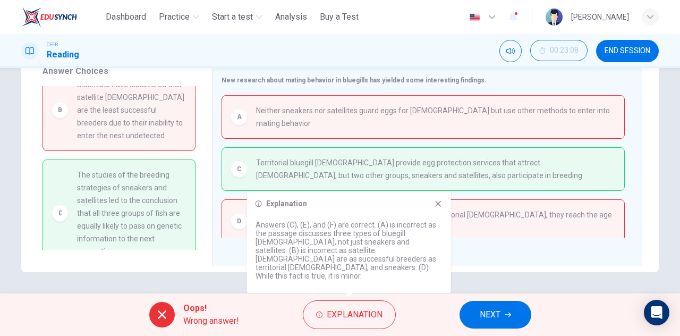
click at [440, 208] on icon at bounding box center [438, 203] width 9 height 9
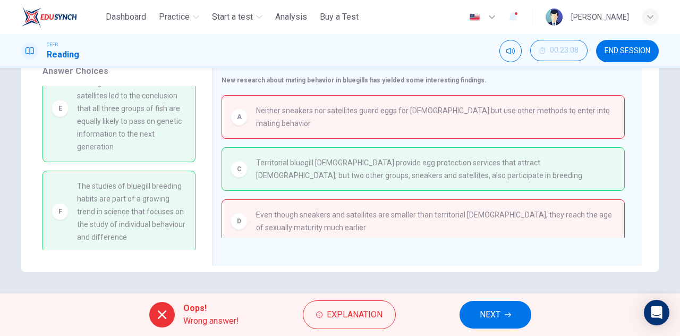
scroll to position [123, 0]
click at [501, 310] on span "NEXT" at bounding box center [490, 314] width 21 height 15
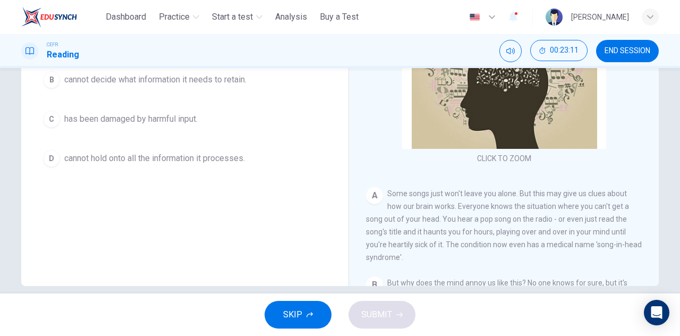
scroll to position [187, 0]
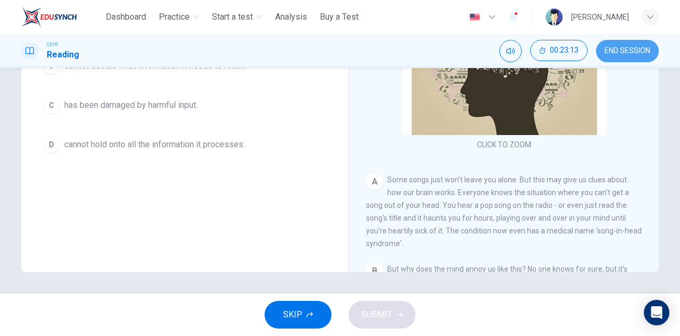
click at [613, 53] on span "END SESSION" at bounding box center [628, 51] width 46 height 9
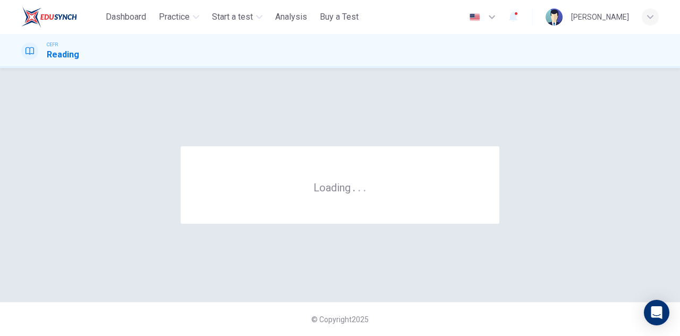
scroll to position [0, 0]
